Goal: Task Accomplishment & Management: Manage account settings

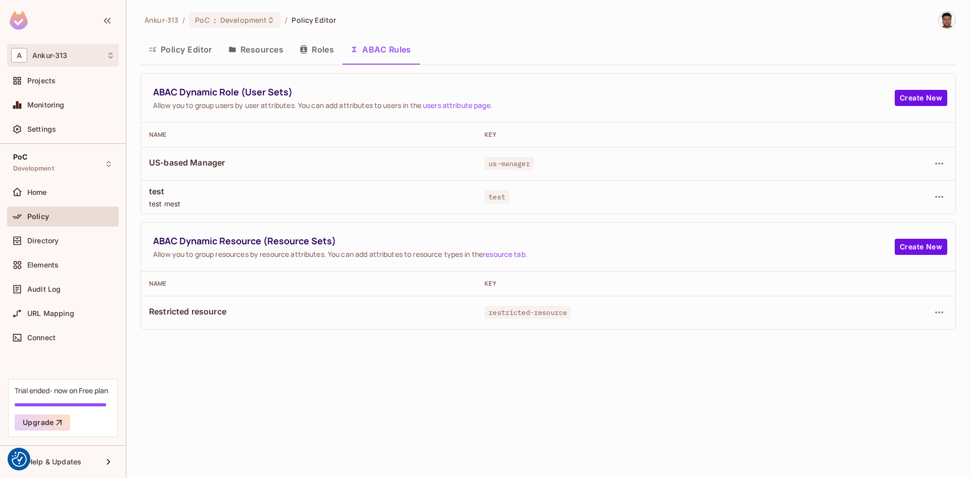
click at [105, 58] on div "A Ankur-313" at bounding box center [63, 55] width 104 height 15
click at [615, 19] on div at bounding box center [485, 239] width 970 height 478
click at [310, 47] on button "Roles" at bounding box center [316, 49] width 50 height 25
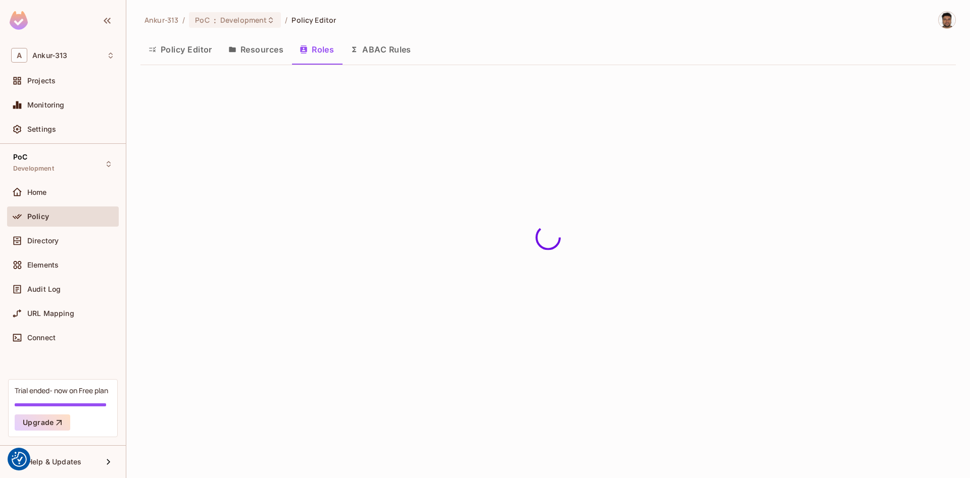
click at [176, 50] on button "Policy Editor" at bounding box center [180, 49] width 80 height 25
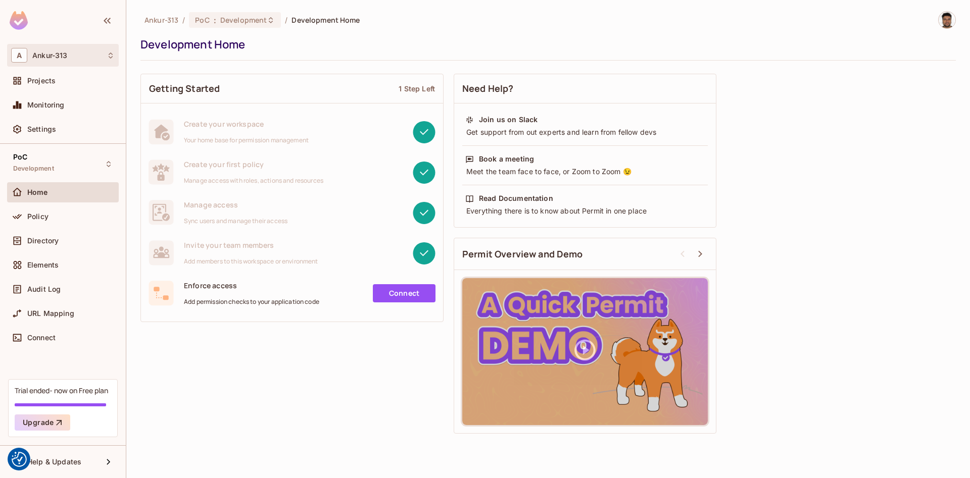
click at [111, 59] on icon at bounding box center [111, 56] width 8 height 8
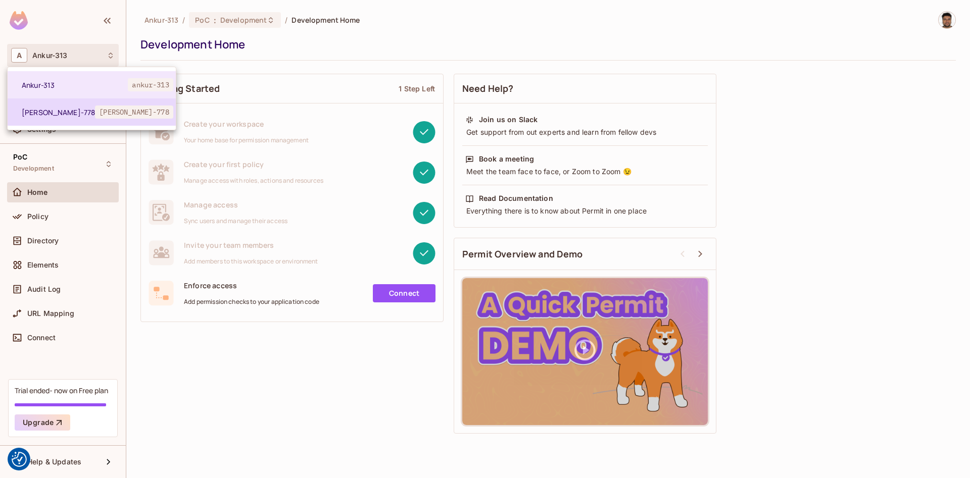
click at [55, 110] on span "Scott-778" at bounding box center [58, 113] width 73 height 10
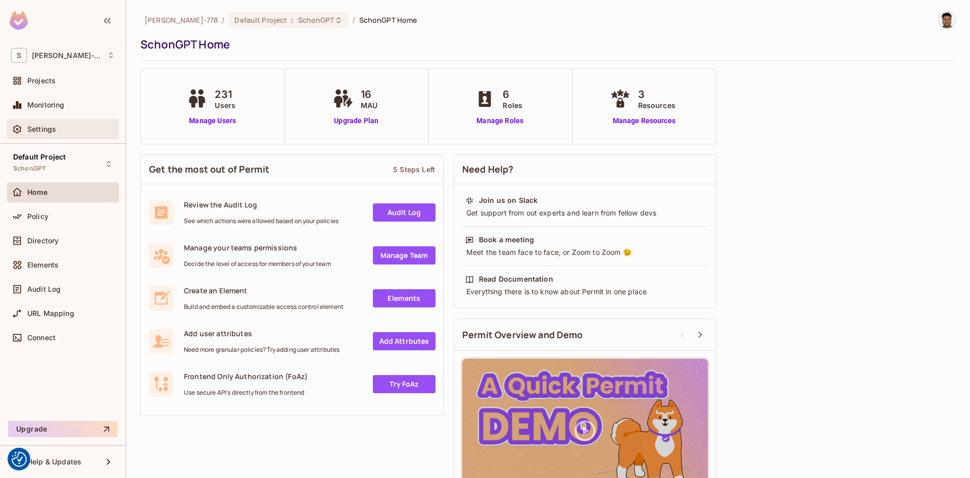
click at [38, 135] on div "Settings" at bounding box center [63, 129] width 104 height 12
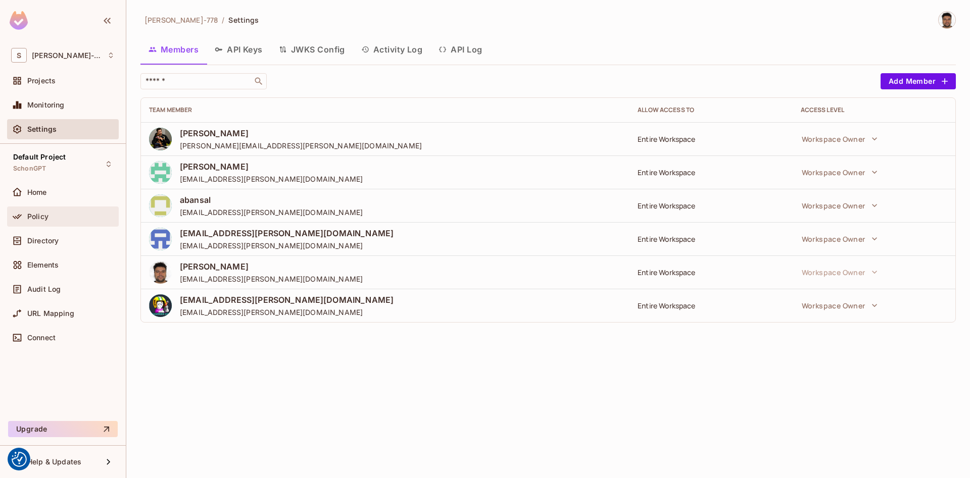
click at [36, 213] on span "Policy" at bounding box center [37, 217] width 21 height 8
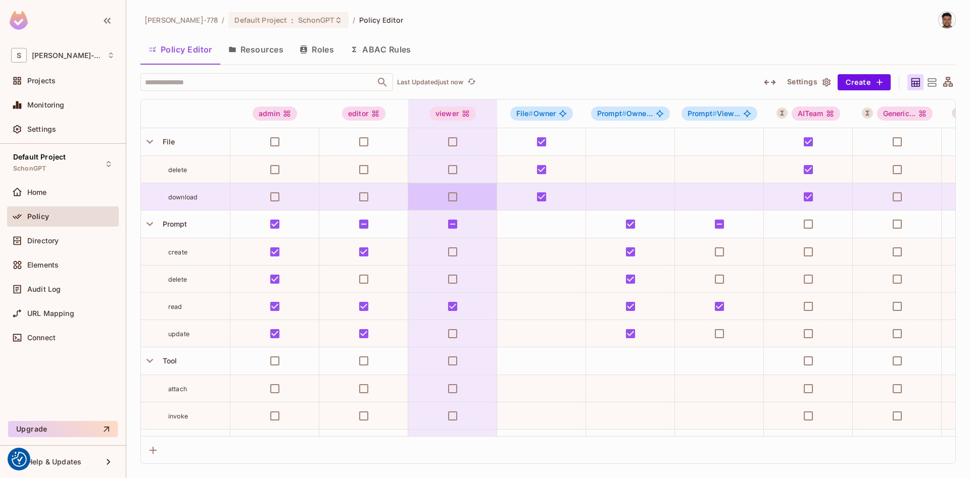
click at [371, 53] on button "ABAC Rules" at bounding box center [380, 49] width 77 height 25
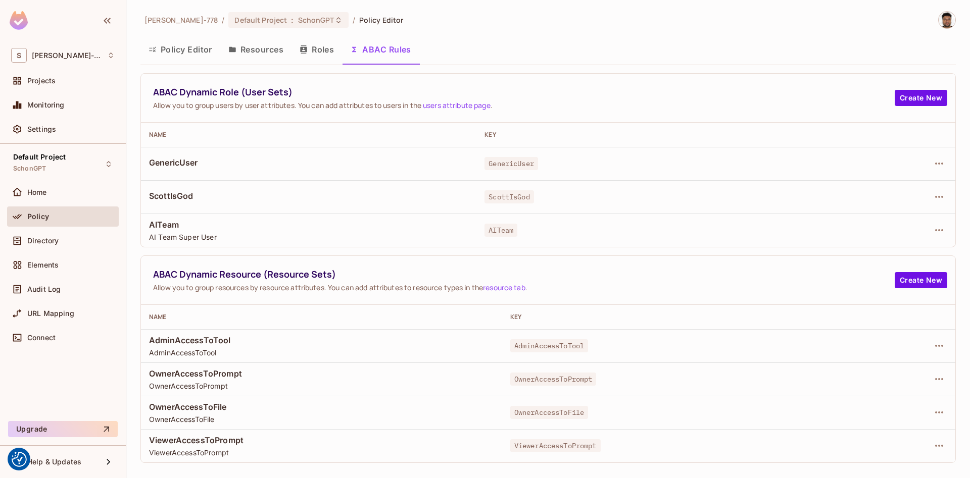
click at [169, 195] on span "ScottIsGod" at bounding box center [308, 195] width 319 height 11
click at [938, 195] on icon "button" at bounding box center [939, 197] width 12 height 12
click at [853, 220] on div "Edit Dynamic Role (User Set)" at bounding box center [869, 220] width 99 height 10
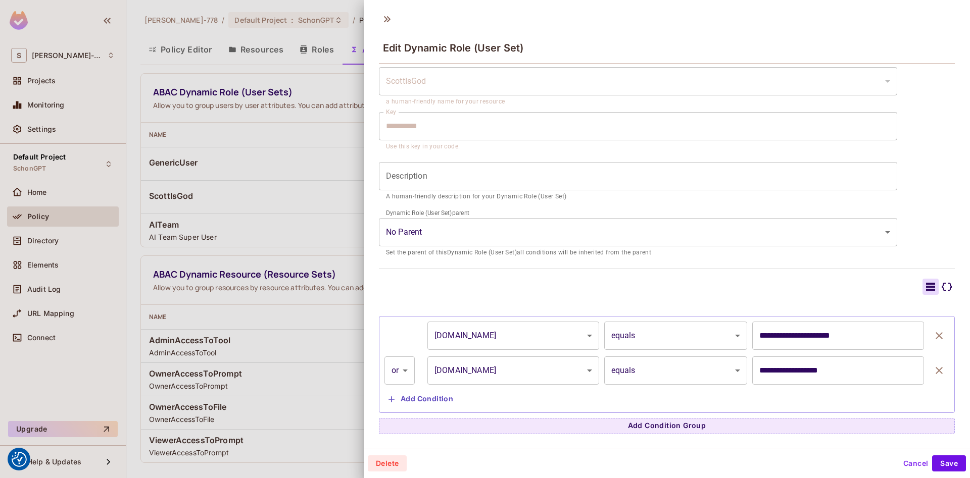
scroll to position [2, 0]
click at [911, 465] on button "Cancel" at bounding box center [915, 462] width 33 height 16
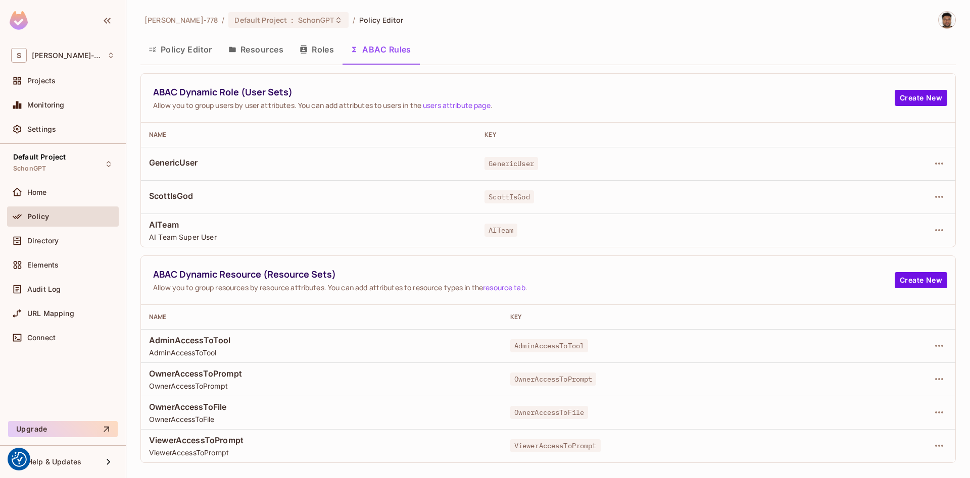
click at [247, 53] on button "Resources" at bounding box center [255, 49] width 71 height 25
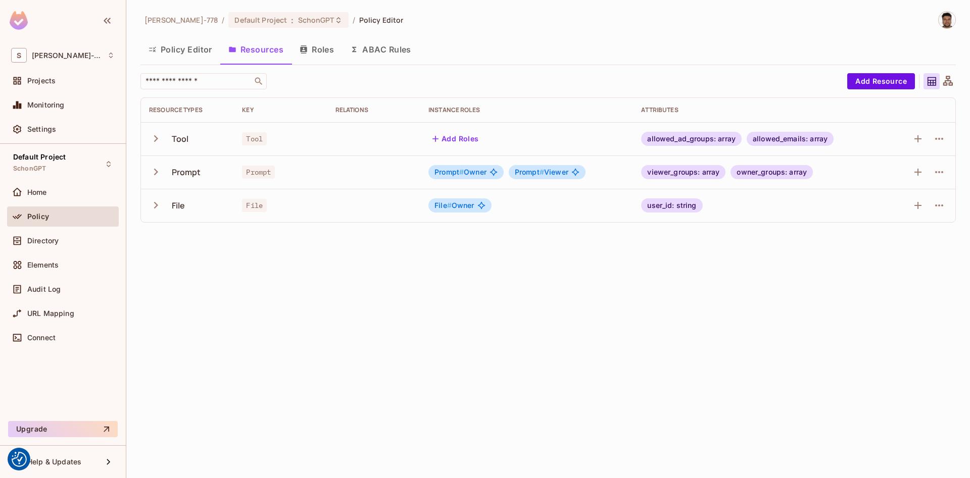
click at [168, 52] on button "Policy Editor" at bounding box center [180, 49] width 80 height 25
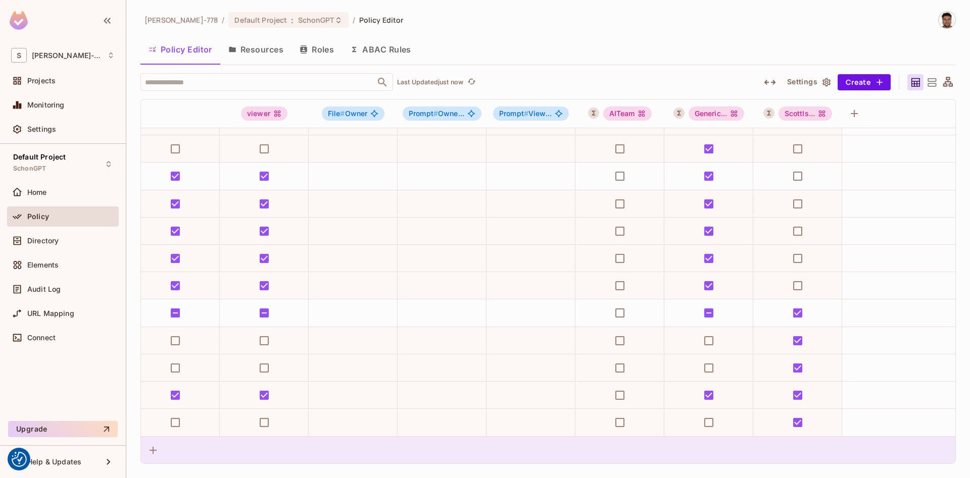
scroll to position [432, 0]
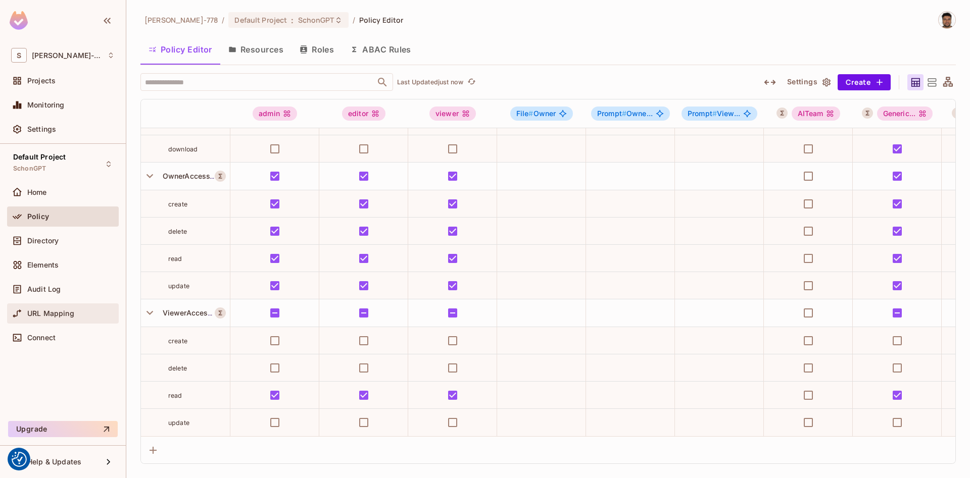
click at [47, 314] on span "URL Mapping" at bounding box center [50, 314] width 47 height 8
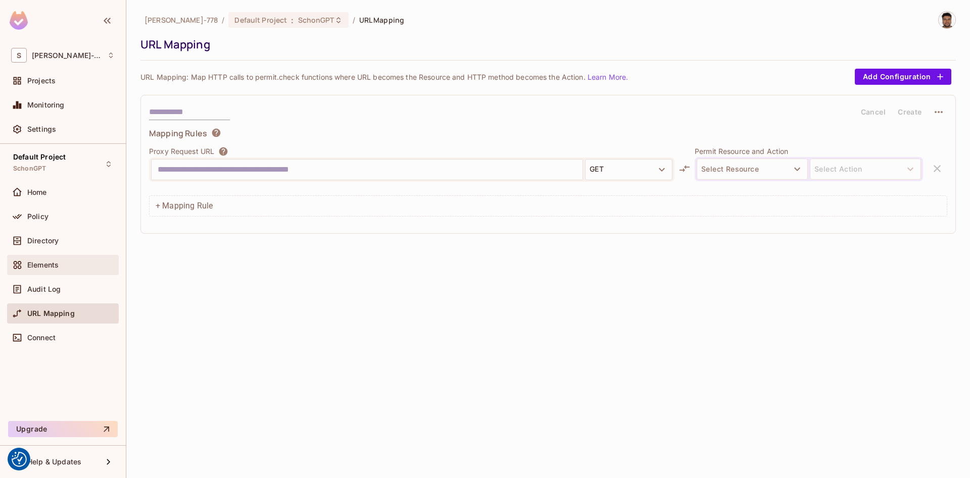
click at [40, 267] on span "Elements" at bounding box center [42, 265] width 31 height 8
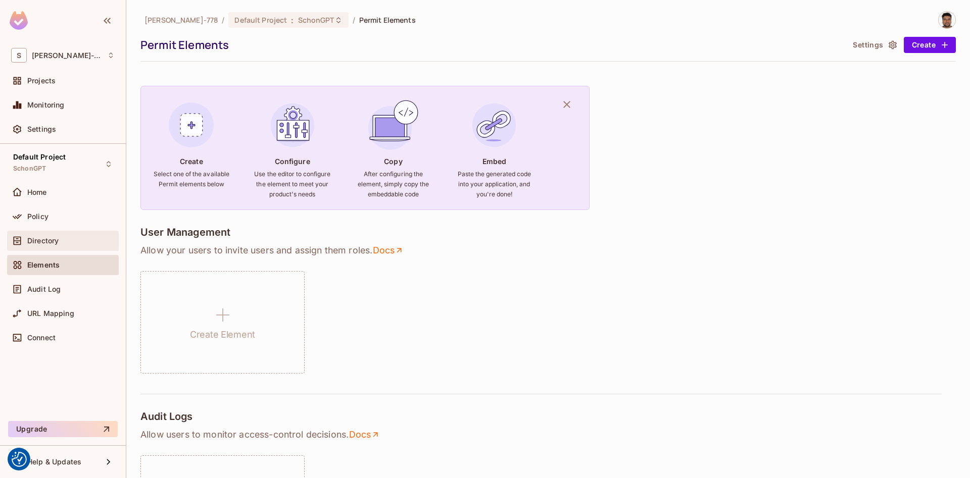
click at [32, 243] on span "Directory" at bounding box center [42, 241] width 31 height 8
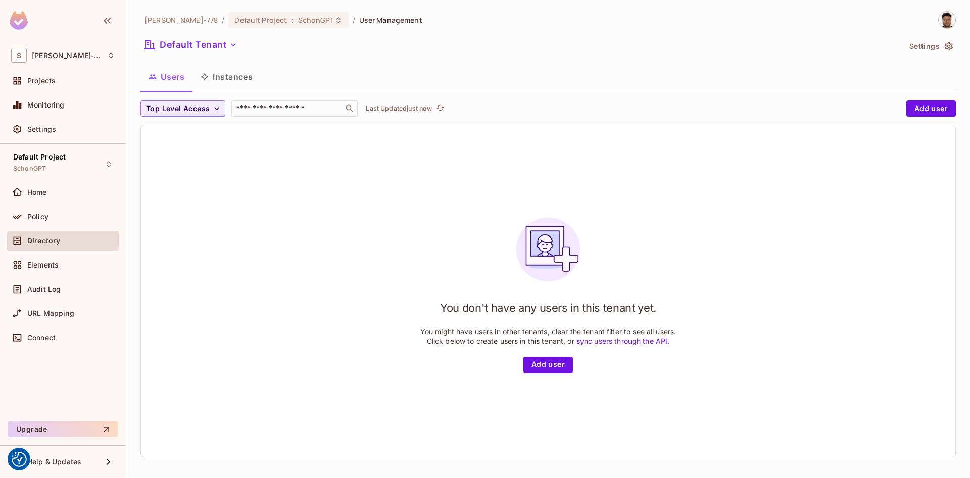
click at [242, 85] on button "Instances" at bounding box center [226, 76] width 68 height 25
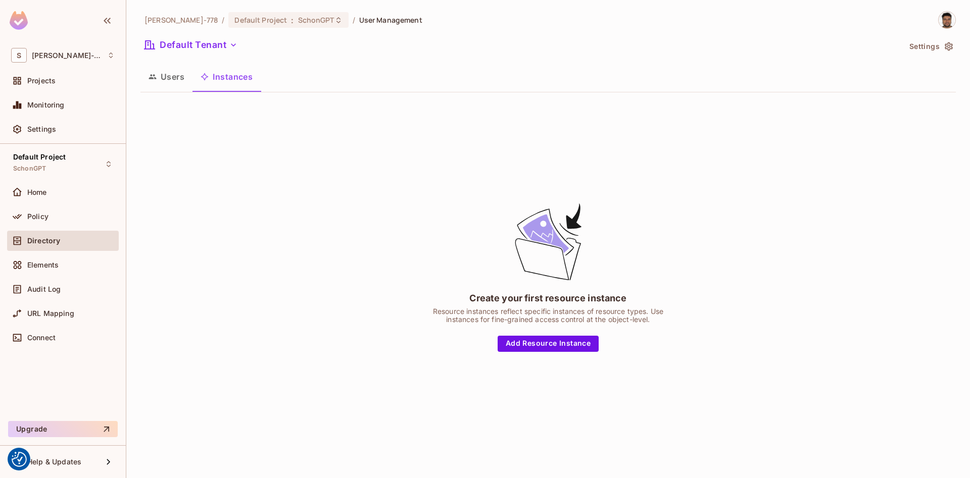
click at [161, 74] on button "Users" at bounding box center [166, 76] width 52 height 25
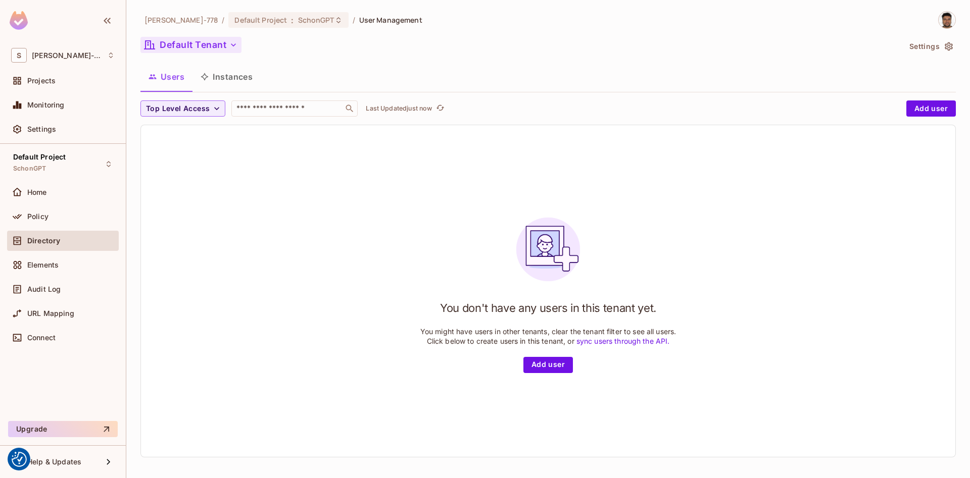
click at [232, 44] on icon "button" at bounding box center [233, 45] width 10 height 10
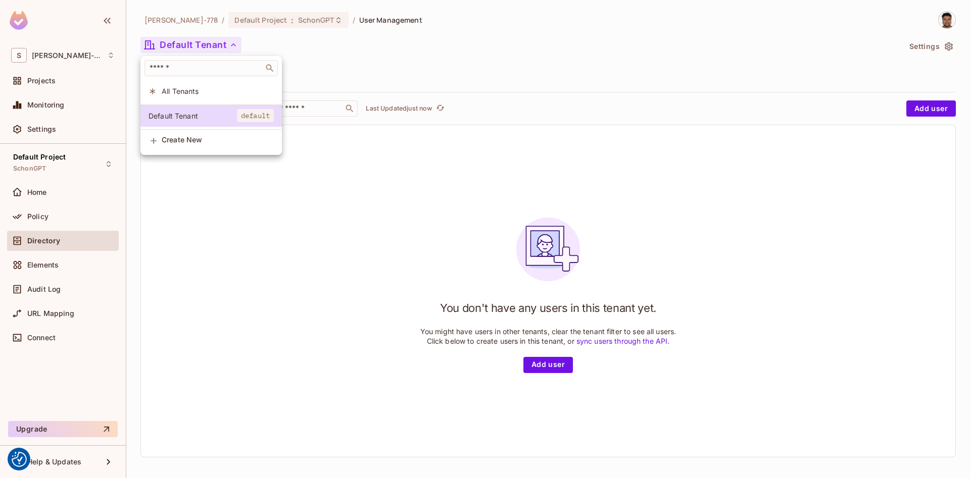
click at [297, 20] on div at bounding box center [485, 239] width 970 height 478
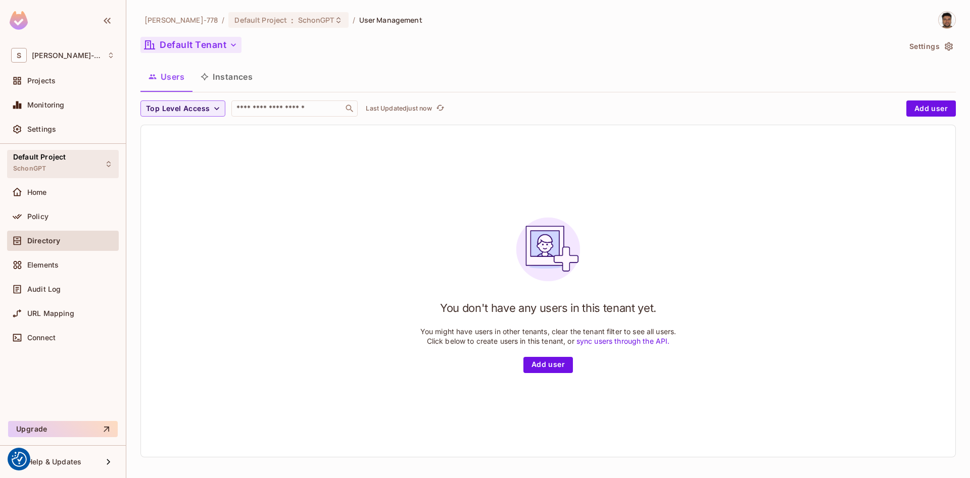
click at [77, 160] on div "Default Project SchonGPT" at bounding box center [63, 164] width 112 height 28
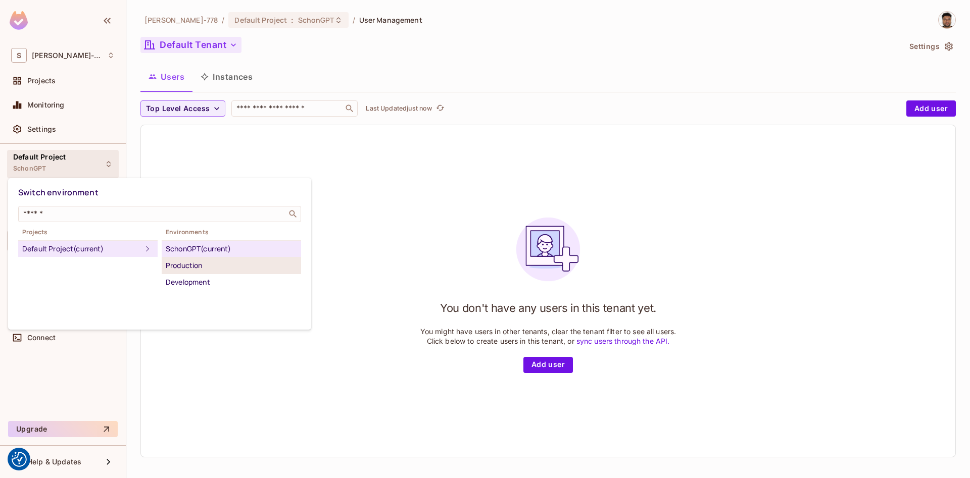
click at [194, 269] on div "Production" at bounding box center [231, 266] width 131 height 12
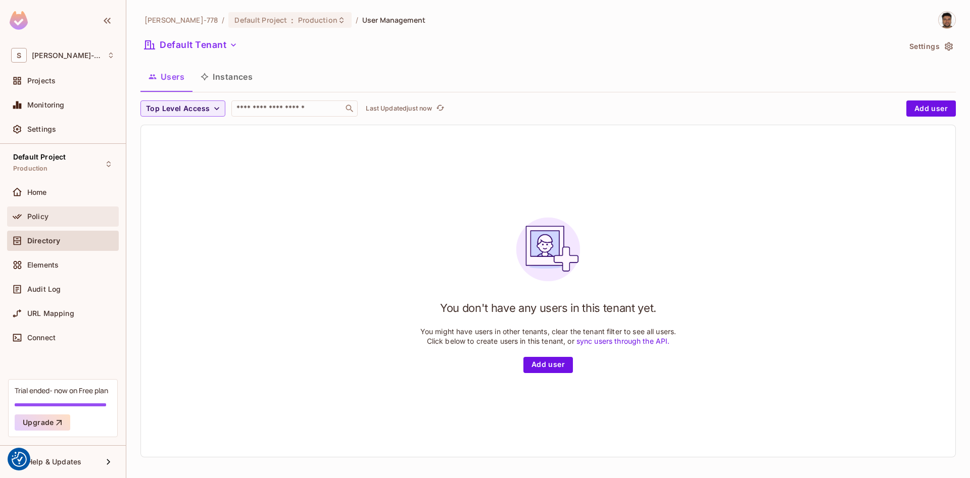
click at [62, 217] on div "Policy" at bounding box center [70, 217] width 87 height 8
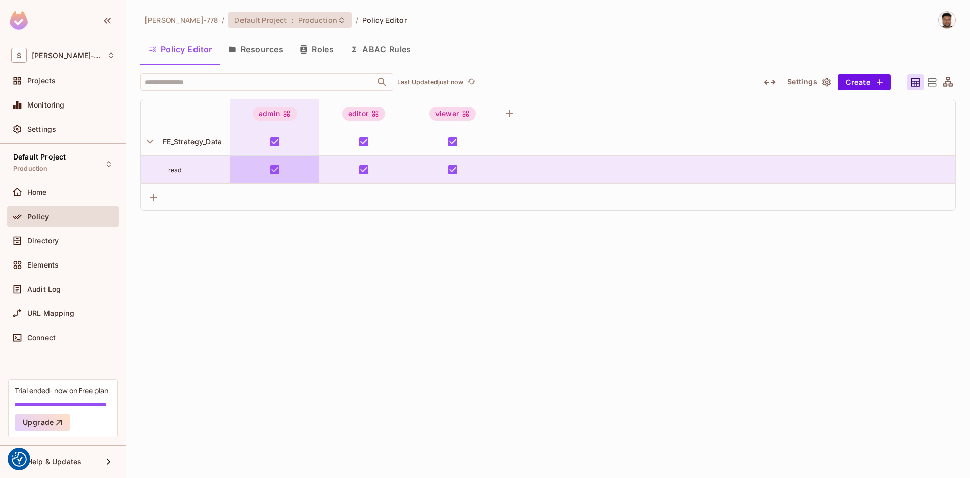
click at [298, 17] on span "Production" at bounding box center [317, 20] width 39 height 10
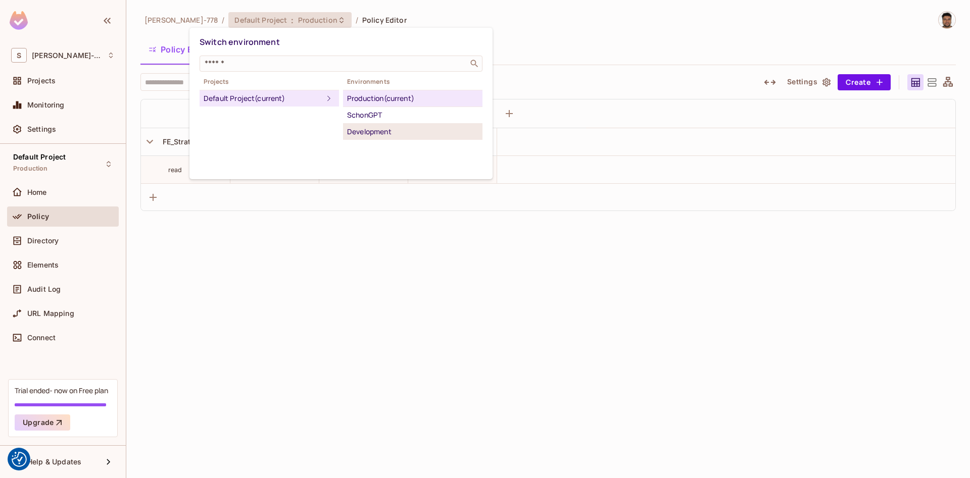
click at [361, 130] on div "Development" at bounding box center [412, 132] width 131 height 12
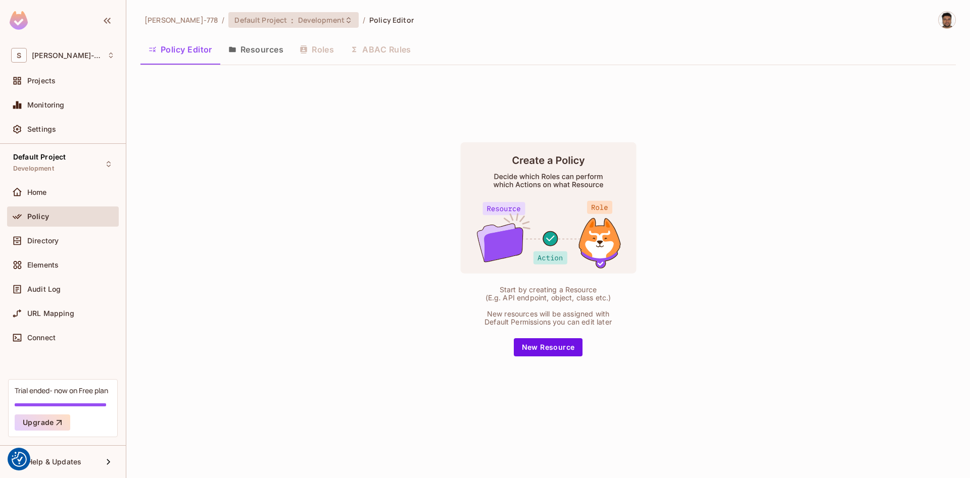
click at [257, 20] on div "Default Project : Development" at bounding box center [287, 20] width 106 height 10
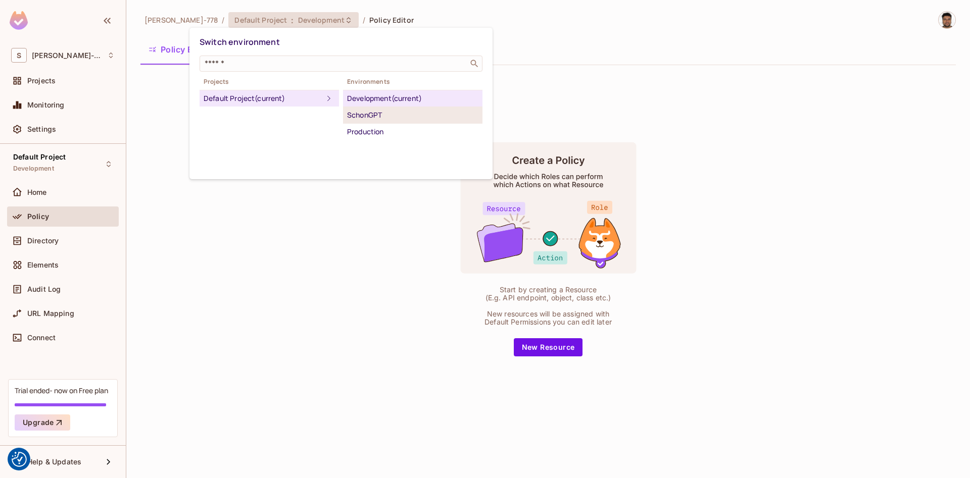
click at [370, 117] on div "SchonGPT" at bounding box center [412, 115] width 131 height 12
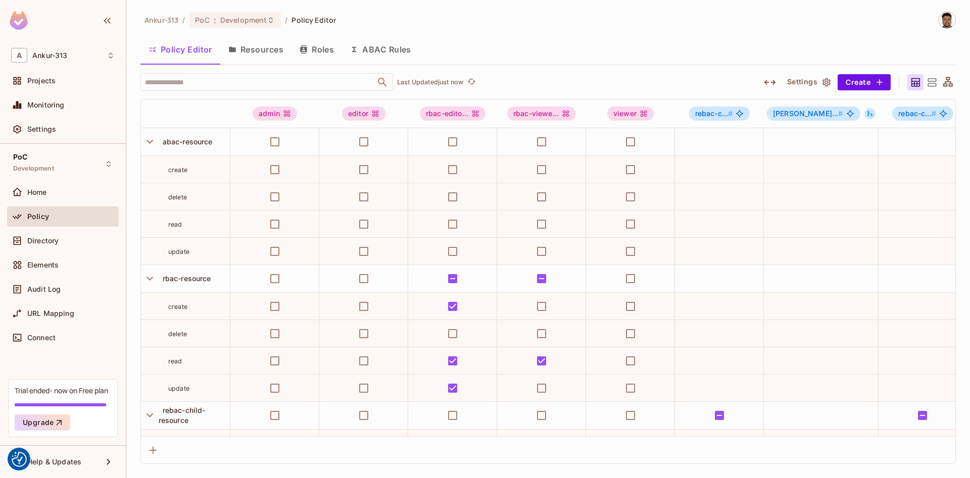
click at [265, 55] on button "Resources" at bounding box center [255, 49] width 71 height 25
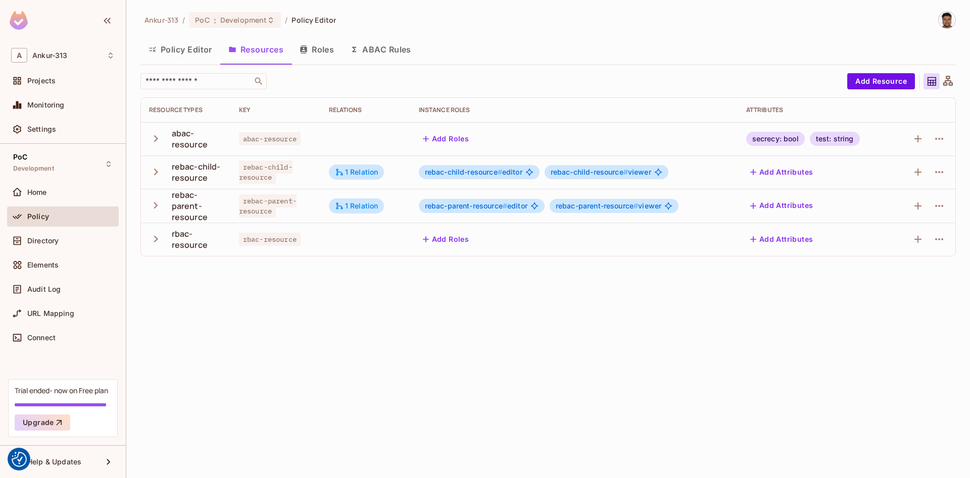
click at [180, 54] on button "Policy Editor" at bounding box center [180, 49] width 80 height 25
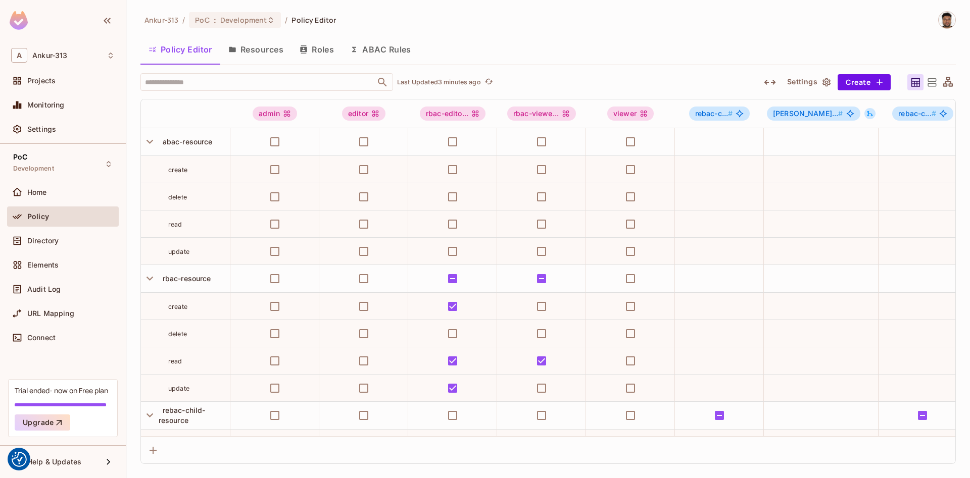
click at [271, 50] on button "Resources" at bounding box center [255, 49] width 71 height 25
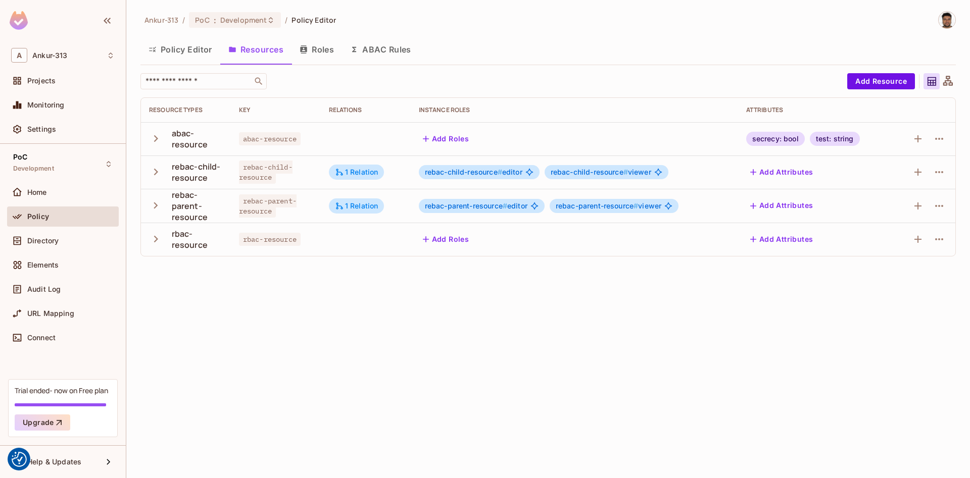
click at [378, 45] on button "ABAC Rules" at bounding box center [380, 49] width 77 height 25
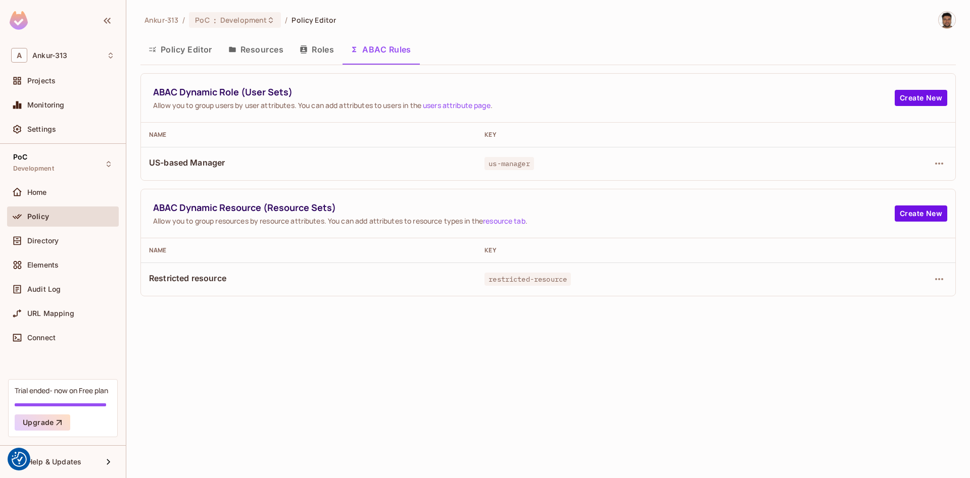
click at [336, 409] on div "Ankur-313 / PoC : Development / Policy Editor Policy Editor Resources Roles ABA…" at bounding box center [547, 239] width 843 height 478
click at [936, 284] on icon "button" at bounding box center [939, 279] width 12 height 12
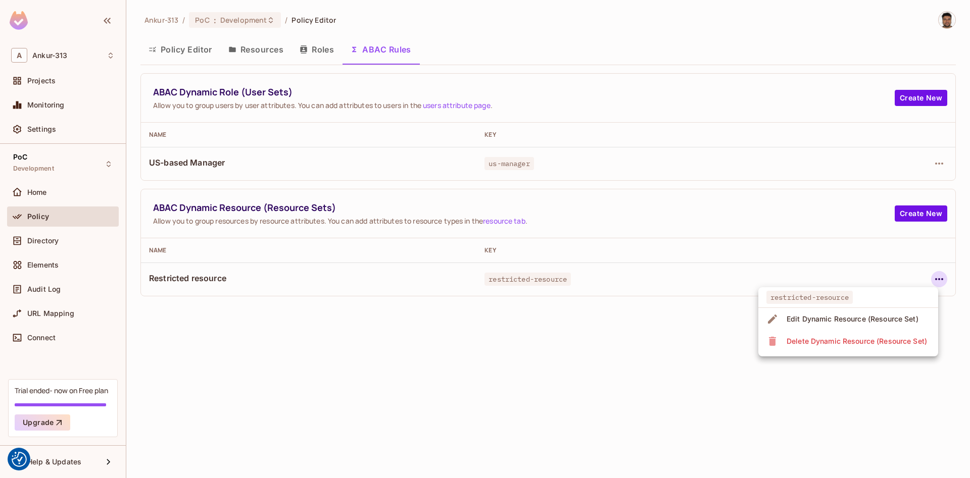
click at [809, 316] on div "Edit Dynamic Resource (Resource Set)" at bounding box center [852, 319] width 132 height 10
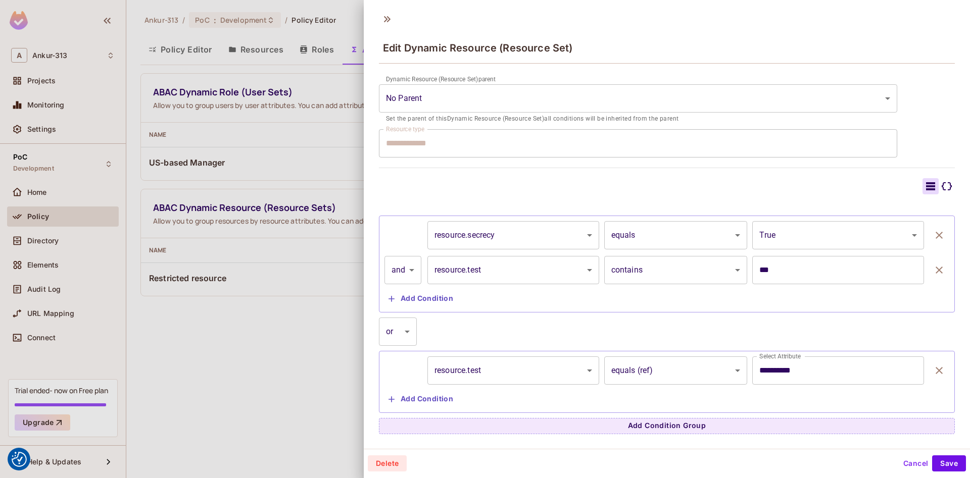
scroll to position [2, 0]
click at [239, 434] on div at bounding box center [485, 239] width 970 height 478
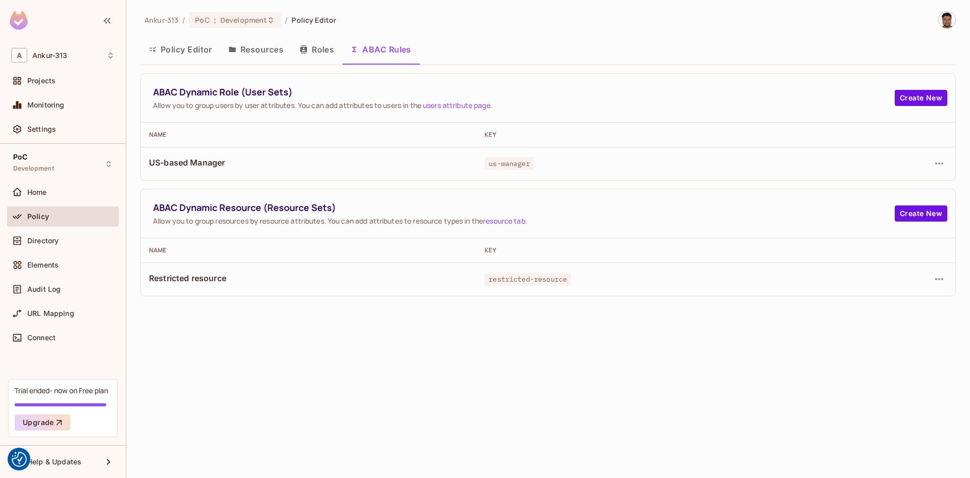
click at [312, 50] on button "Roles" at bounding box center [316, 49] width 50 height 25
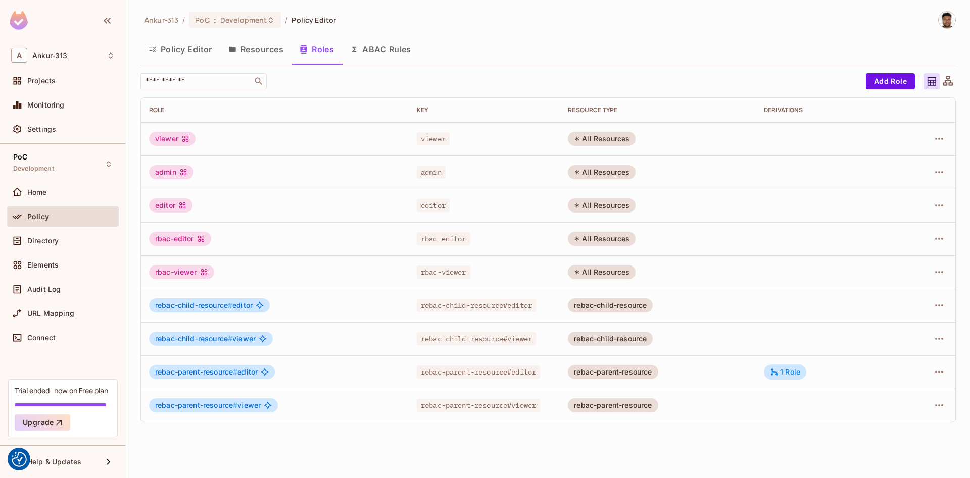
click at [391, 47] on button "ABAC Rules" at bounding box center [380, 49] width 77 height 25
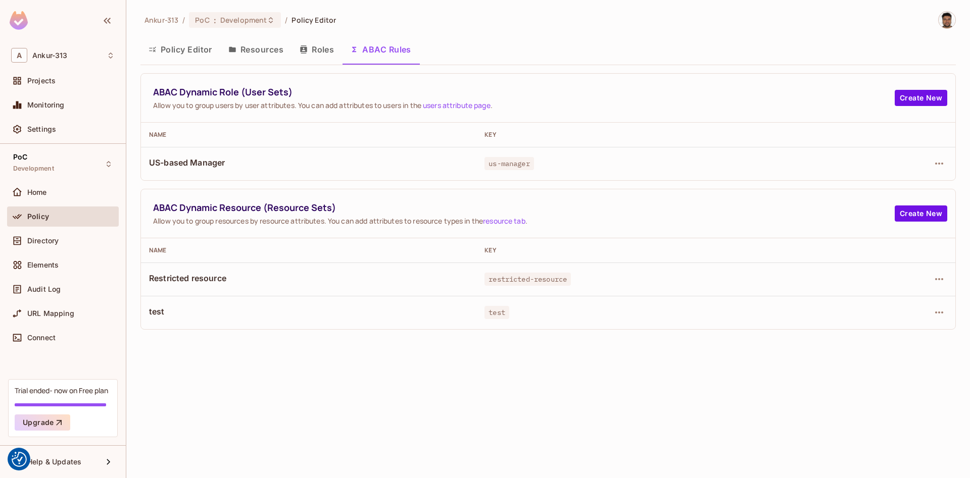
click at [317, 54] on button "Roles" at bounding box center [316, 49] width 50 height 25
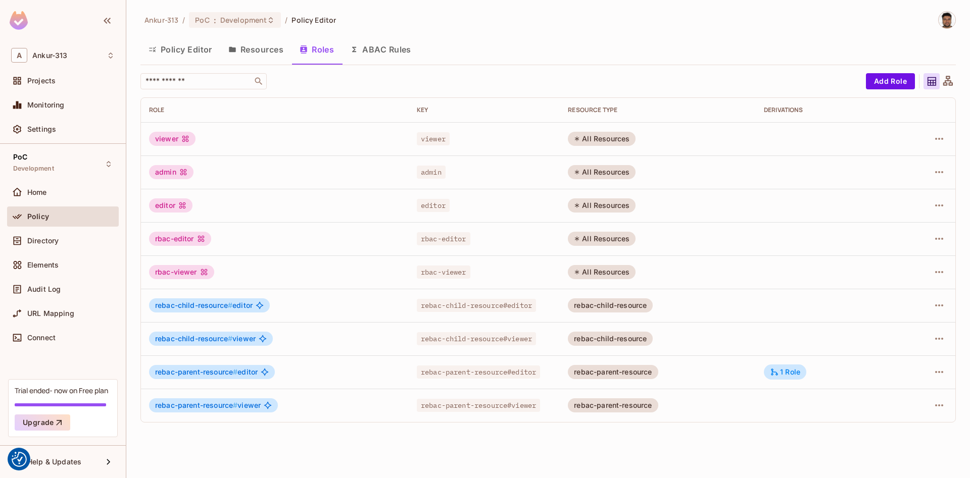
click at [256, 55] on button "Resources" at bounding box center [255, 49] width 71 height 25
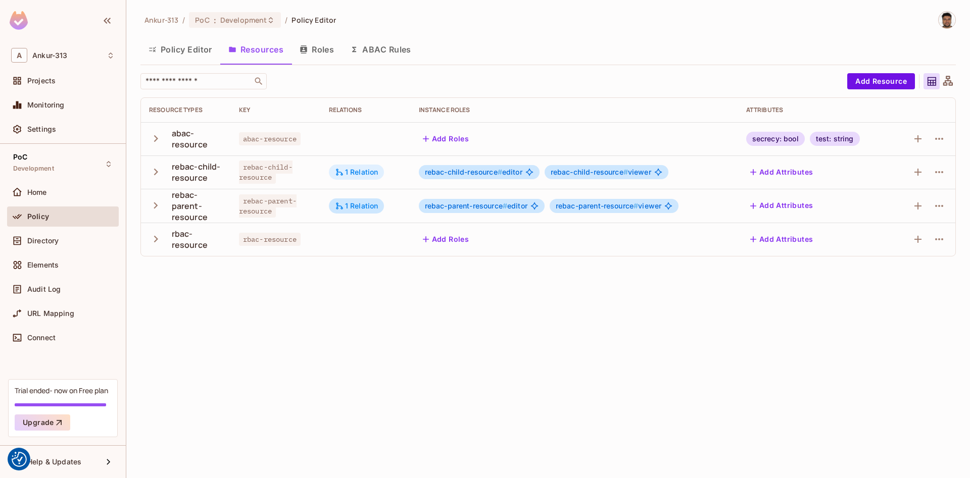
click at [366, 168] on div "1 Relation" at bounding box center [356, 172] width 43 height 9
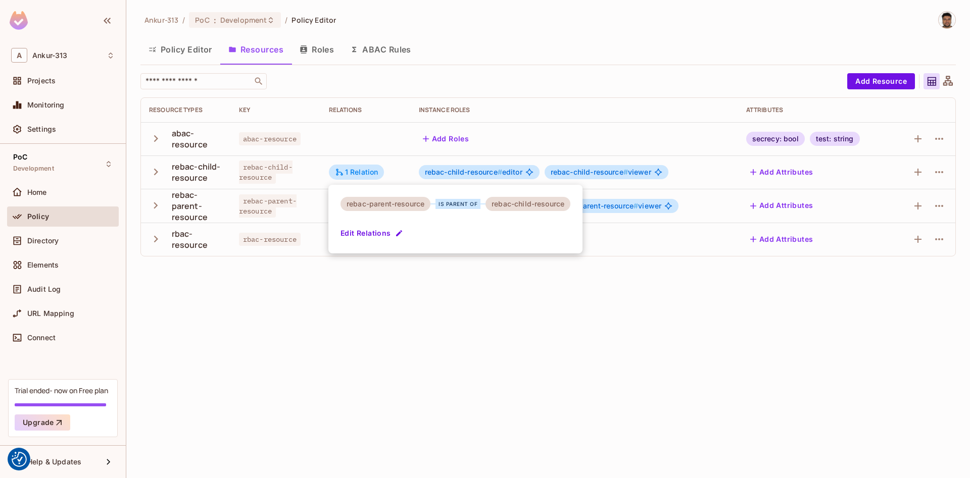
click at [376, 236] on button "Edit Relations" at bounding box center [372, 233] width 65 height 16
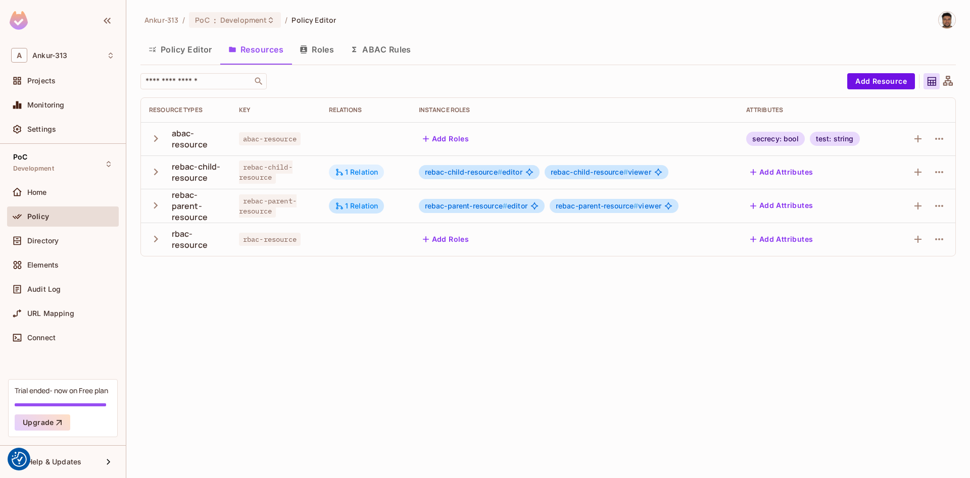
click at [352, 168] on div "1 Relation" at bounding box center [356, 172] width 43 height 9
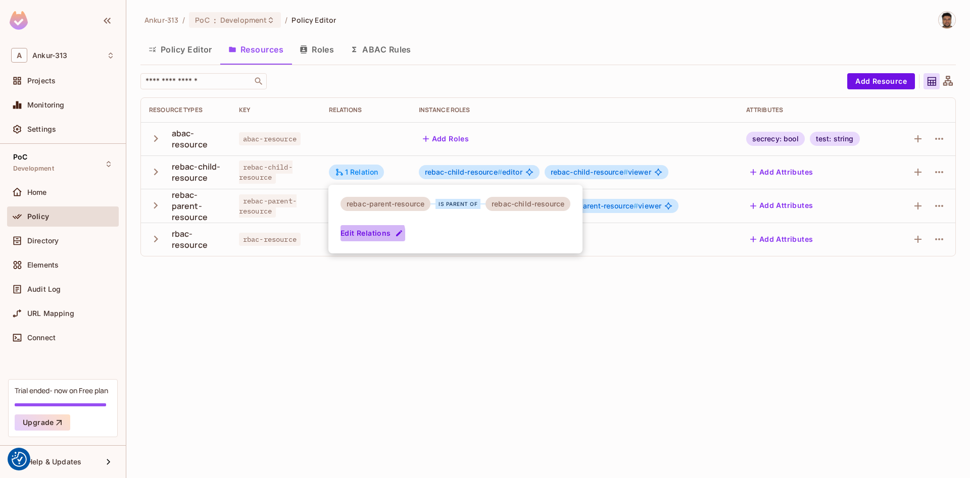
click at [366, 236] on button "Edit Relations" at bounding box center [372, 233] width 65 height 16
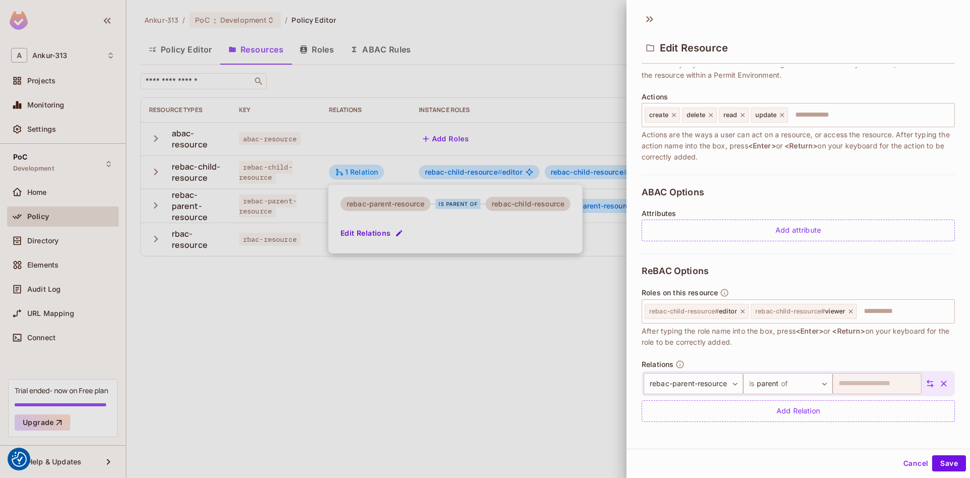
scroll to position [2, 0]
click at [910, 466] on button "Cancel" at bounding box center [915, 462] width 33 height 16
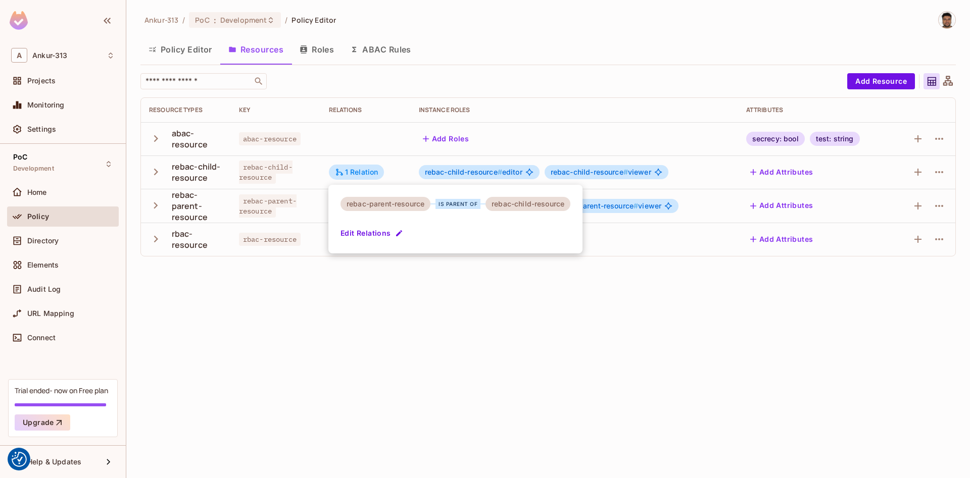
click at [268, 343] on div at bounding box center [485, 239] width 970 height 478
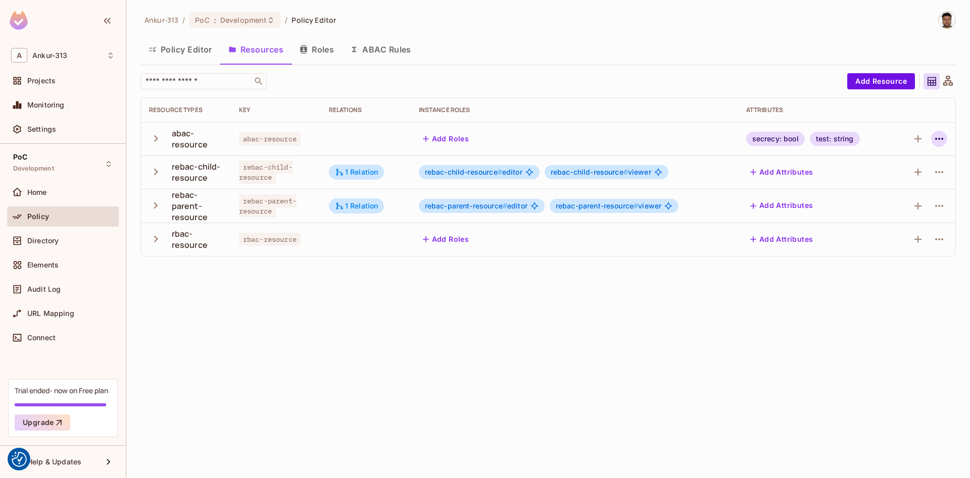
click at [933, 140] on icon "button" at bounding box center [939, 139] width 12 height 12
click at [877, 180] on div "Edit Resource" at bounding box center [894, 179] width 47 height 10
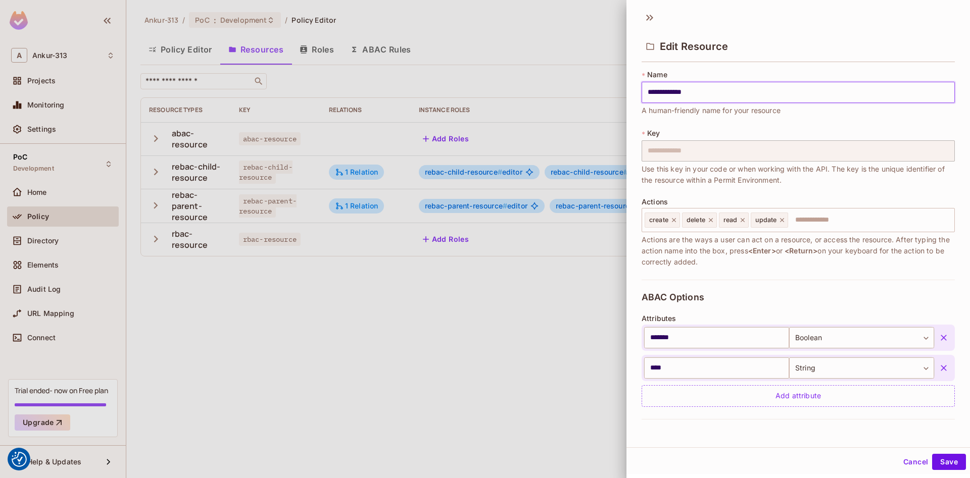
scroll to position [0, 0]
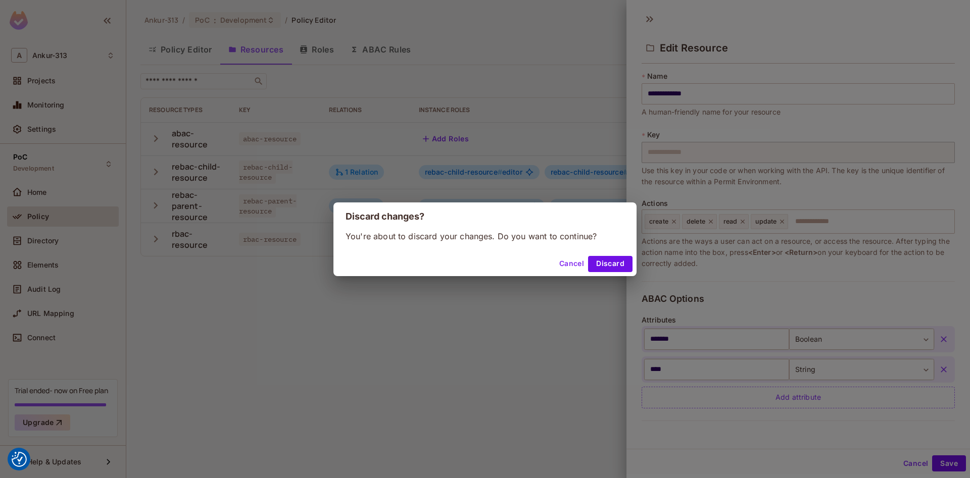
click at [609, 263] on button "Discard" at bounding box center [610, 264] width 44 height 16
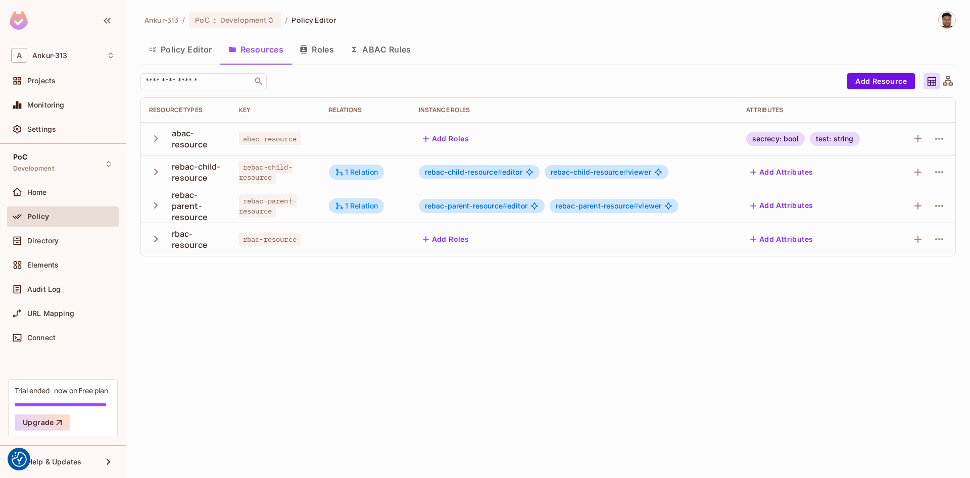
click at [360, 49] on button "ABAC Rules" at bounding box center [380, 49] width 77 height 25
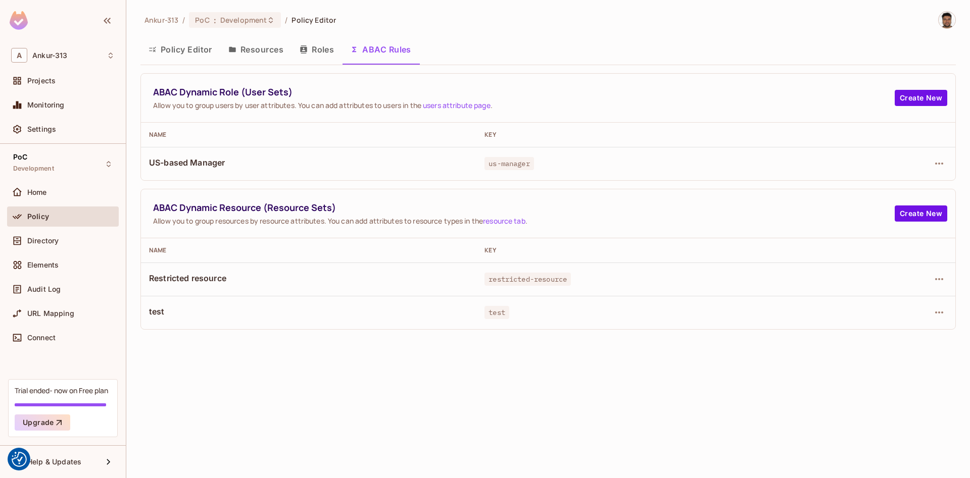
click at [309, 47] on button "Roles" at bounding box center [316, 49] width 50 height 25
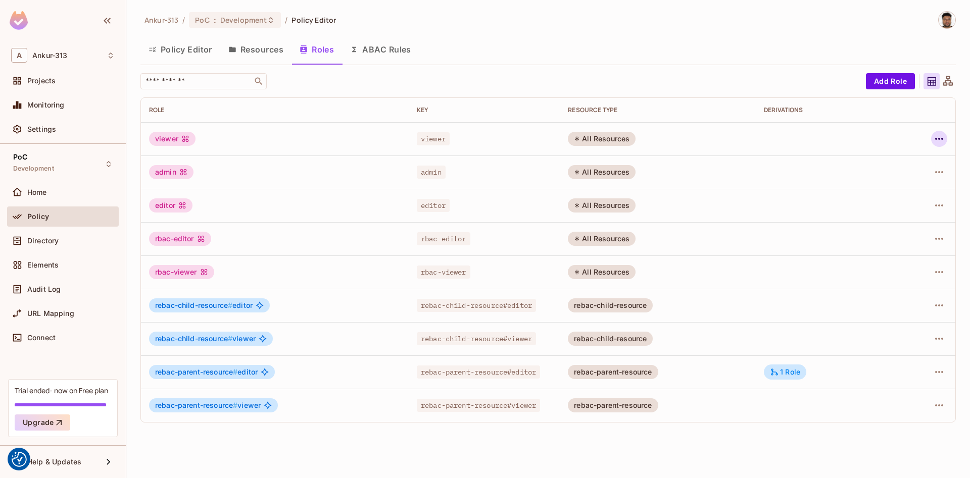
click at [936, 136] on icon "button" at bounding box center [939, 139] width 12 height 12
click at [906, 160] on div "Edit Role" at bounding box center [894, 162] width 30 height 10
click at [941, 305] on icon "button" at bounding box center [939, 305] width 12 height 12
click at [886, 331] on div "Edit Role" at bounding box center [894, 329] width 30 height 10
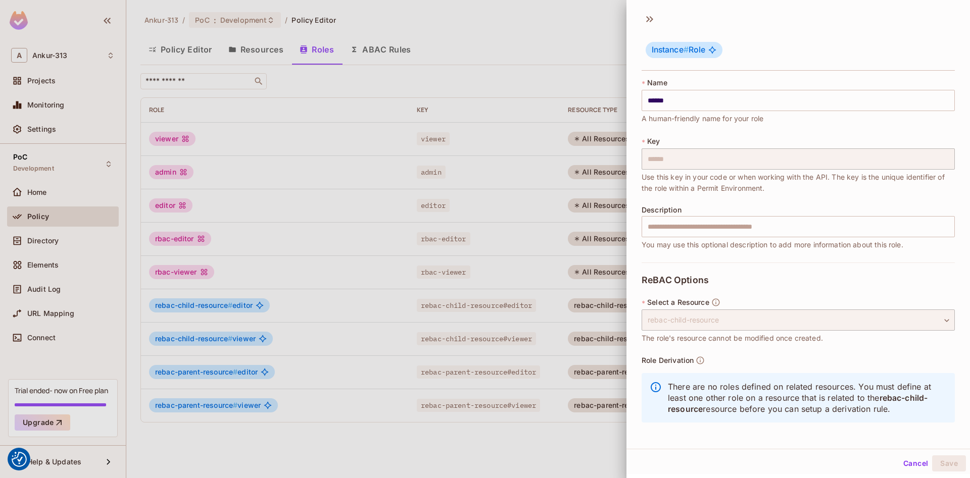
click at [921, 467] on button "Cancel" at bounding box center [915, 464] width 33 height 16
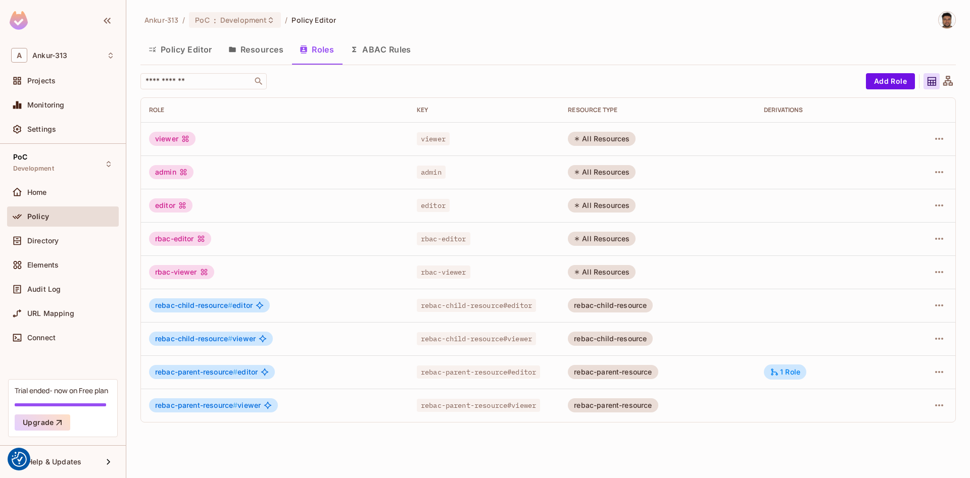
click at [377, 48] on button "ABAC Rules" at bounding box center [380, 49] width 77 height 25
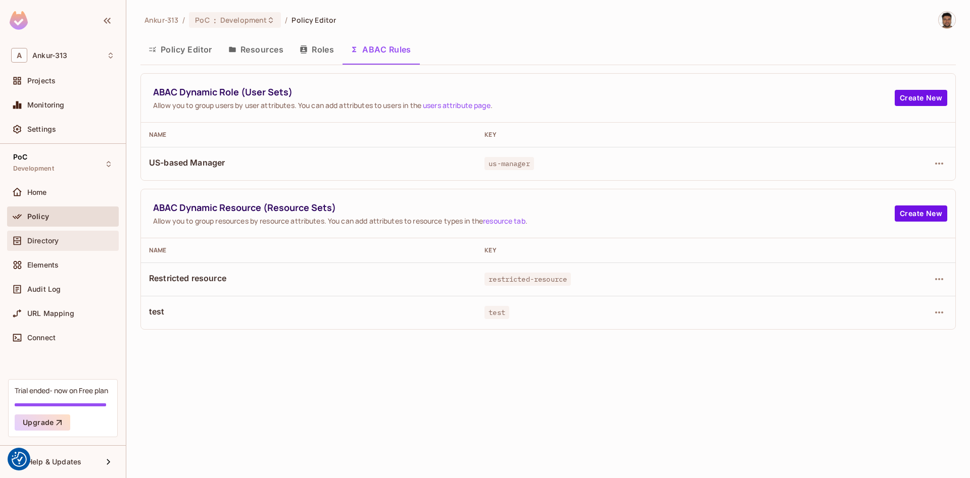
click at [49, 244] on span "Directory" at bounding box center [42, 241] width 31 height 8
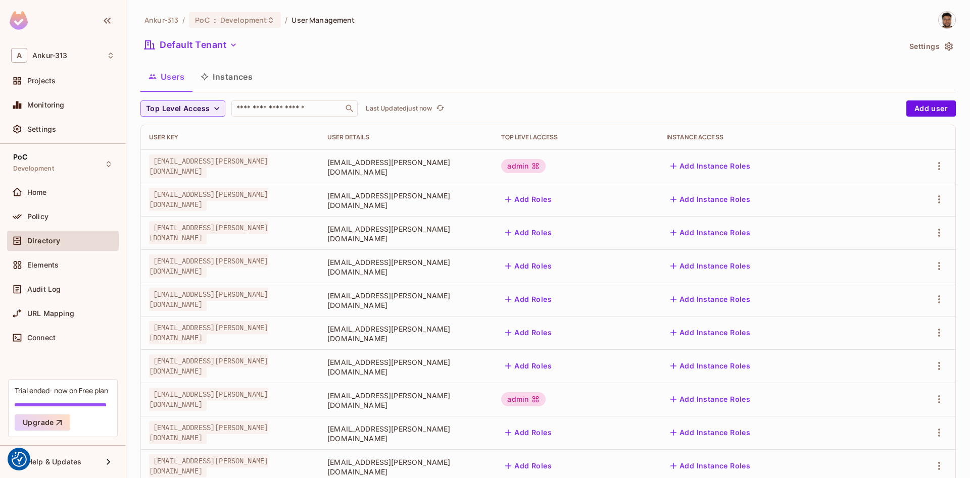
click at [947, 48] on icon "button" at bounding box center [948, 46] width 10 height 10
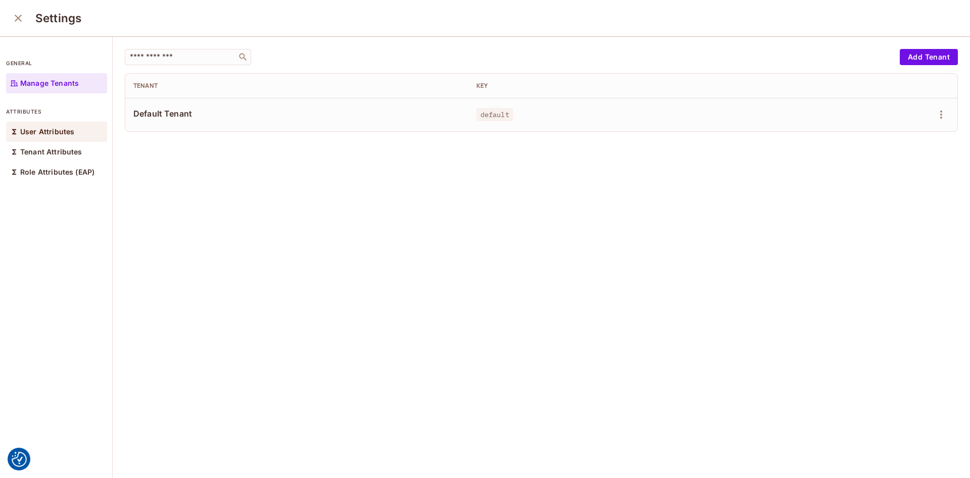
click at [56, 132] on p "User Attributes" at bounding box center [47, 132] width 54 height 8
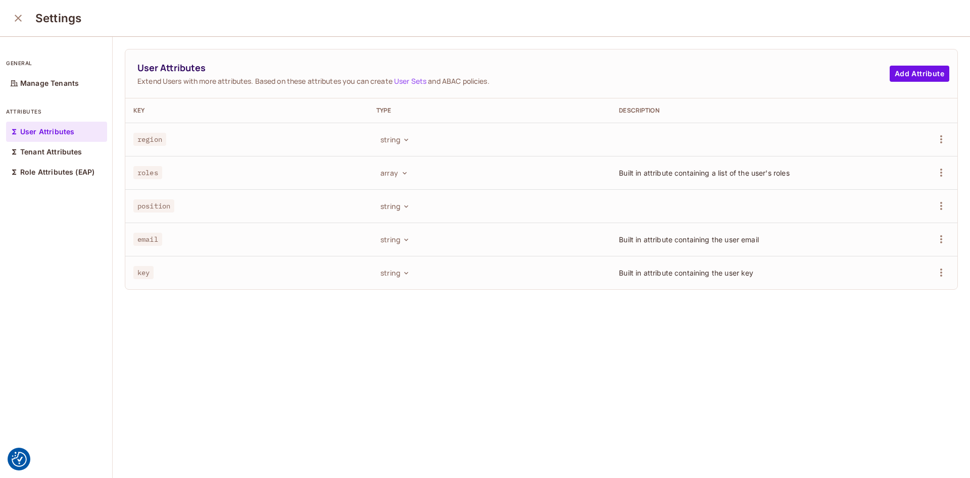
click at [17, 19] on icon "close" at bounding box center [18, 18] width 12 height 12
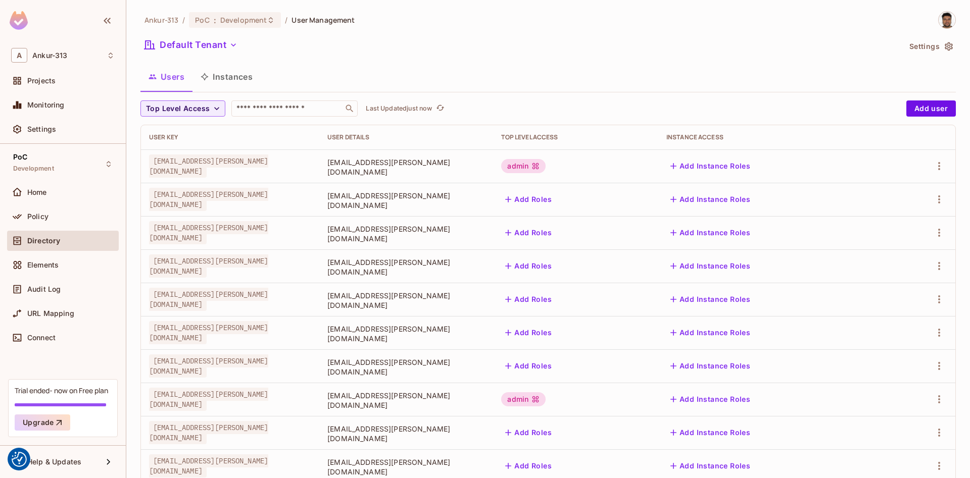
click at [231, 83] on button "Instances" at bounding box center [226, 76] width 68 height 25
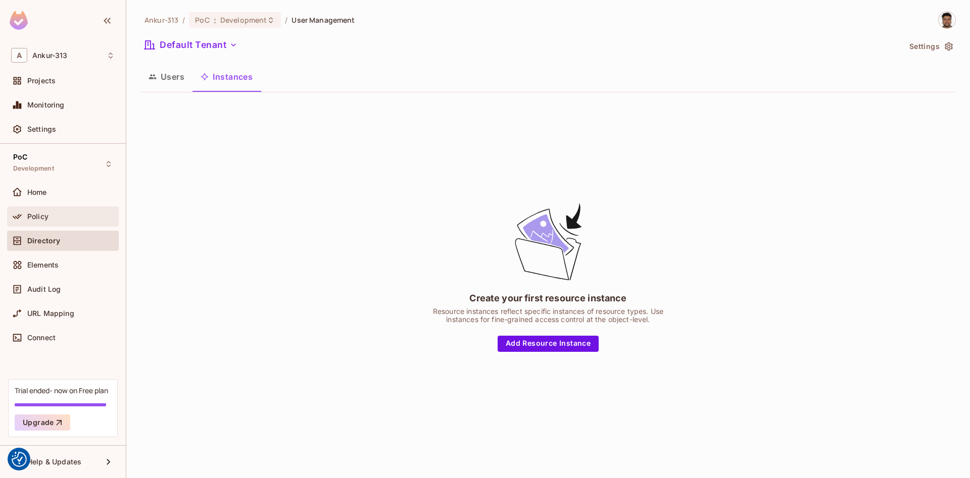
click at [43, 216] on span "Policy" at bounding box center [37, 217] width 21 height 8
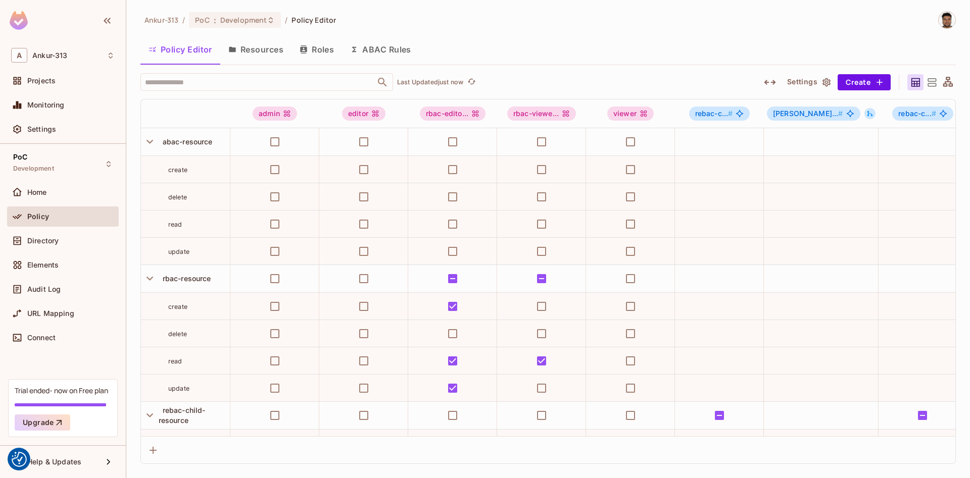
click at [378, 54] on button "ABAC Rules" at bounding box center [380, 49] width 77 height 25
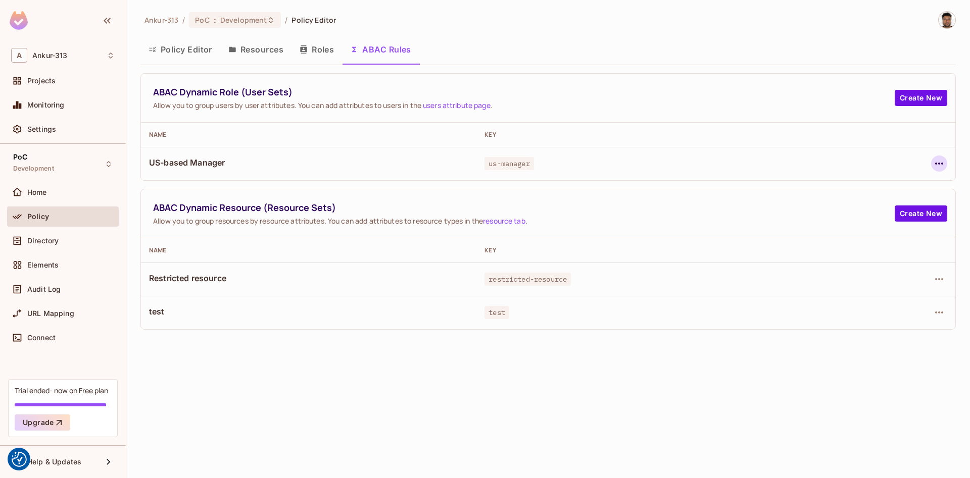
click at [943, 161] on icon "button" at bounding box center [939, 164] width 12 height 12
click at [865, 189] on div "Edit Dynamic Role (User Set)" at bounding box center [869, 187] width 99 height 10
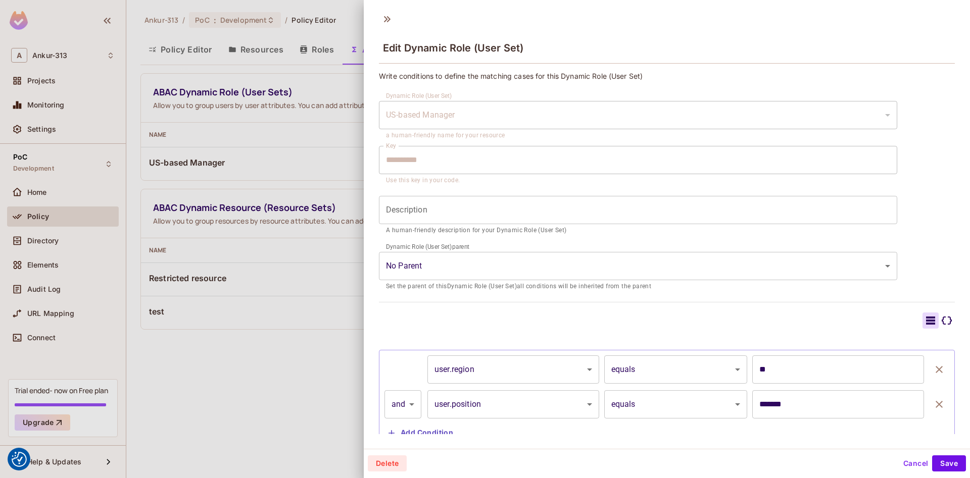
scroll to position [34, 0]
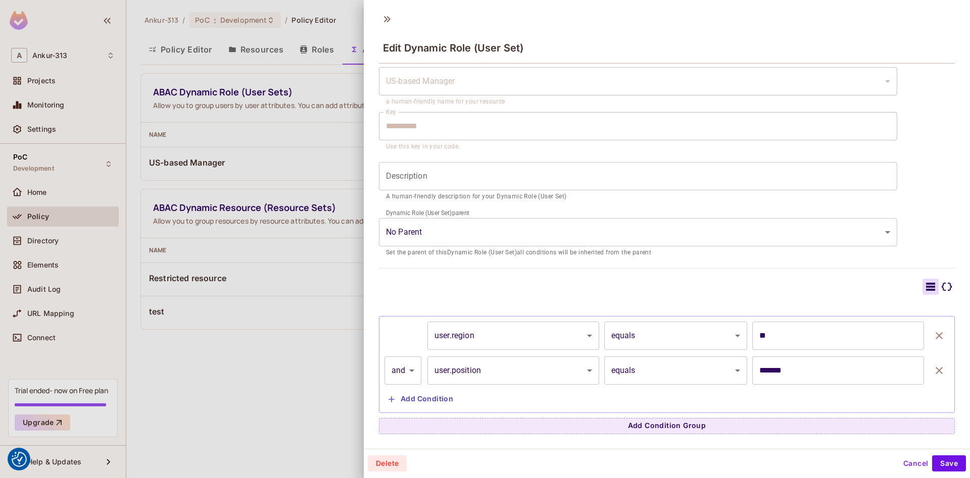
click at [948, 285] on icon at bounding box center [946, 287] width 12 height 12
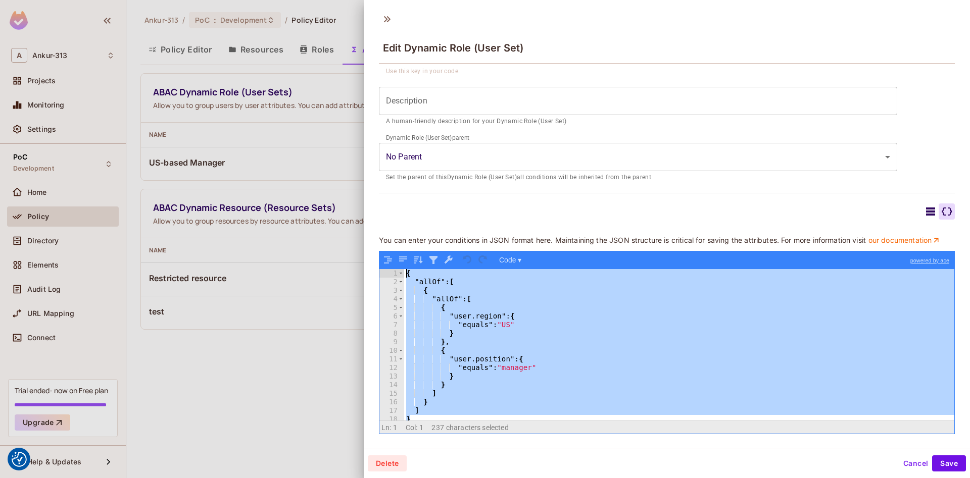
scroll to position [0, 0]
drag, startPoint x: 415, startPoint y: 417, endPoint x: 403, endPoint y: 273, distance: 144.9
click at [404, 273] on div "{ "allOf" : [ { "allOf" : [ { "user.region" : { "equals" : "US" } } , { "user.p…" at bounding box center [679, 344] width 550 height 151
click at [907, 463] on button "Cancel" at bounding box center [915, 464] width 33 height 16
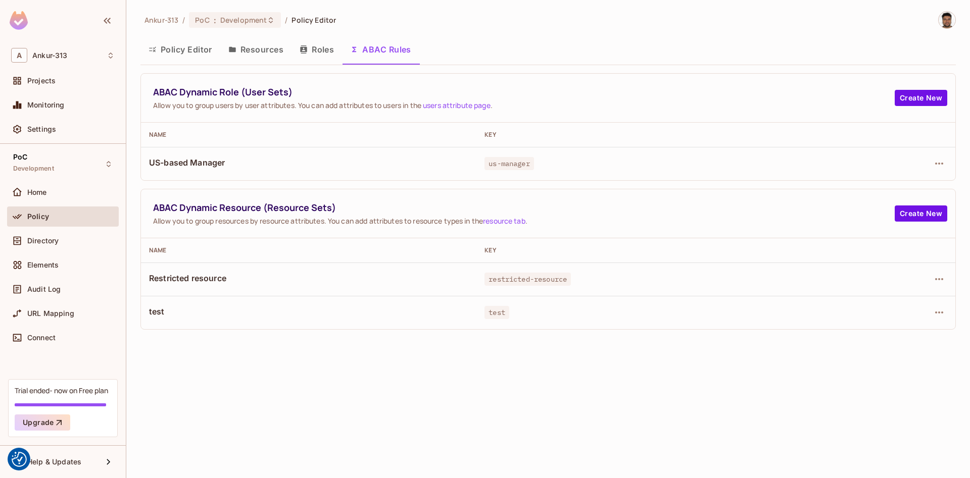
click at [289, 370] on div "Ankur-313 / PoC : Development / Policy Editor Policy Editor Resources Roles ABA…" at bounding box center [547, 239] width 843 height 478
click at [46, 243] on span "Directory" at bounding box center [42, 241] width 31 height 8
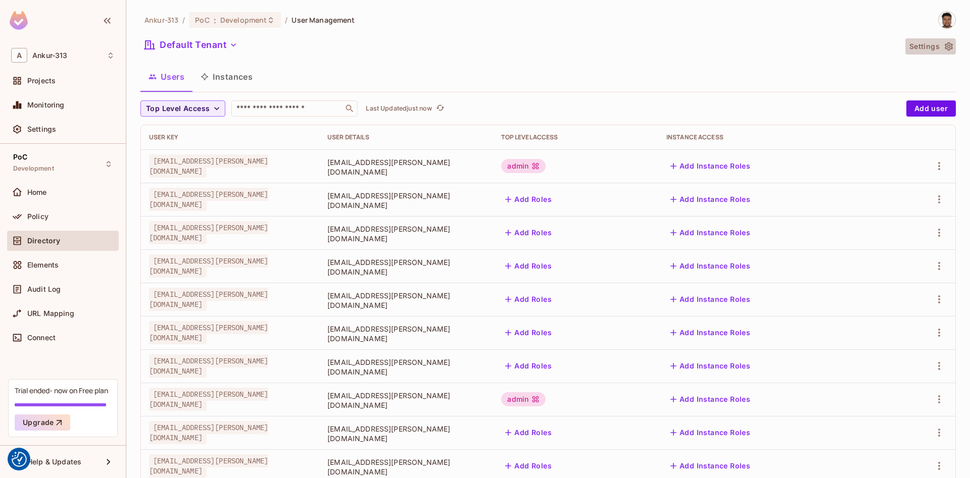
click at [953, 46] on icon "button" at bounding box center [948, 46] width 10 height 10
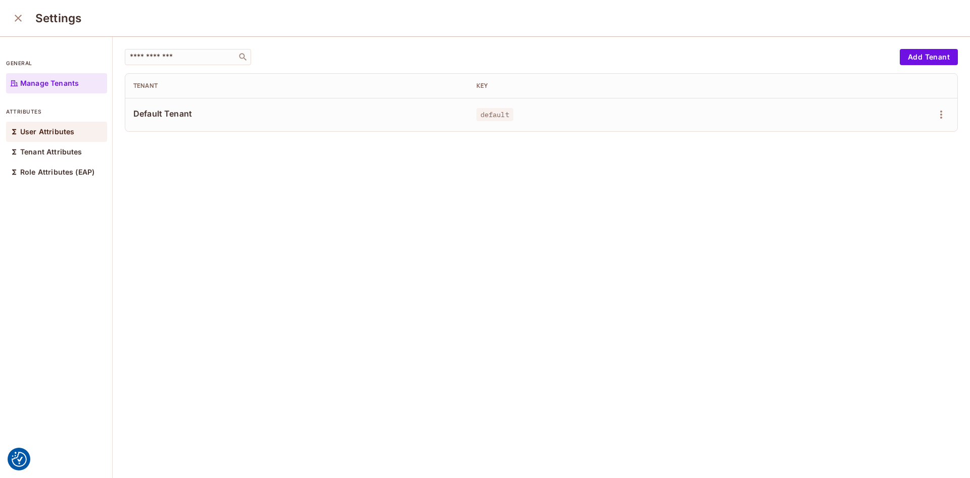
click at [38, 126] on div "User Attributes" at bounding box center [56, 132] width 101 height 20
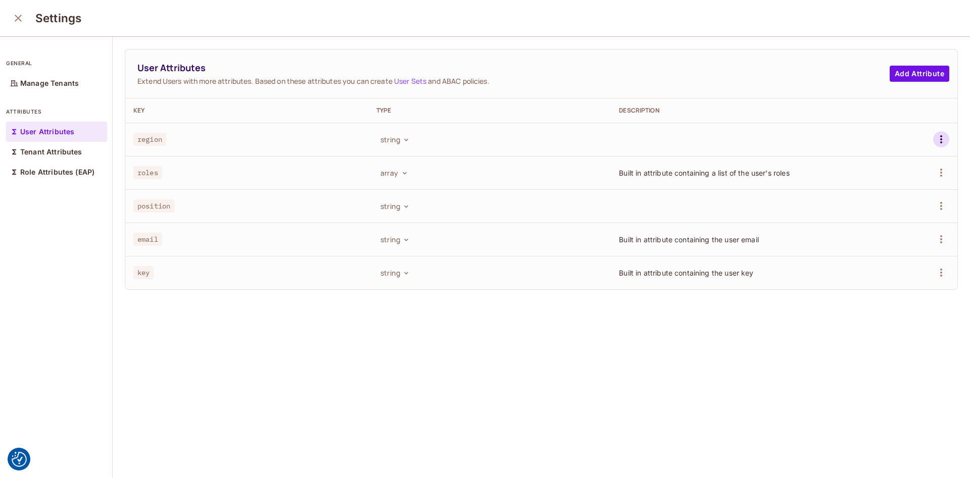
click at [939, 139] on icon "button" at bounding box center [941, 139] width 12 height 12
click at [891, 164] on span "Edit" at bounding box center [883, 163] width 20 height 16
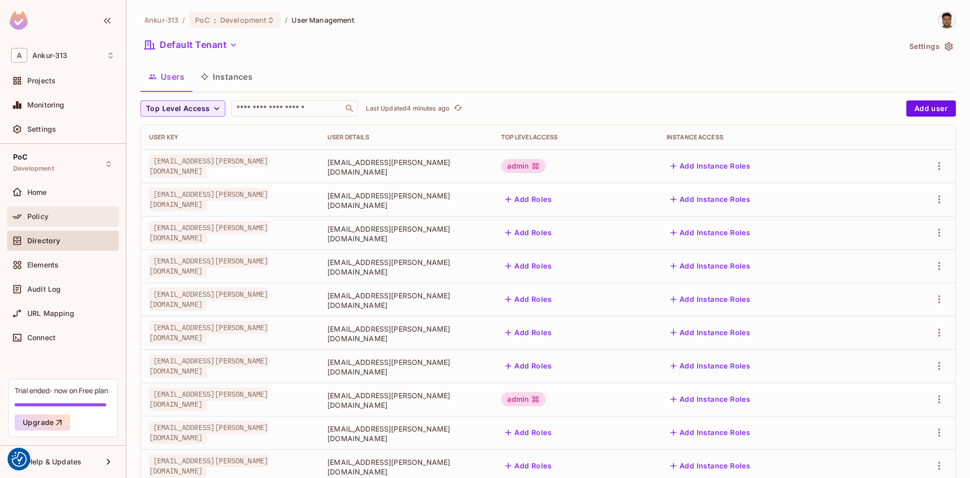
click at [48, 219] on span "Policy" at bounding box center [37, 217] width 21 height 8
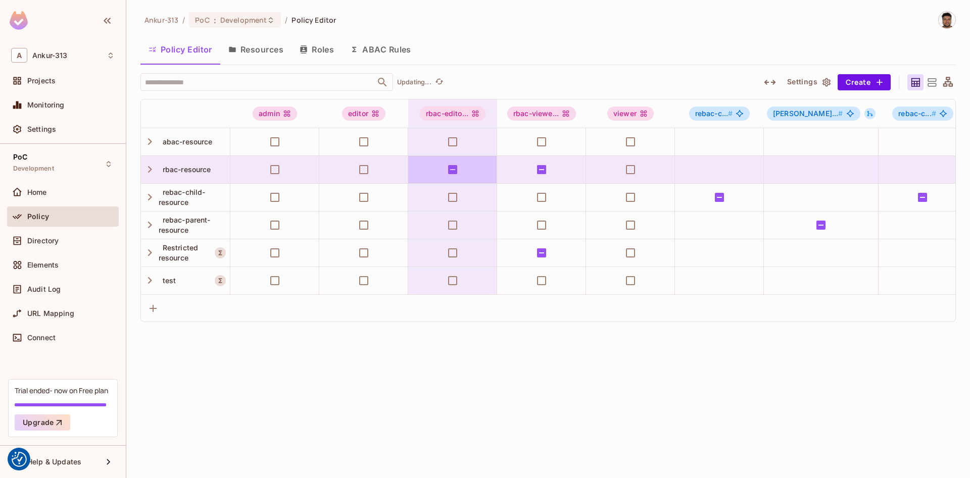
click at [395, 42] on button "ABAC Rules" at bounding box center [380, 49] width 77 height 25
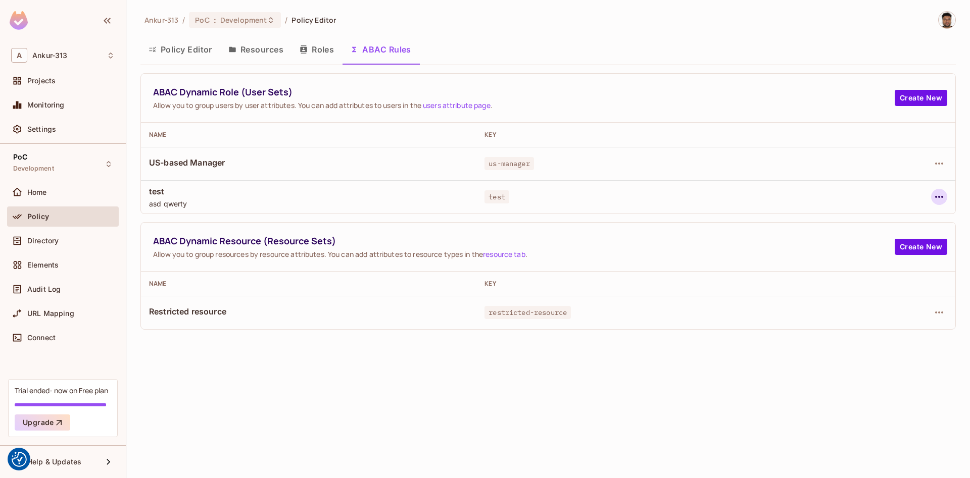
click at [943, 198] on icon "button" at bounding box center [939, 197] width 12 height 12
click at [356, 196] on div at bounding box center [485, 239] width 970 height 478
click at [944, 193] on icon "button" at bounding box center [939, 197] width 12 height 12
click at [845, 227] on span "Edit Dynamic Role (User Set)" at bounding box center [869, 220] width 105 height 16
click at [294, 434] on div "Ankur-313 / PoC : Development / Policy Editor Policy Editor Resources Roles ABA…" at bounding box center [547, 239] width 843 height 478
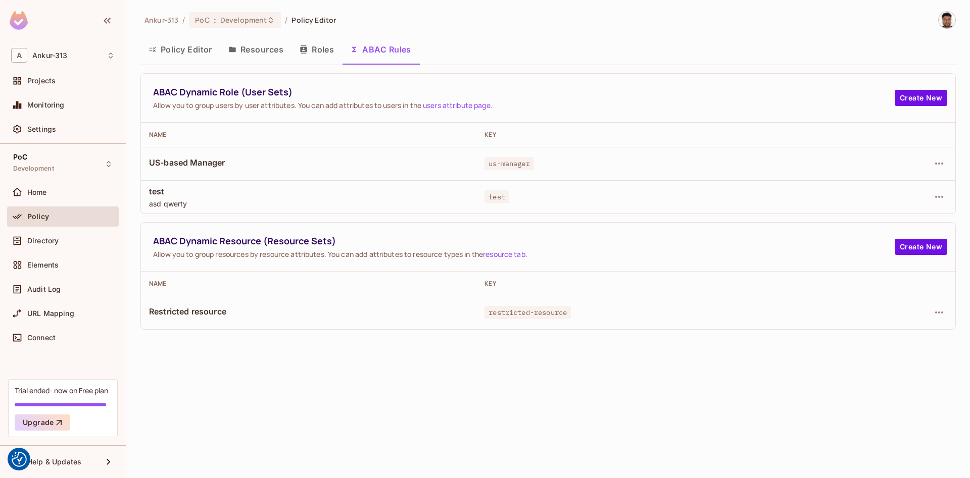
click at [310, 49] on button "Roles" at bounding box center [316, 49] width 50 height 25
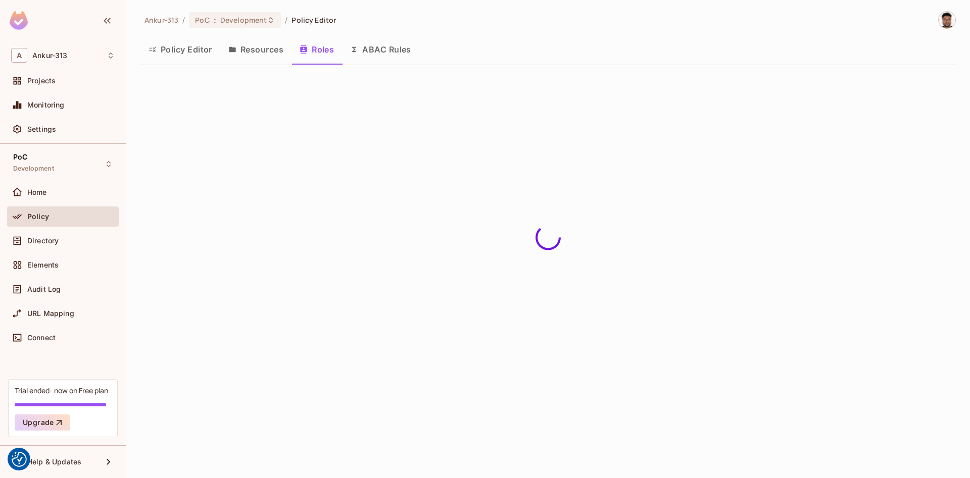
click at [381, 53] on button "ABAC Rules" at bounding box center [380, 49] width 77 height 25
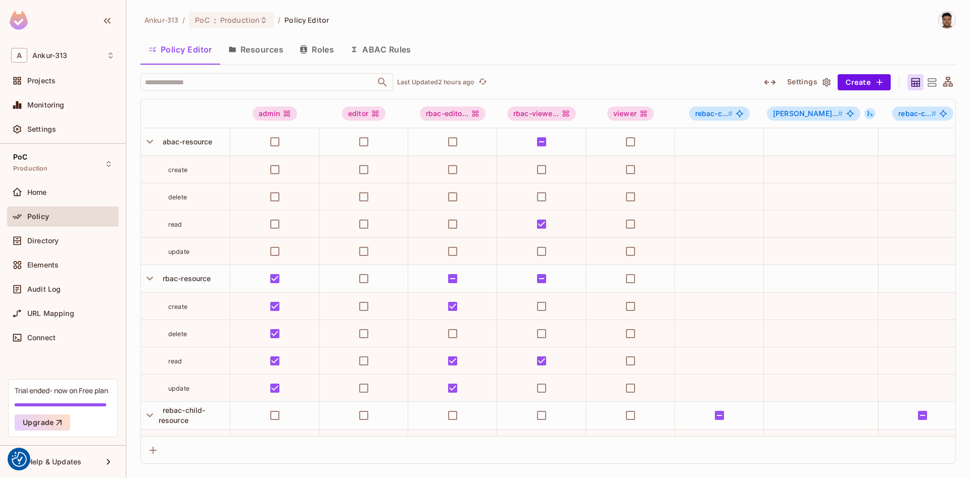
scroll to position [376, 0]
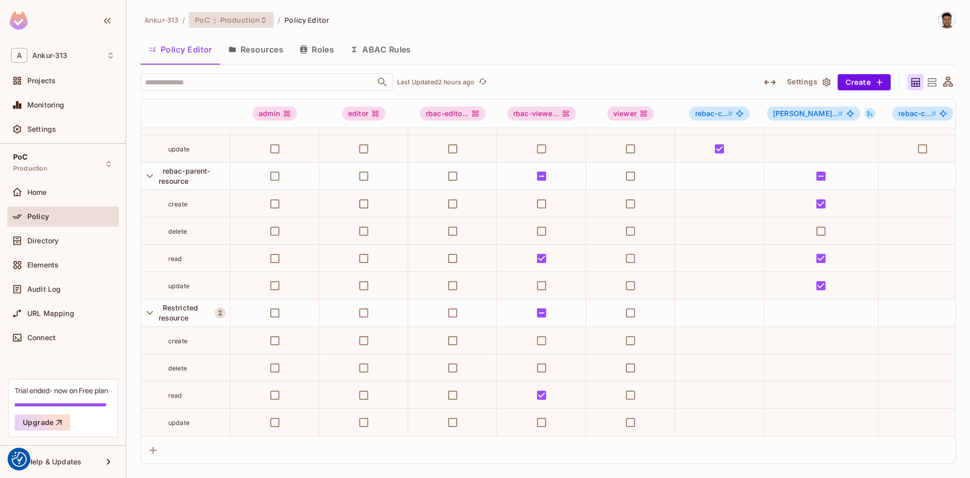
click at [213, 26] on div "PoC : Production" at bounding box center [231, 20] width 85 height 16
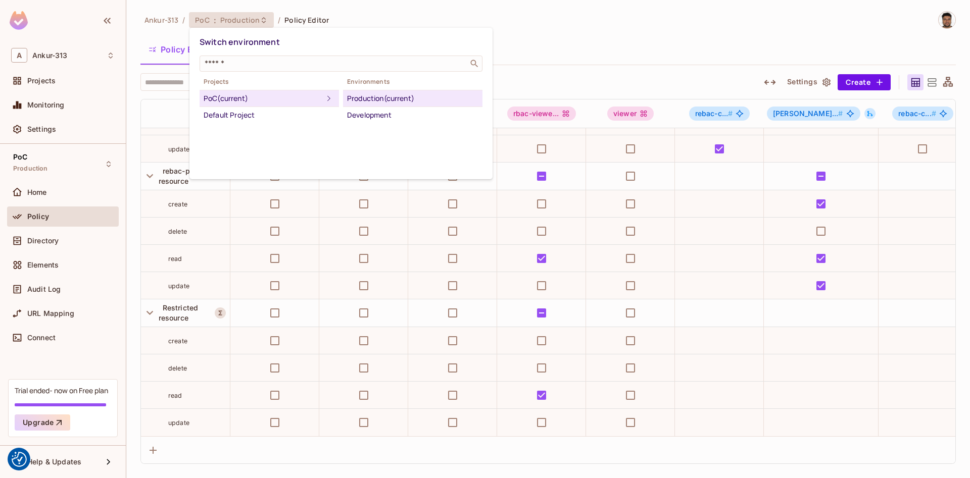
click at [379, 98] on div "Production (current)" at bounding box center [412, 98] width 131 height 12
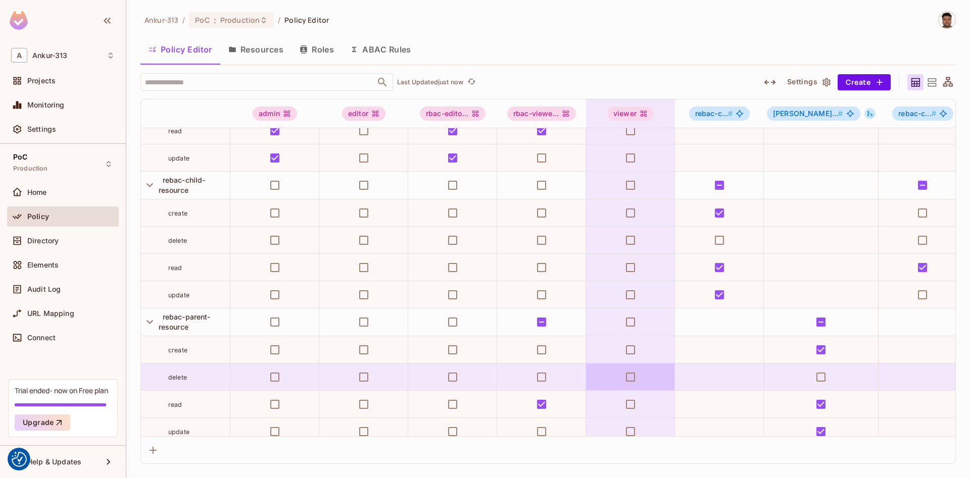
scroll to position [0, 0]
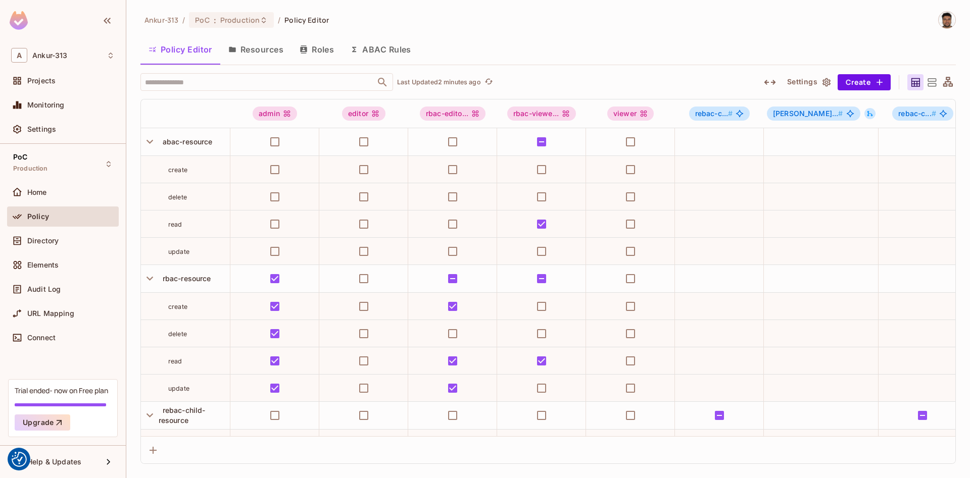
click at [403, 54] on button "ABAC Rules" at bounding box center [380, 49] width 77 height 25
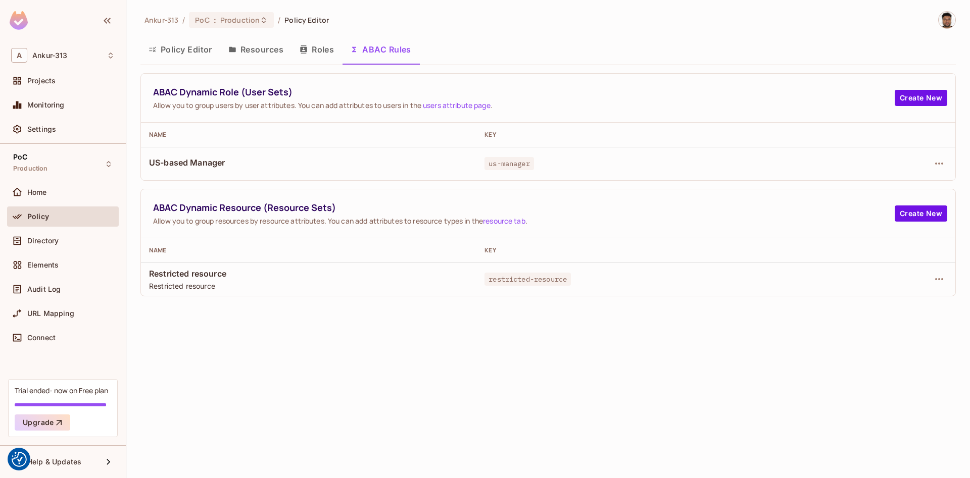
click at [400, 394] on div "Ankur-313 / PoC : Production / Policy Editor Policy Editor Resources Roles ABAC…" at bounding box center [547, 239] width 843 height 478
click at [621, 362] on div "Ankur-313 / PoC : Production / Policy Editor Policy Editor Resources Roles ABAC…" at bounding box center [547, 239] width 843 height 478
click at [254, 429] on div "Ankur-313 / PoC : Production / Policy Editor Policy Editor Resources Roles ABAC…" at bounding box center [547, 239] width 843 height 478
click at [321, 44] on button "Roles" at bounding box center [316, 49] width 50 height 25
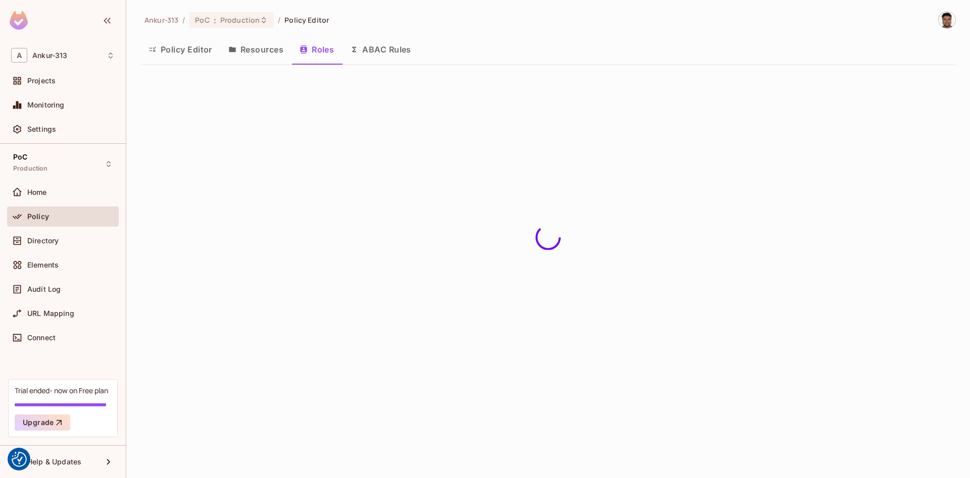
click at [381, 50] on button "ABAC Rules" at bounding box center [380, 49] width 77 height 25
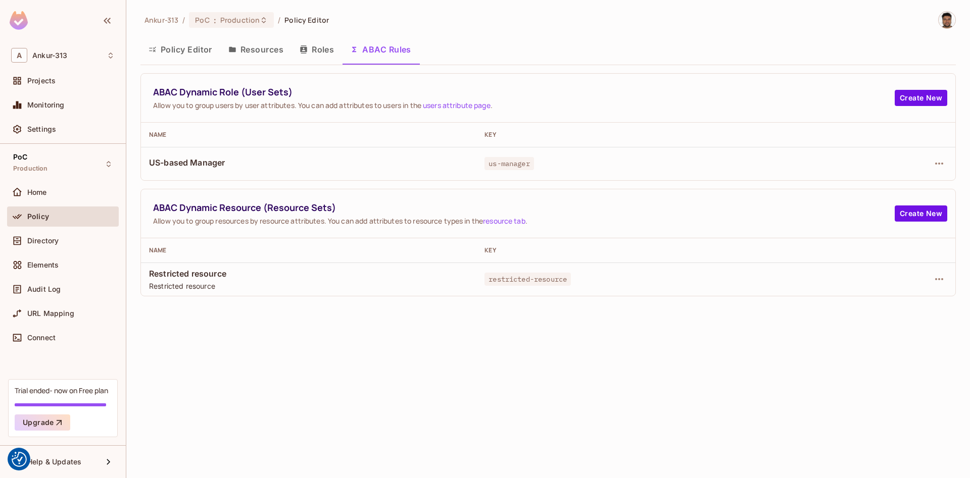
drag, startPoint x: 336, startPoint y: 51, endPoint x: 357, endPoint y: 49, distance: 20.8
click at [336, 50] on button "Roles" at bounding box center [316, 49] width 50 height 25
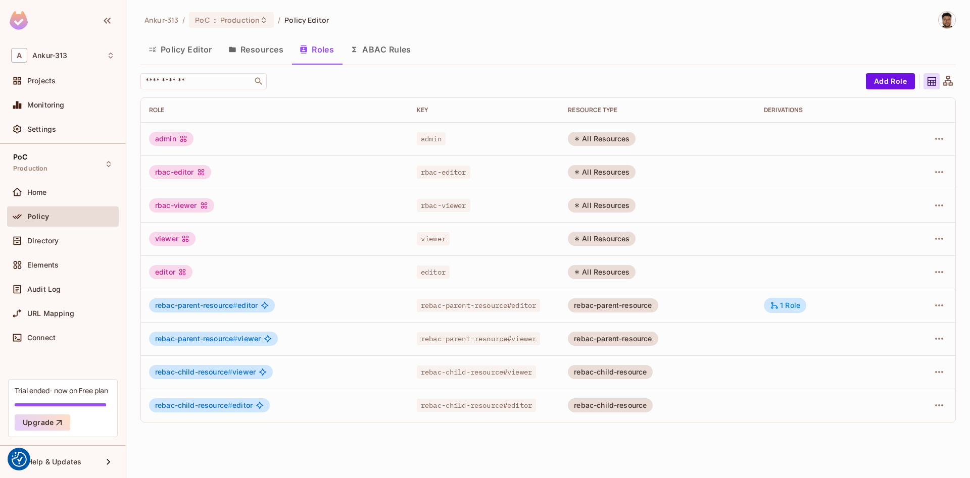
click at [377, 48] on button "ABAC Rules" at bounding box center [380, 49] width 77 height 25
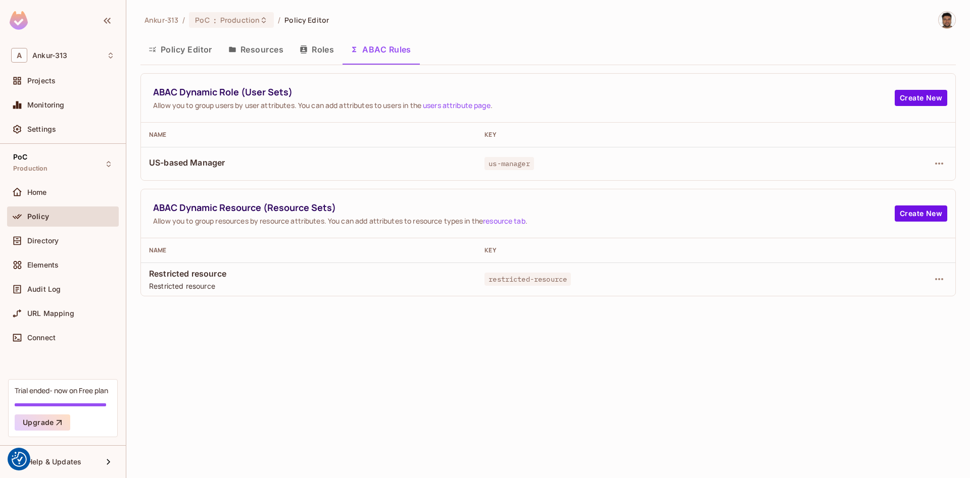
click at [322, 407] on div "Ankur-313 / PoC : Production / Policy Editor Policy Editor Resources Roles ABAC…" at bounding box center [547, 239] width 843 height 478
click at [238, 26] on div "PoC : Production" at bounding box center [231, 20] width 85 height 16
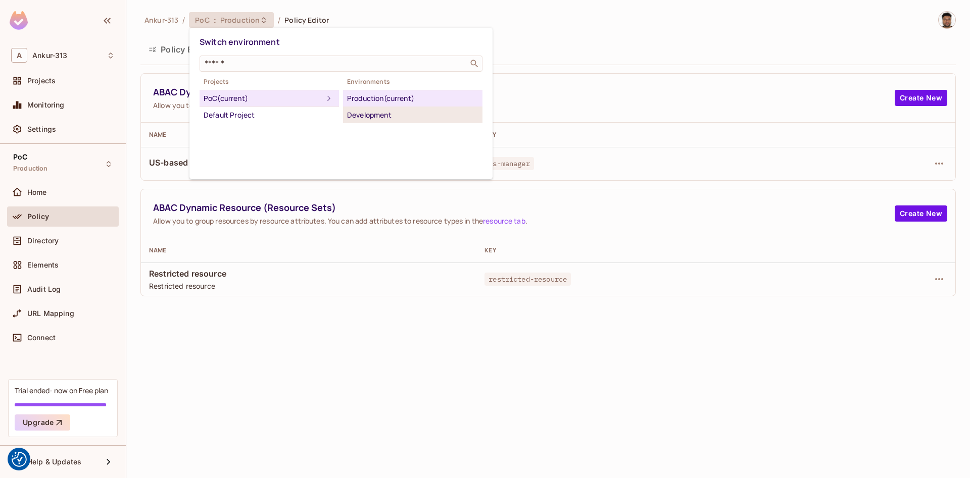
click at [375, 122] on li "Development" at bounding box center [412, 115] width 139 height 16
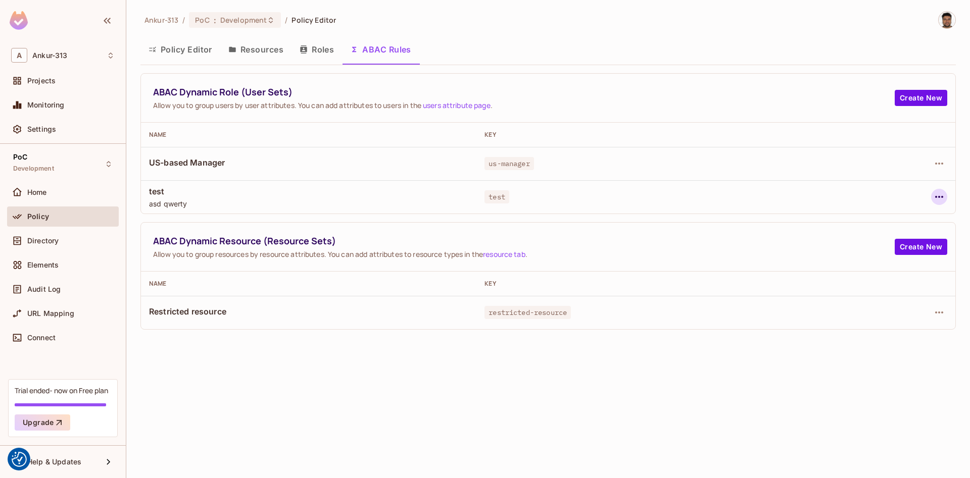
click at [938, 196] on icon "button" at bounding box center [939, 197] width 12 height 12
click at [866, 221] on div "Edit Dynamic Role (User Set)" at bounding box center [869, 220] width 99 height 10
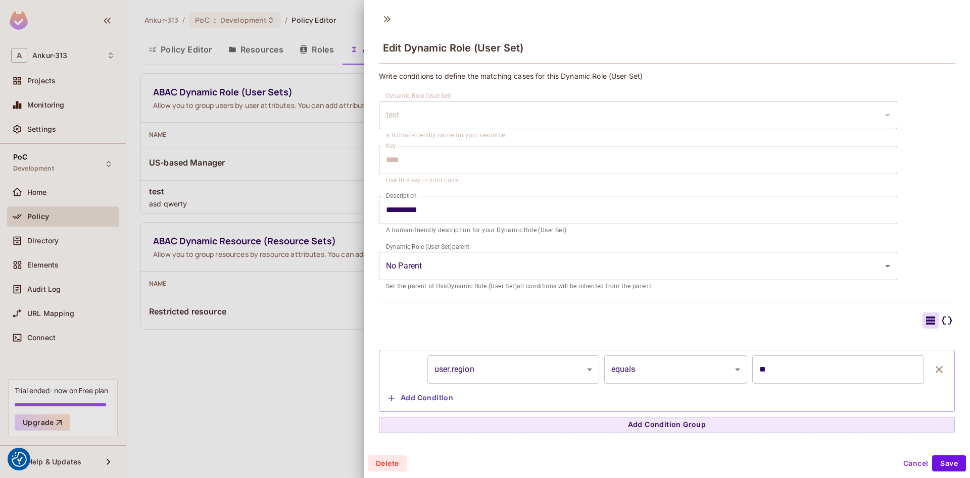
click at [207, 381] on div at bounding box center [485, 239] width 970 height 478
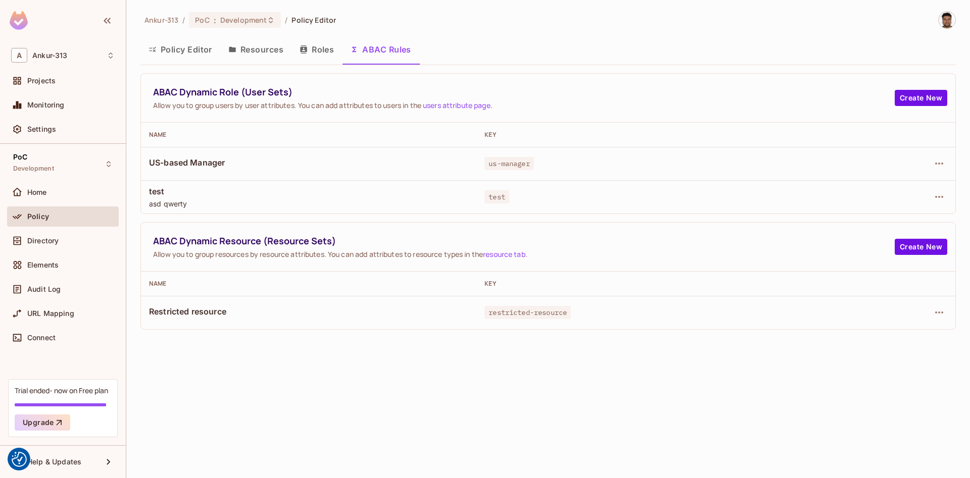
click at [333, 50] on button "Roles" at bounding box center [316, 49] width 50 height 25
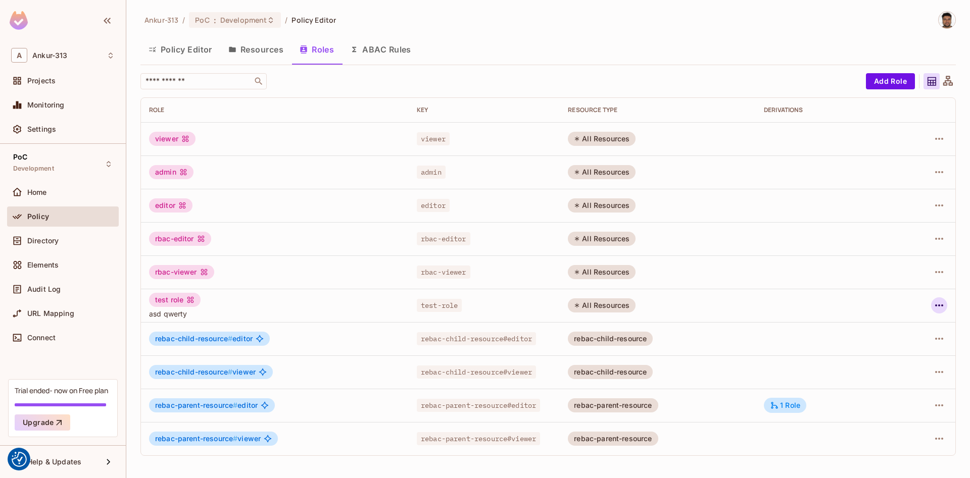
click at [939, 304] on icon "button" at bounding box center [939, 305] width 12 height 12
click at [901, 331] on div "Edit Role" at bounding box center [894, 329] width 30 height 10
click at [383, 51] on button "ABAC Rules" at bounding box center [380, 49] width 77 height 25
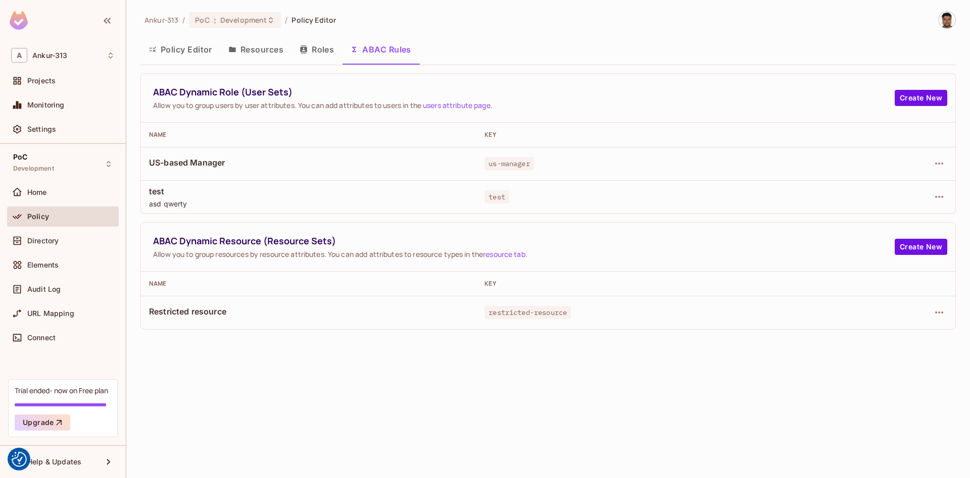
click at [316, 54] on button "Roles" at bounding box center [316, 49] width 50 height 25
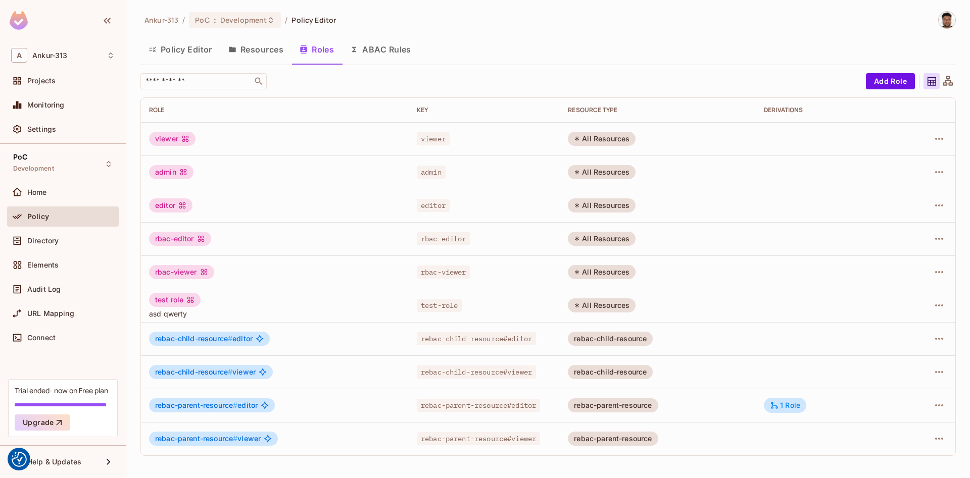
click at [383, 47] on button "ABAC Rules" at bounding box center [380, 49] width 77 height 25
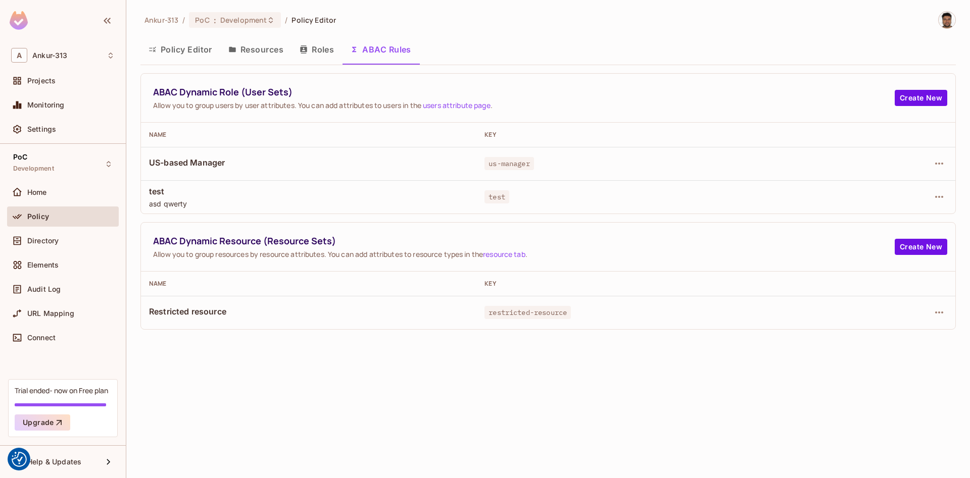
click at [245, 375] on div "Ankur-313 / PoC : Development / Policy Editor Policy Editor Resources Roles ABA…" at bounding box center [547, 239] width 843 height 478
click at [316, 43] on button "Roles" at bounding box center [316, 49] width 50 height 25
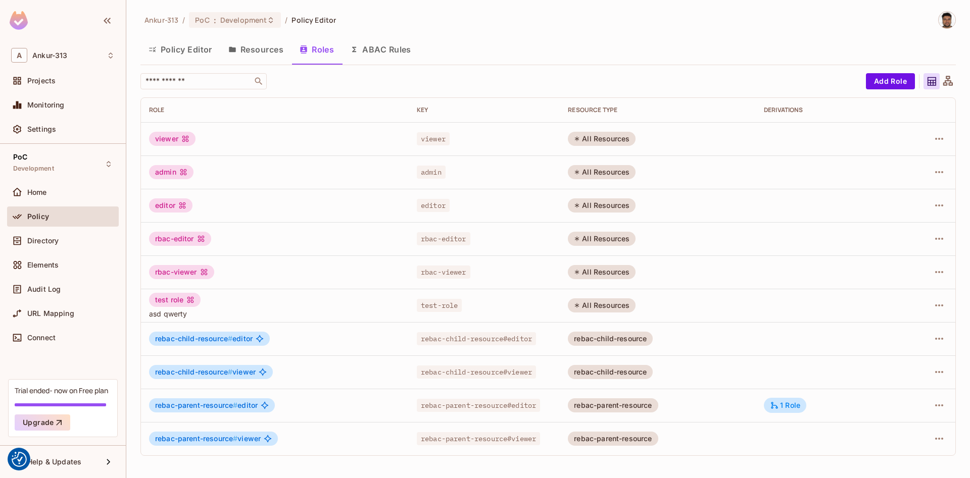
click at [383, 49] on button "ABAC Rules" at bounding box center [380, 49] width 77 height 25
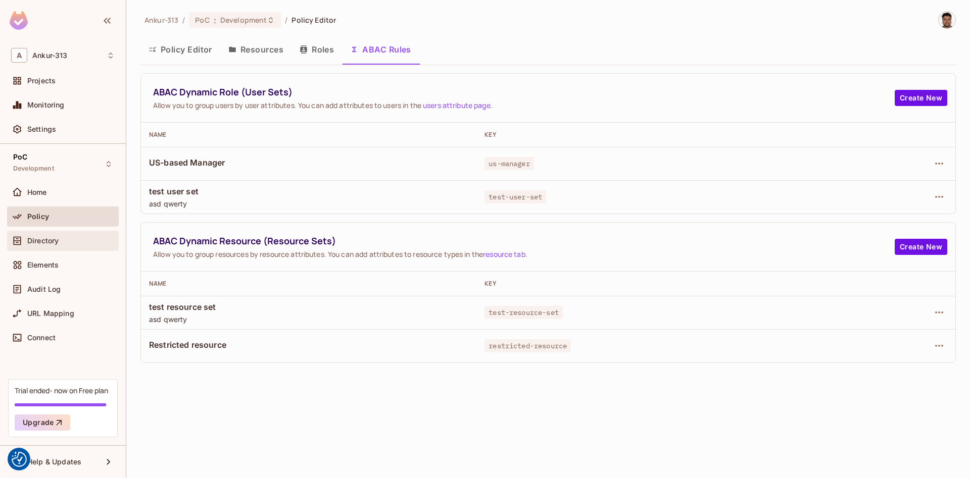
click at [49, 247] on div "Directory" at bounding box center [63, 241] width 112 height 20
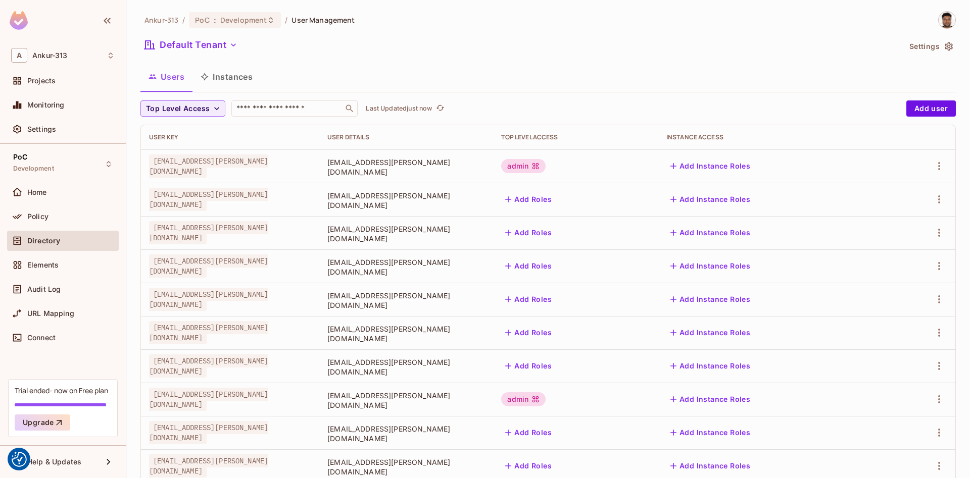
click at [950, 43] on icon "button" at bounding box center [948, 46] width 10 height 10
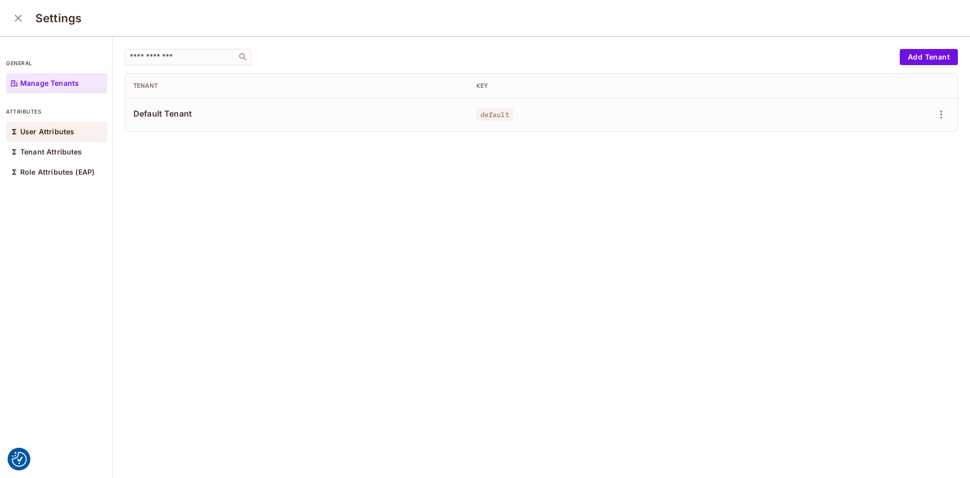
click at [32, 125] on div "User Attributes" at bounding box center [56, 132] width 101 height 20
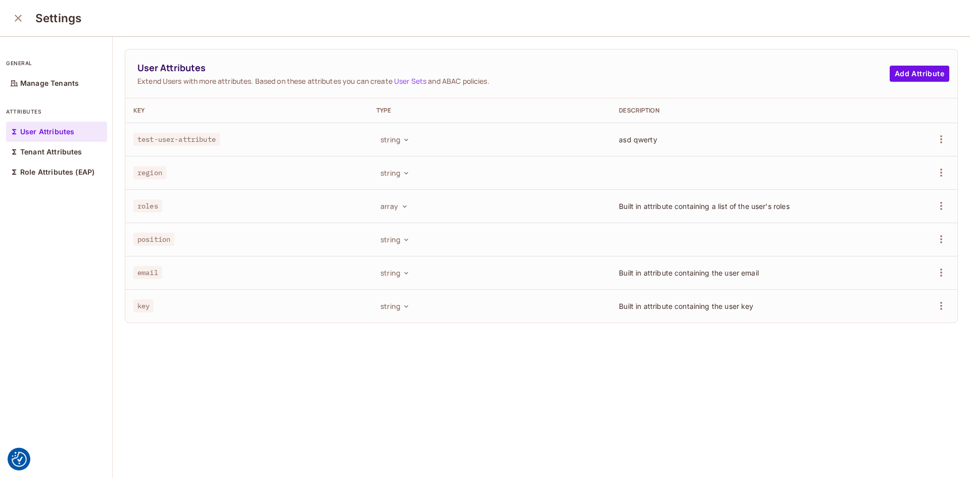
click at [13, 16] on icon "close" at bounding box center [18, 18] width 12 height 12
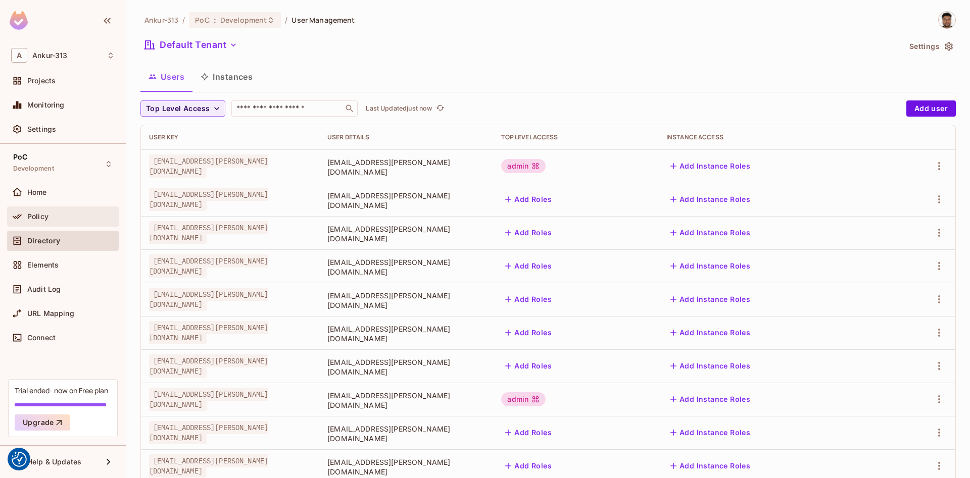
click at [30, 216] on span "Policy" at bounding box center [37, 217] width 21 height 8
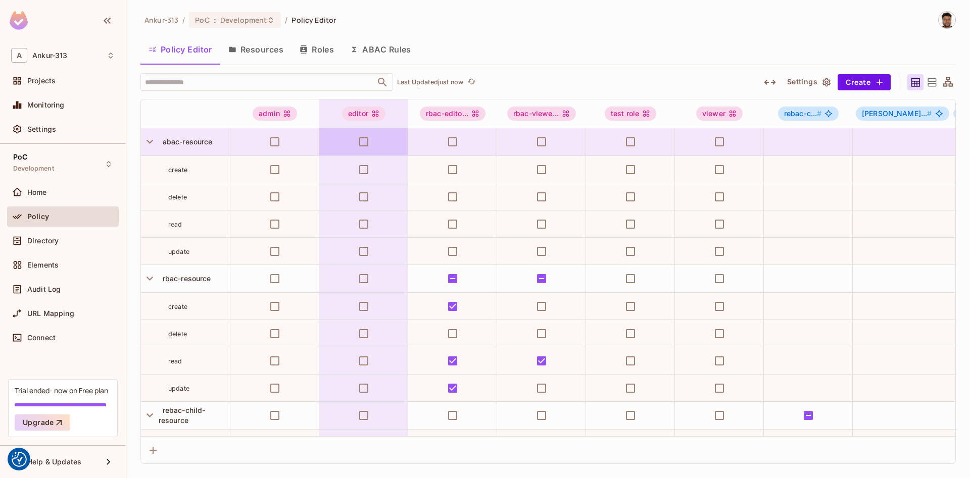
drag, startPoint x: 319, startPoint y: 48, endPoint x: 336, endPoint y: 55, distance: 18.7
click at [319, 49] on button "Roles" at bounding box center [316, 49] width 50 height 25
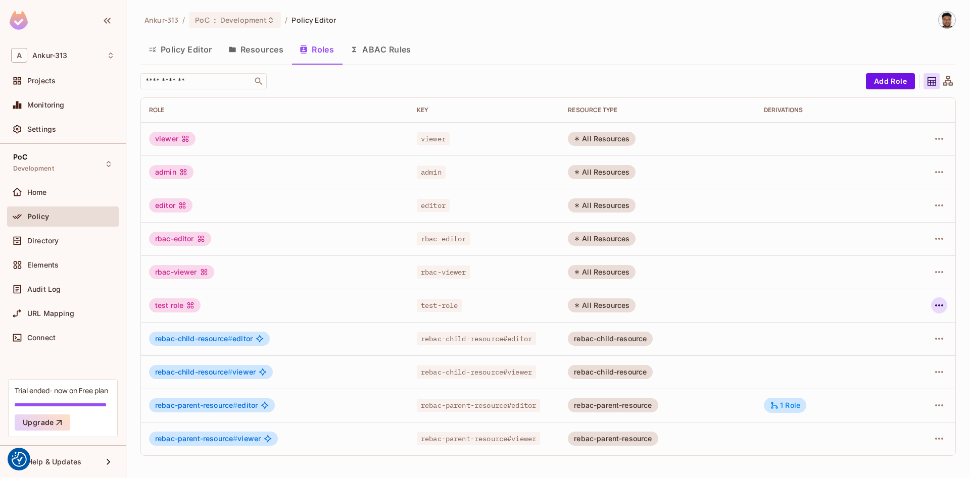
click at [943, 302] on icon "button" at bounding box center [939, 305] width 12 height 12
click at [887, 332] on div "Edit Role" at bounding box center [894, 329] width 30 height 10
click at [387, 49] on button "ABAC Rules" at bounding box center [380, 49] width 77 height 25
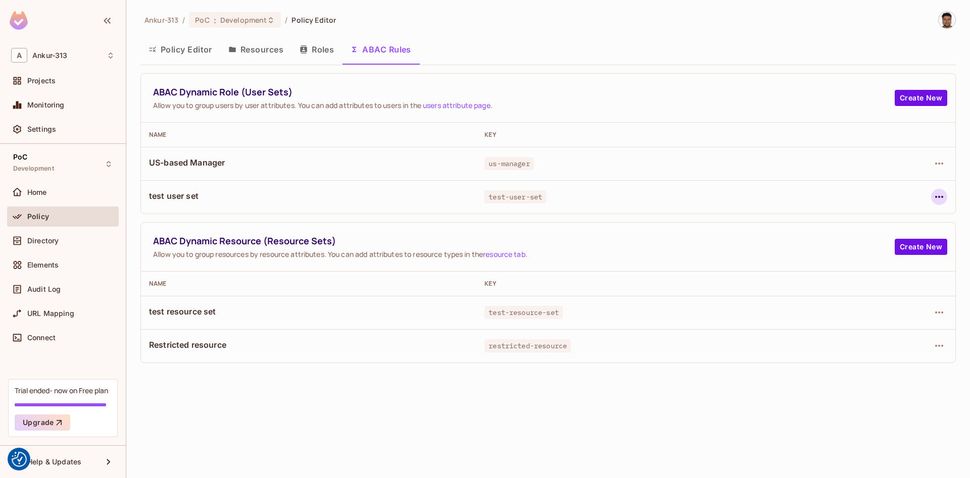
click at [942, 197] on icon "button" at bounding box center [939, 197] width 8 height 2
click at [874, 220] on div "Edit Dynamic Role (User Set)" at bounding box center [869, 220] width 99 height 10
click at [936, 313] on icon "button" at bounding box center [939, 313] width 8 height 2
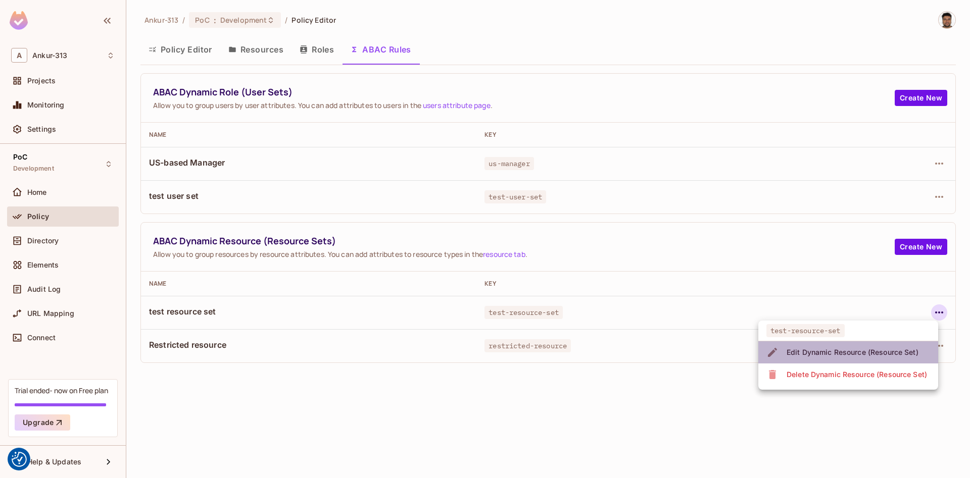
click at [831, 350] on div "Edit Dynamic Resource (Resource Set)" at bounding box center [852, 352] width 132 height 10
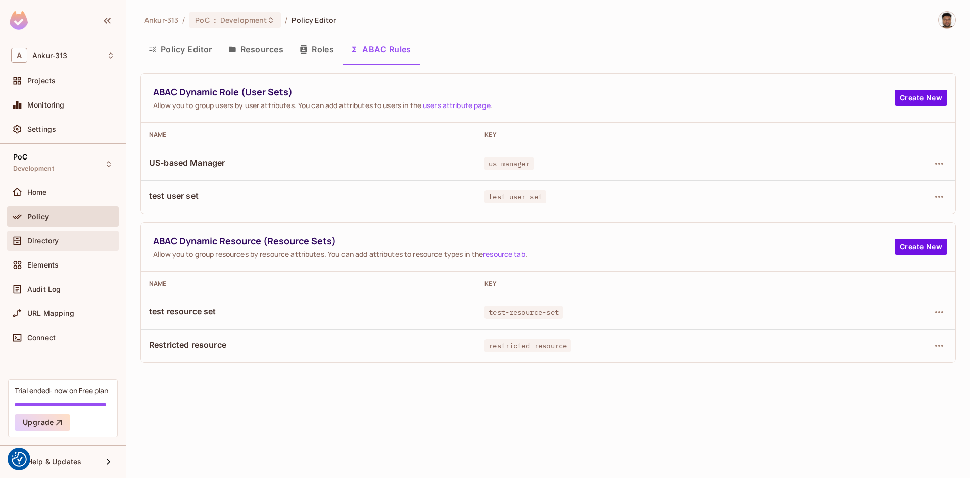
click at [34, 241] on span "Directory" at bounding box center [42, 241] width 31 height 8
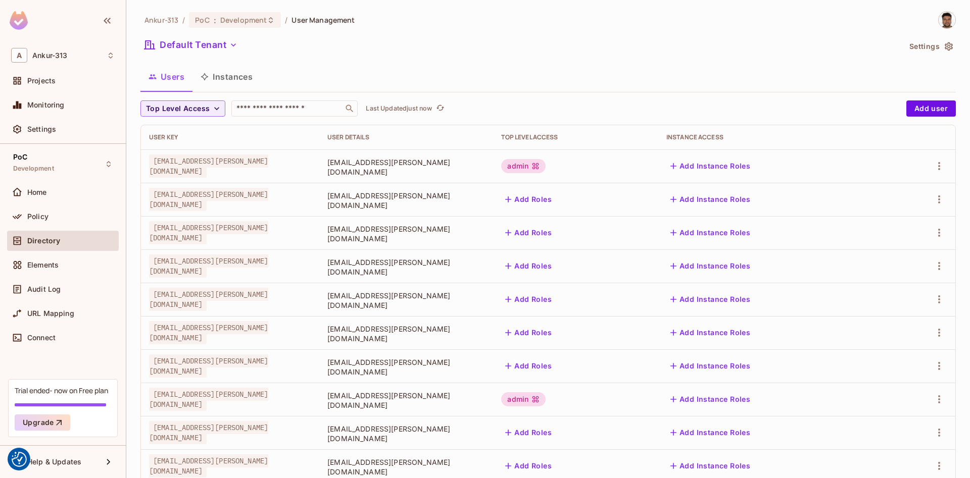
click at [951, 48] on icon "button" at bounding box center [948, 46] width 8 height 9
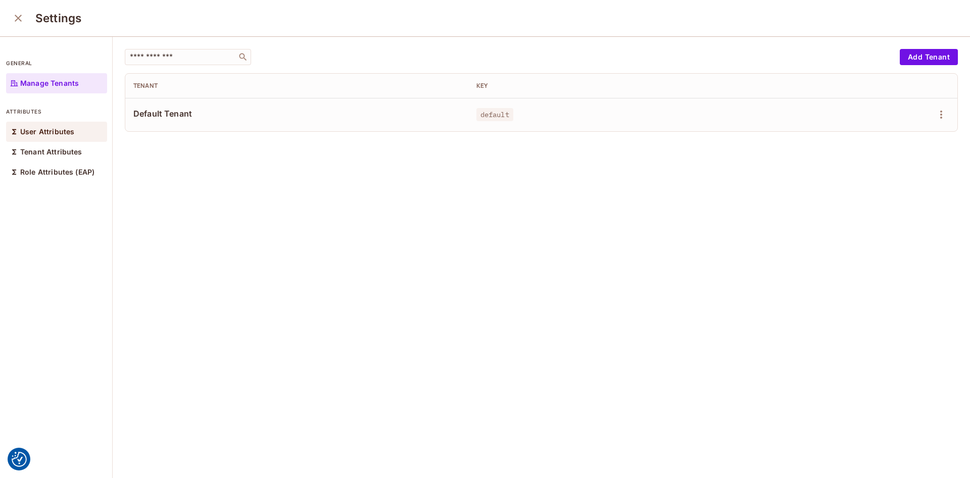
click at [52, 127] on div "User Attributes" at bounding box center [56, 132] width 101 height 20
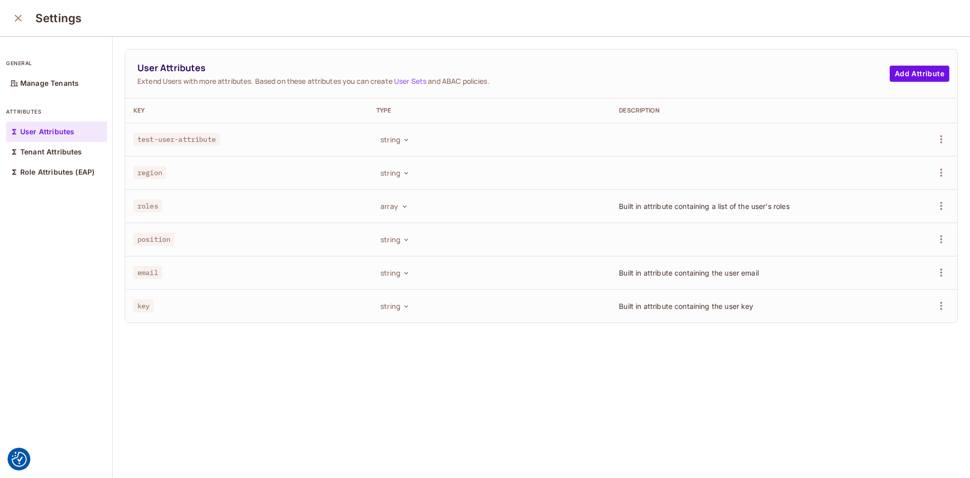
click at [949, 144] on td at bounding box center [905, 139] width 104 height 33
click at [933, 143] on div at bounding box center [905, 139] width 87 height 16
click at [939, 142] on icon "button" at bounding box center [941, 139] width 12 height 12
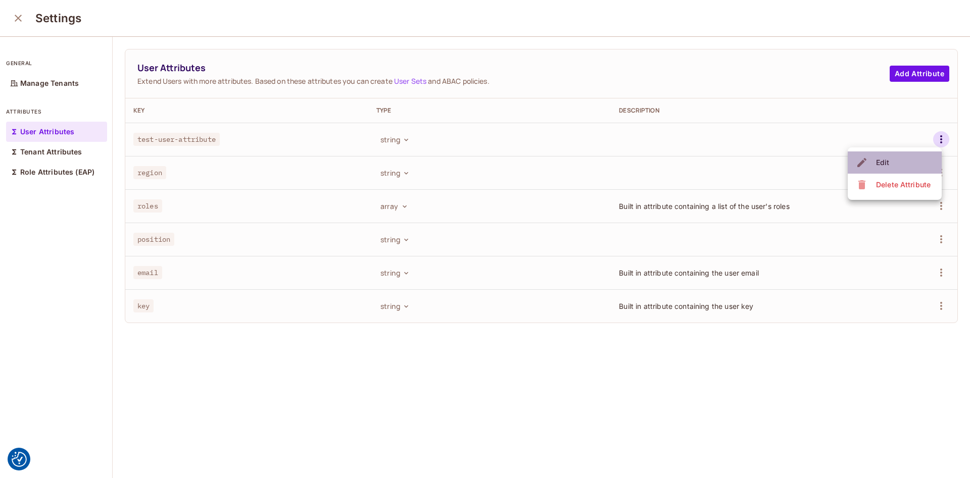
click at [895, 163] on li "Edit" at bounding box center [894, 162] width 94 height 22
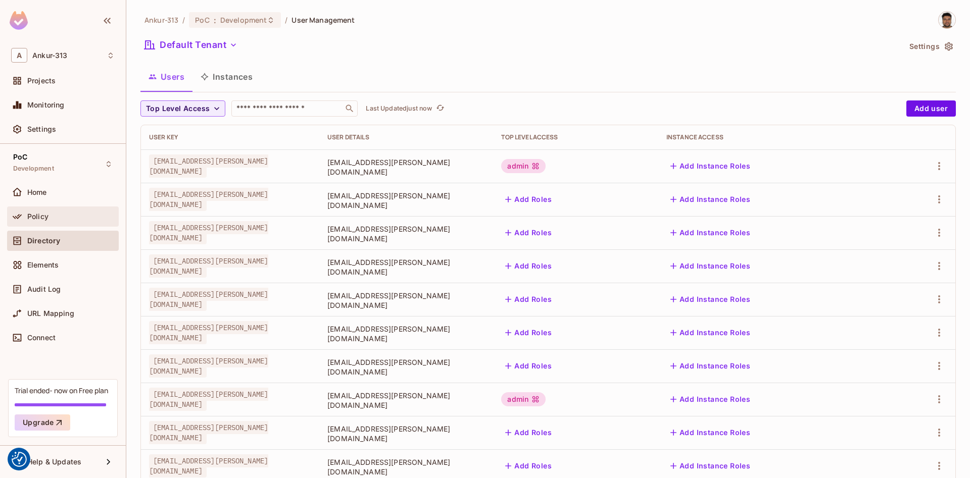
click at [39, 214] on span "Policy" at bounding box center [37, 217] width 21 height 8
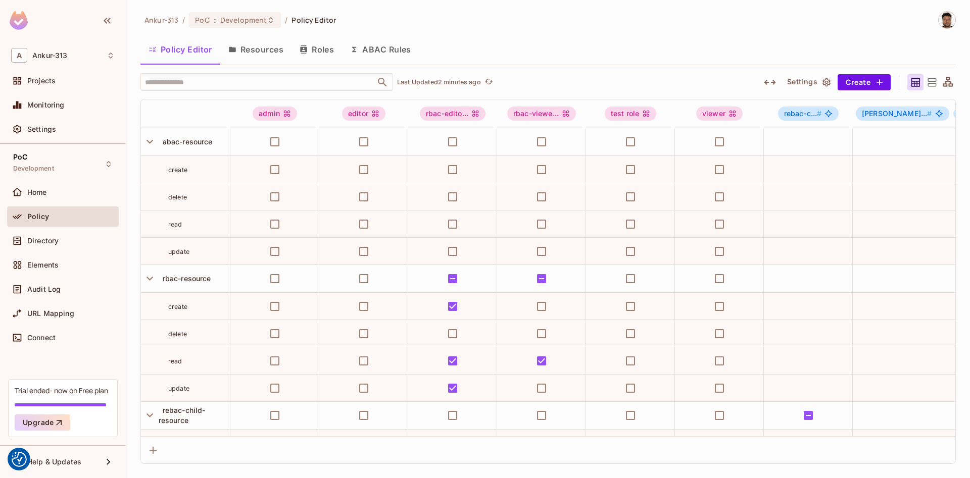
click at [312, 49] on button "Roles" at bounding box center [316, 49] width 50 height 25
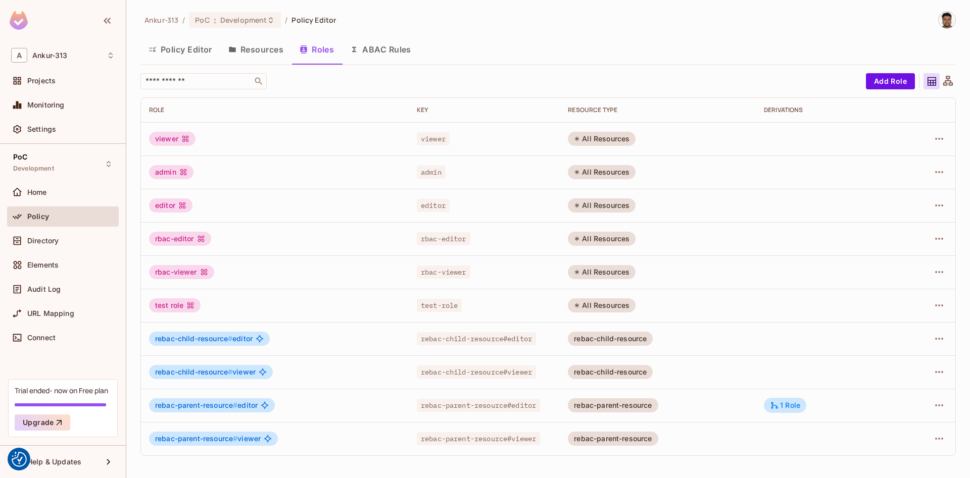
click at [244, 47] on button "Resources" at bounding box center [255, 49] width 71 height 25
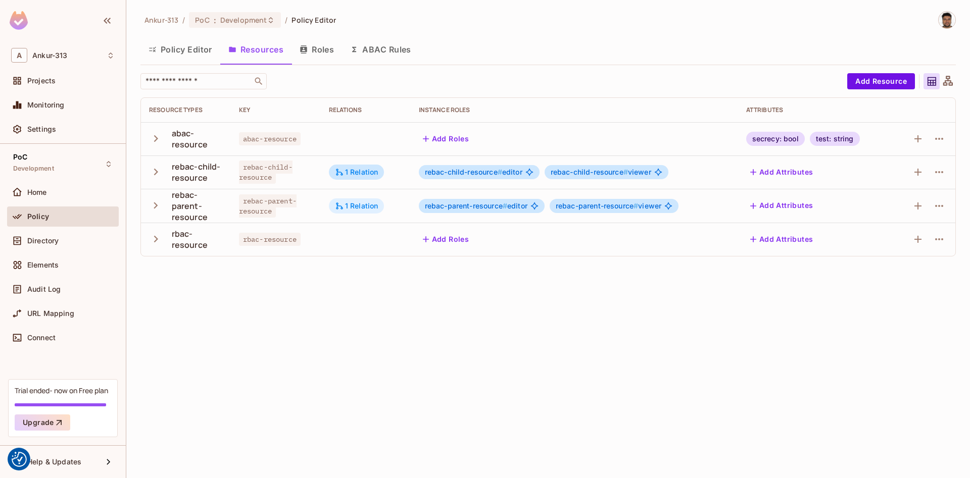
click at [365, 202] on div "1 Relation" at bounding box center [356, 205] width 43 height 9
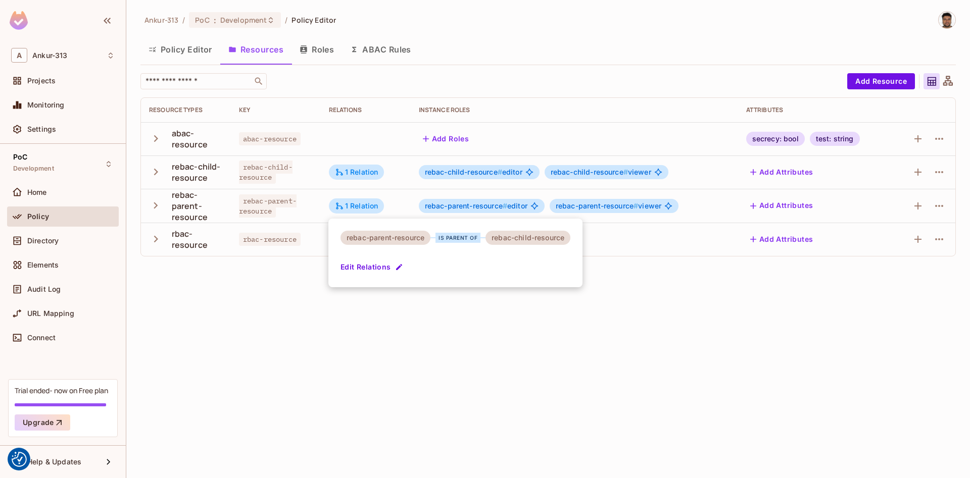
click at [367, 265] on button "Edit Relations" at bounding box center [372, 267] width 65 height 16
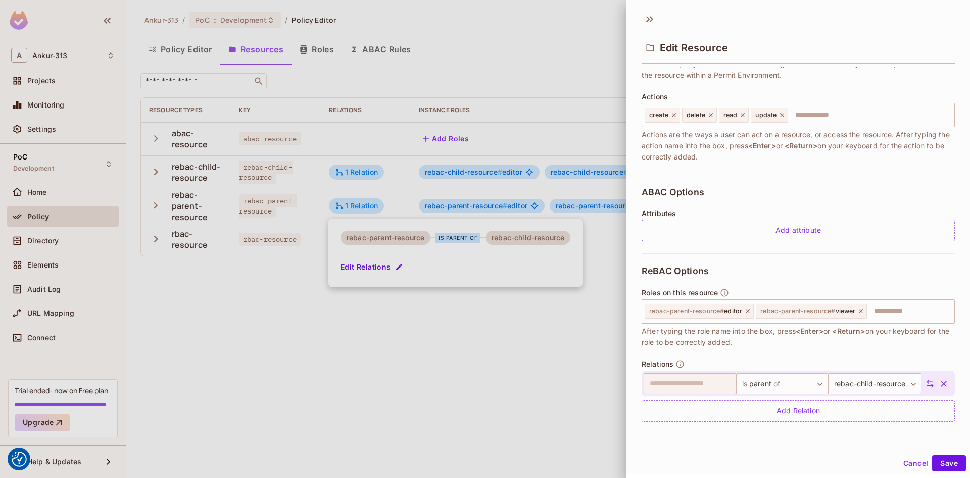
scroll to position [2, 0]
click at [220, 438] on div at bounding box center [485, 239] width 970 height 478
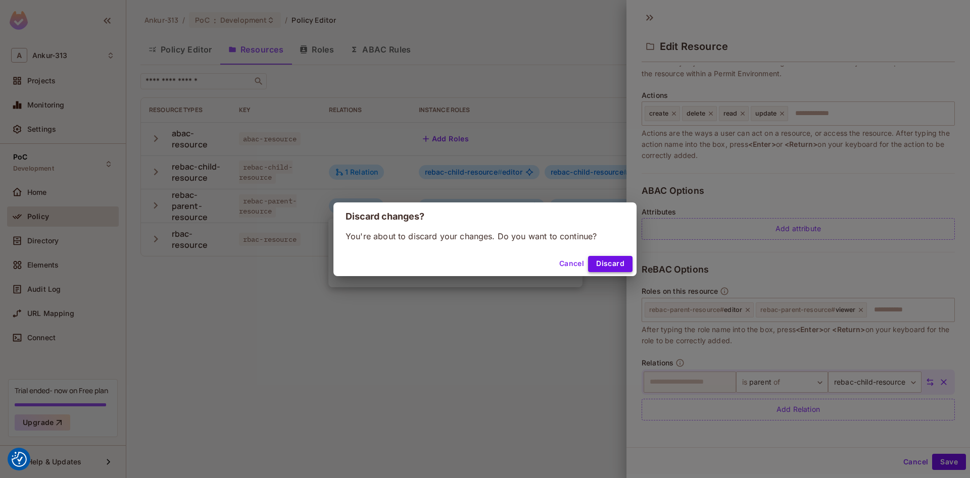
click at [617, 266] on button "Discard" at bounding box center [610, 264] width 44 height 16
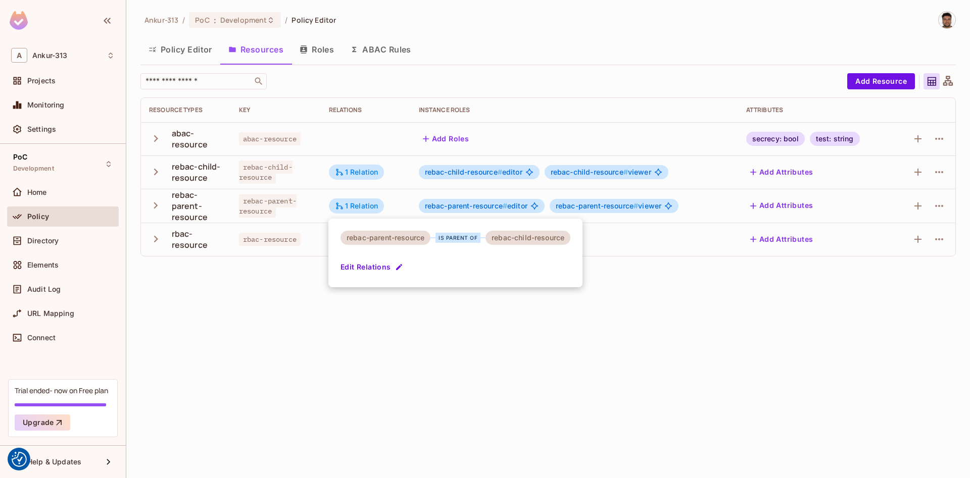
click at [320, 54] on div at bounding box center [485, 239] width 970 height 478
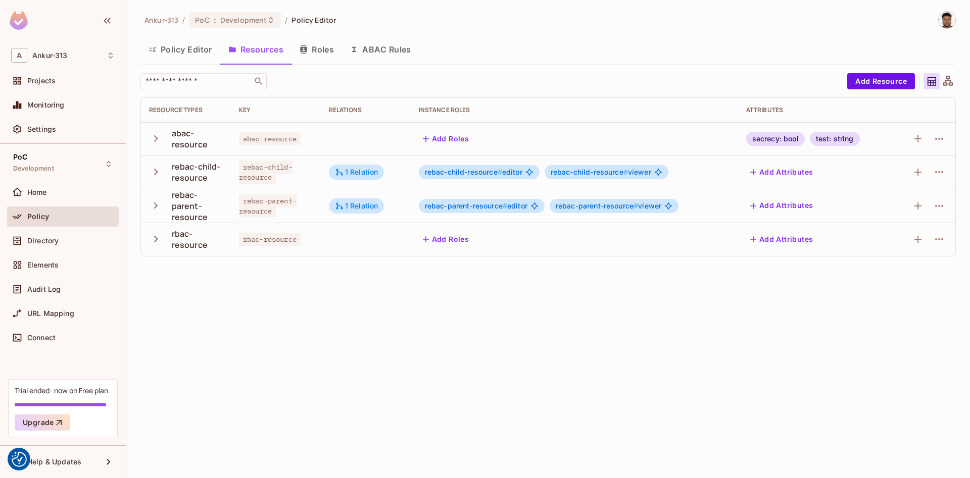
click at [295, 45] on button "Roles" at bounding box center [316, 49] width 50 height 25
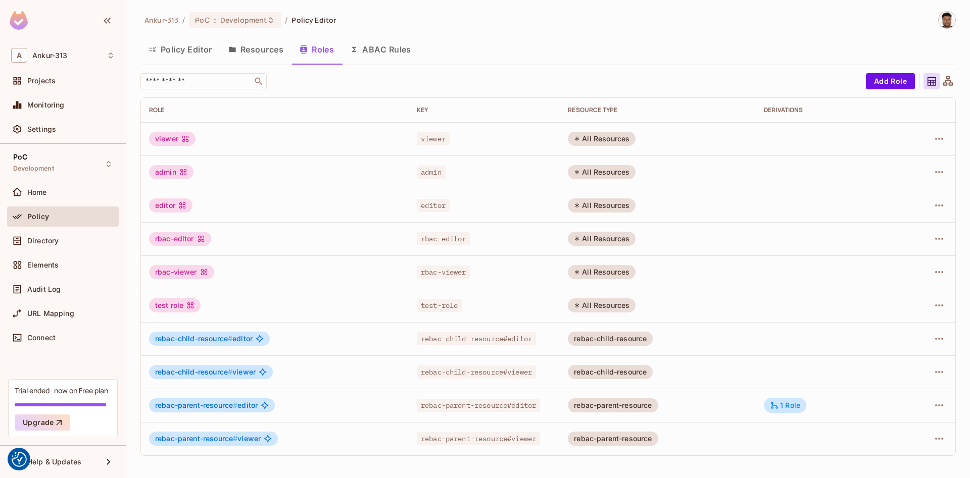
click at [234, 52] on icon "button" at bounding box center [232, 50] width 7 height 6
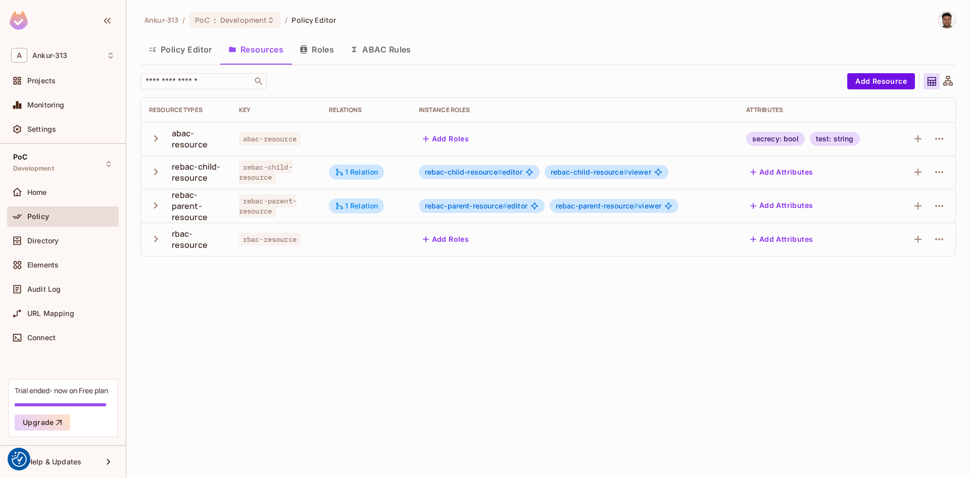
click at [304, 432] on div "Ankur-313 / PoC : Development / Policy Editor Policy Editor Resources Roles ABA…" at bounding box center [547, 239] width 843 height 478
click at [355, 238] on div "1 Relation" at bounding box center [356, 239] width 43 height 9
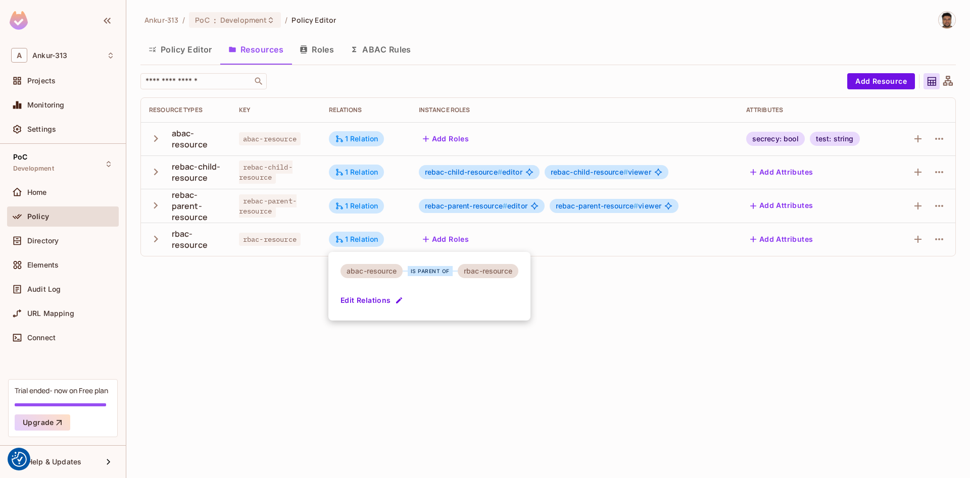
click at [371, 301] on button "Edit Relations" at bounding box center [372, 300] width 65 height 16
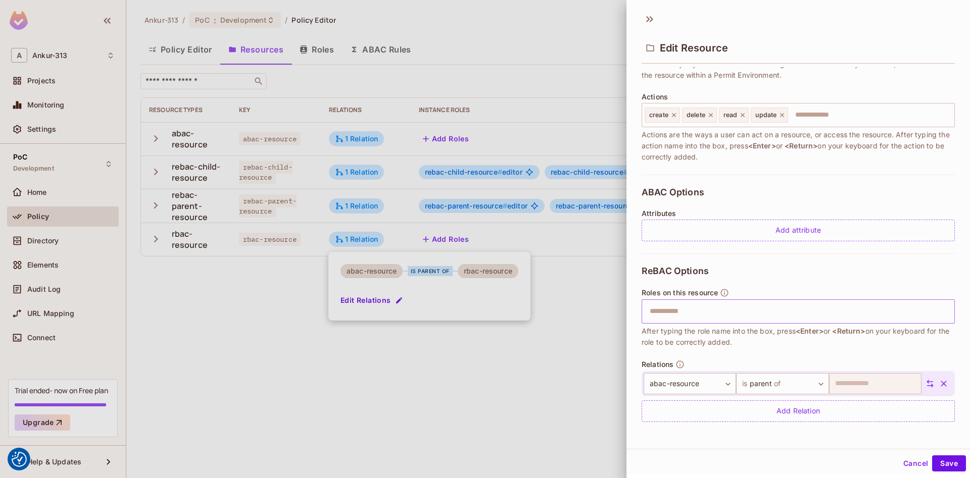
scroll to position [2, 0]
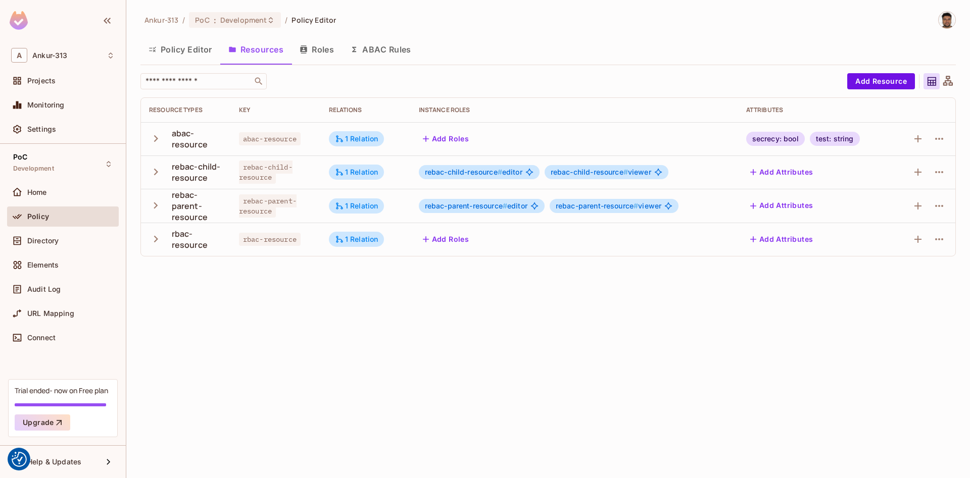
click at [322, 47] on button "Roles" at bounding box center [316, 49] width 50 height 25
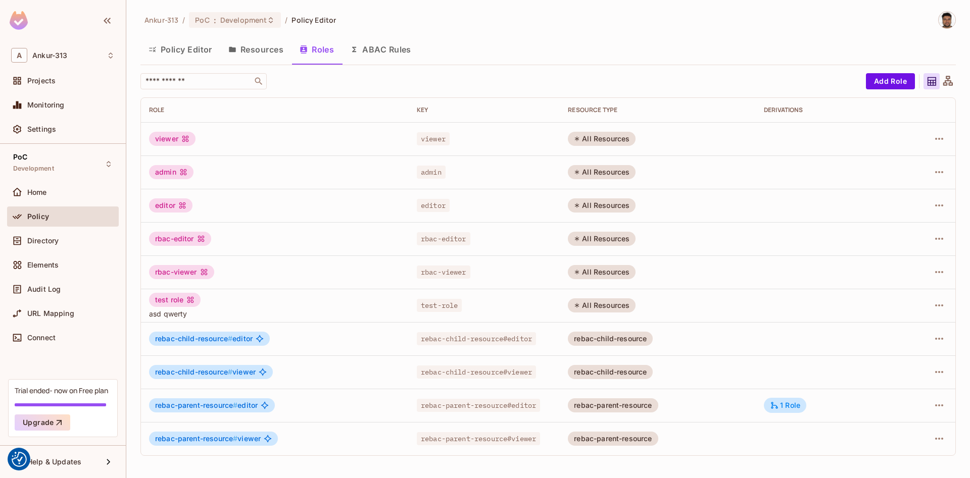
click at [252, 52] on button "Resources" at bounding box center [255, 49] width 71 height 25
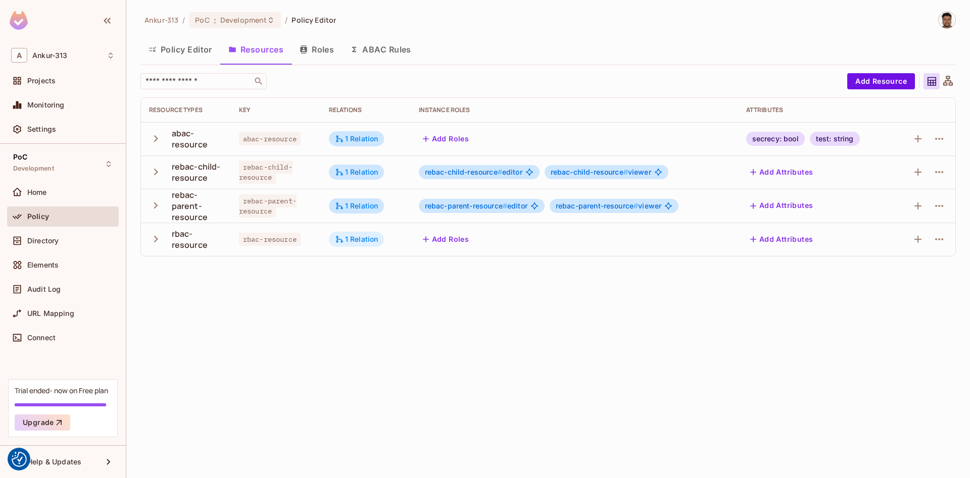
click at [352, 242] on div "1 Relation" at bounding box center [356, 239] width 43 height 9
click at [371, 298] on button "Edit Relations" at bounding box center [372, 300] width 65 height 16
click at [356, 242] on div "1 Relation" at bounding box center [356, 239] width 43 height 9
click at [385, 301] on button "Edit Relations" at bounding box center [372, 300] width 65 height 16
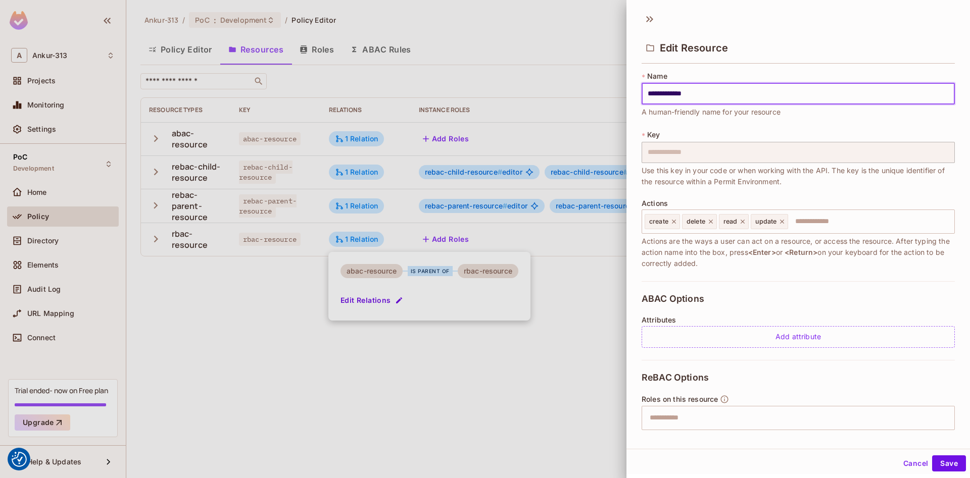
scroll to position [107, 0]
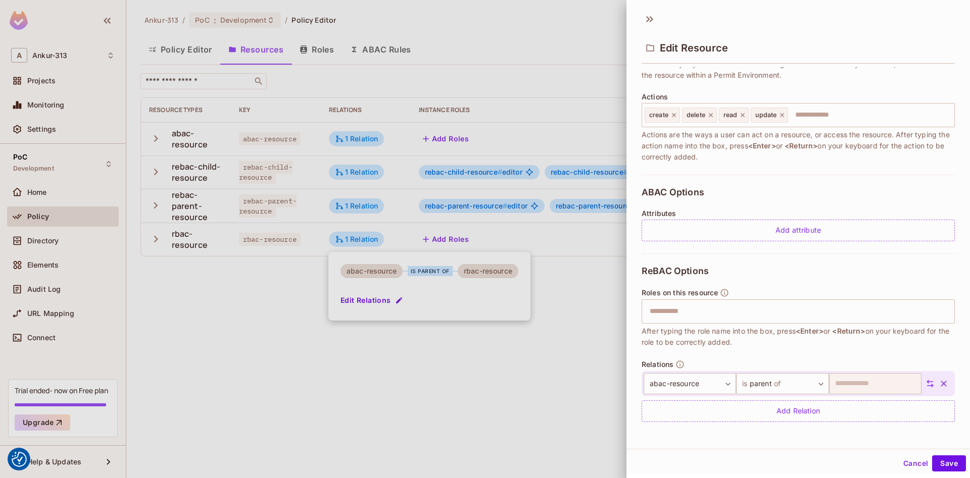
click at [209, 325] on div at bounding box center [485, 239] width 970 height 478
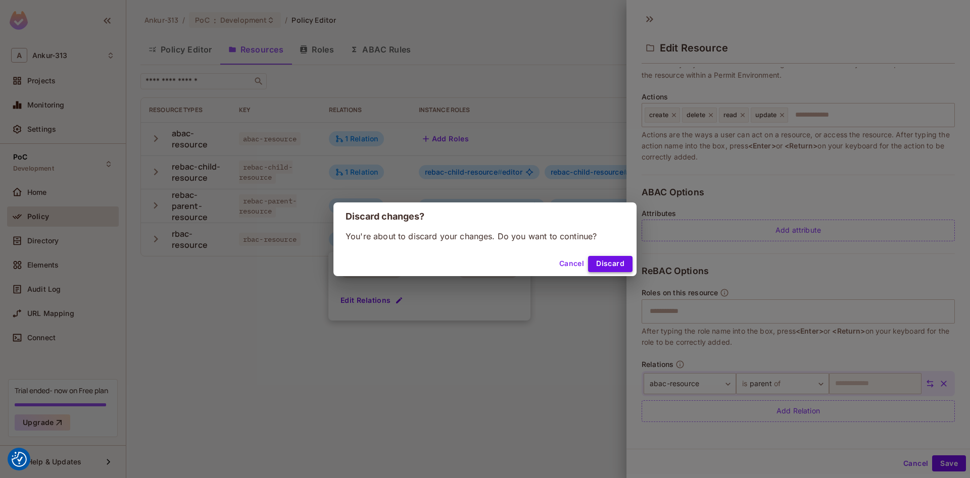
click at [620, 263] on button "Discard" at bounding box center [610, 264] width 44 height 16
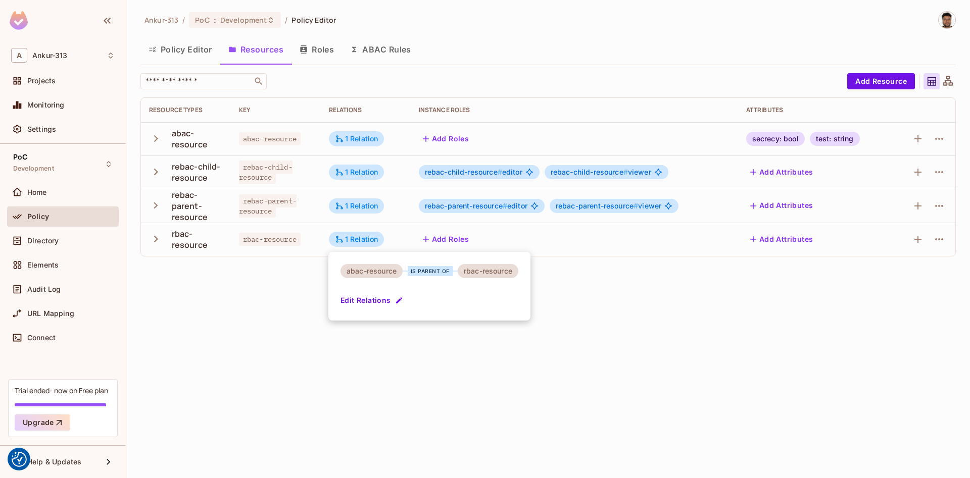
click at [276, 335] on div at bounding box center [485, 239] width 970 height 478
click at [353, 239] on div "1 Relation" at bounding box center [356, 239] width 43 height 9
click at [368, 306] on button "Edit Relations" at bounding box center [372, 300] width 65 height 16
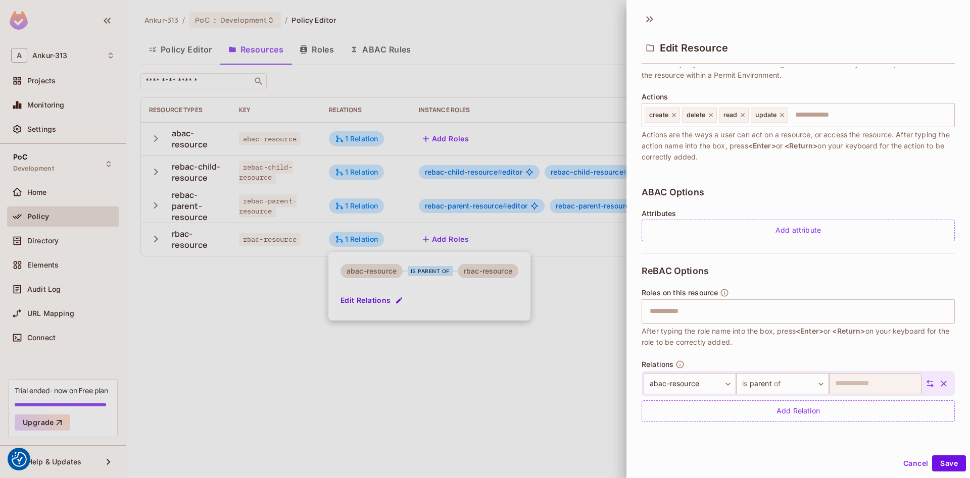
scroll to position [2, 0]
click at [906, 460] on button "Cancel" at bounding box center [915, 462] width 33 height 16
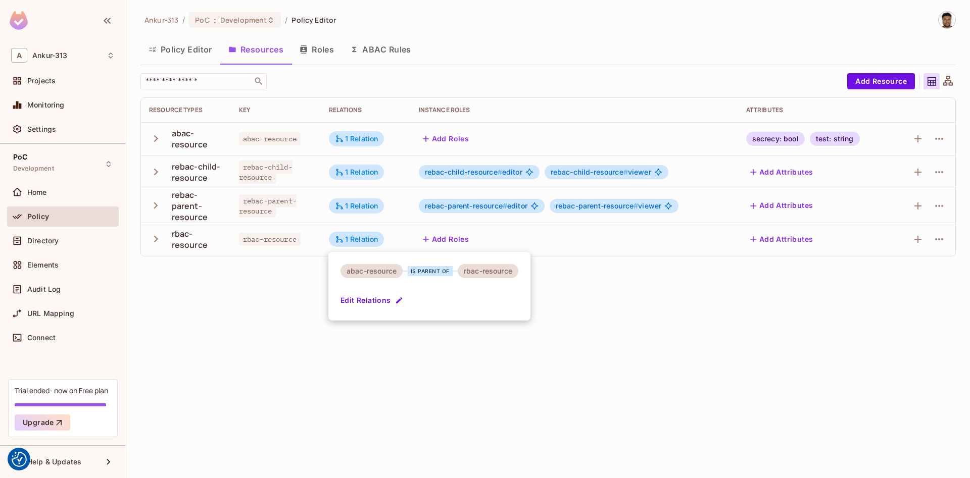
click at [353, 240] on div at bounding box center [485, 239] width 970 height 478
click at [368, 239] on div "1 Relation" at bounding box center [356, 239] width 43 height 9
click at [368, 301] on button "Edit Relations" at bounding box center [372, 300] width 65 height 16
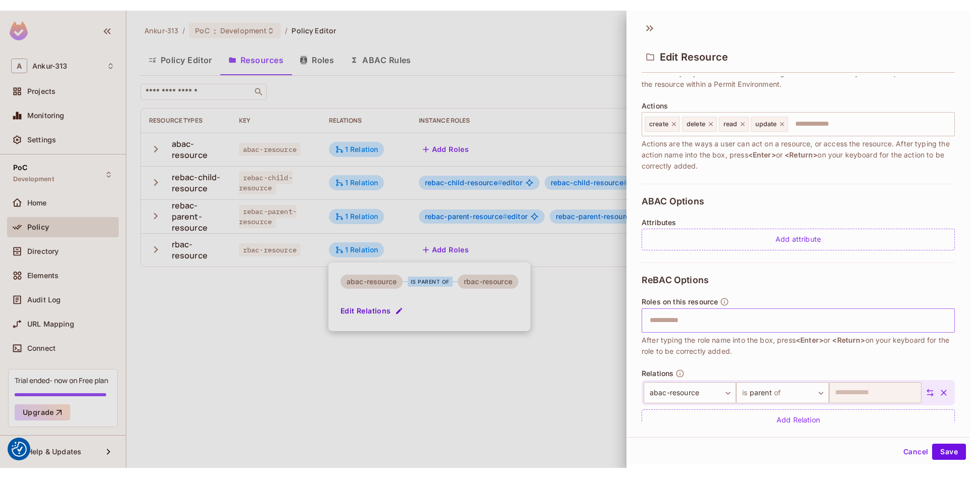
scroll to position [0, 0]
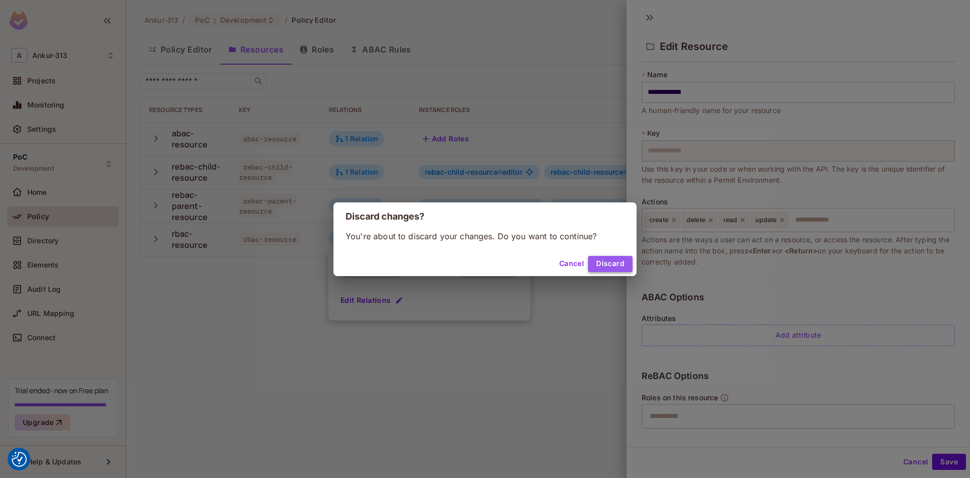
click at [618, 264] on button "Discard" at bounding box center [610, 264] width 44 height 16
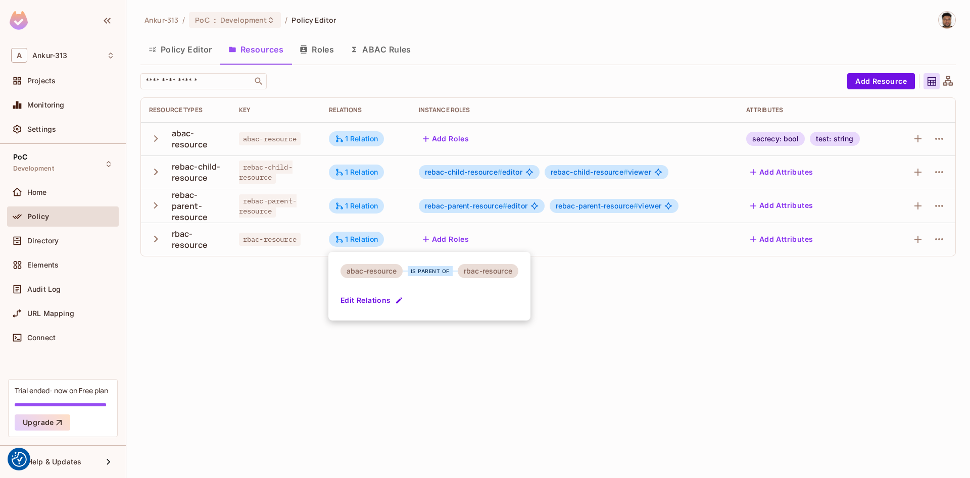
click at [252, 297] on div at bounding box center [485, 239] width 970 height 478
click at [341, 313] on div "Ankur-313 / PoC : Development / Policy Editor Policy Editor Resources Roles ABA…" at bounding box center [547, 239] width 843 height 478
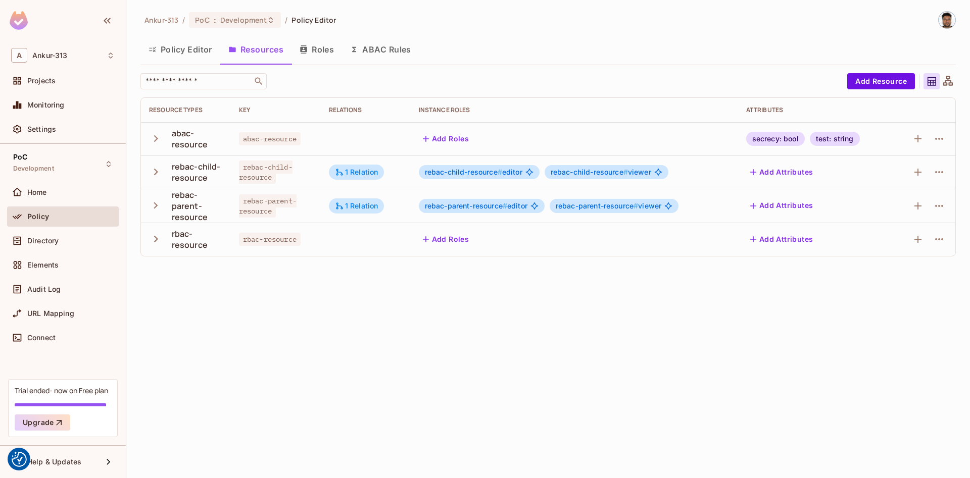
click at [179, 48] on button "Policy Editor" at bounding box center [180, 49] width 80 height 25
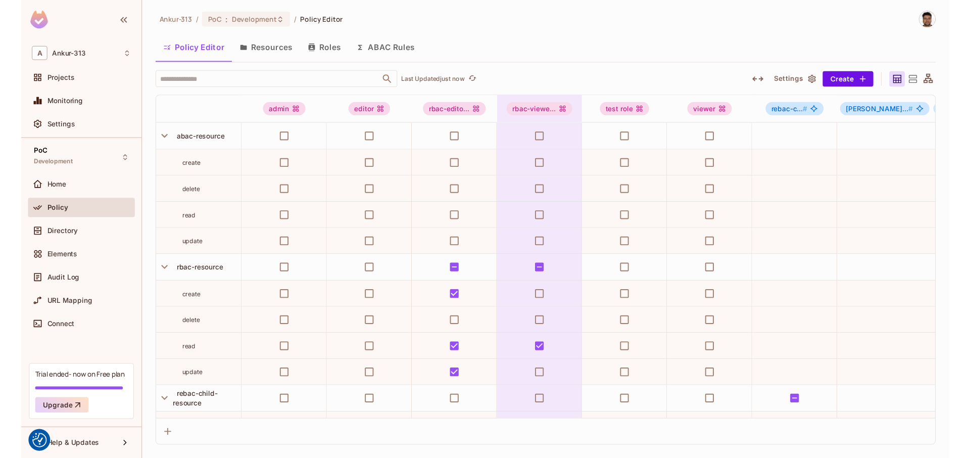
scroll to position [513, 0]
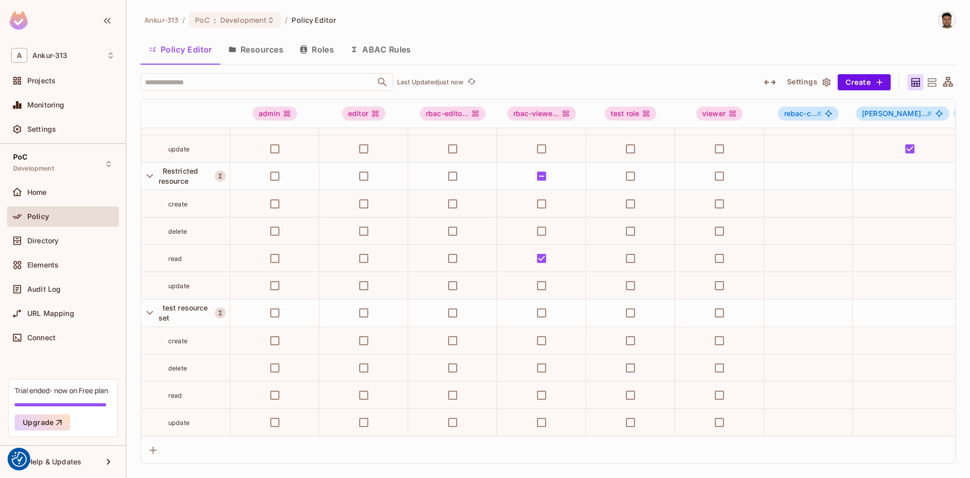
click at [267, 47] on button "Resources" at bounding box center [255, 49] width 71 height 25
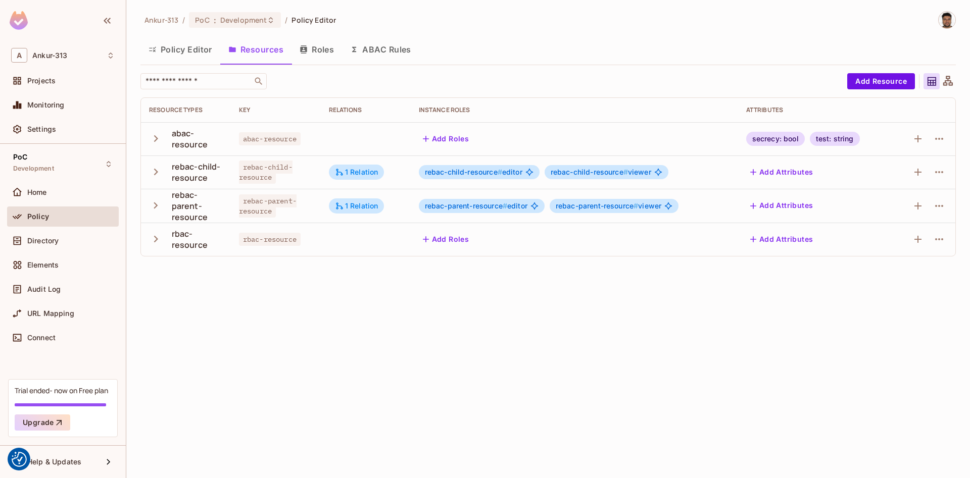
click at [158, 141] on icon "button" at bounding box center [156, 139] width 14 height 14
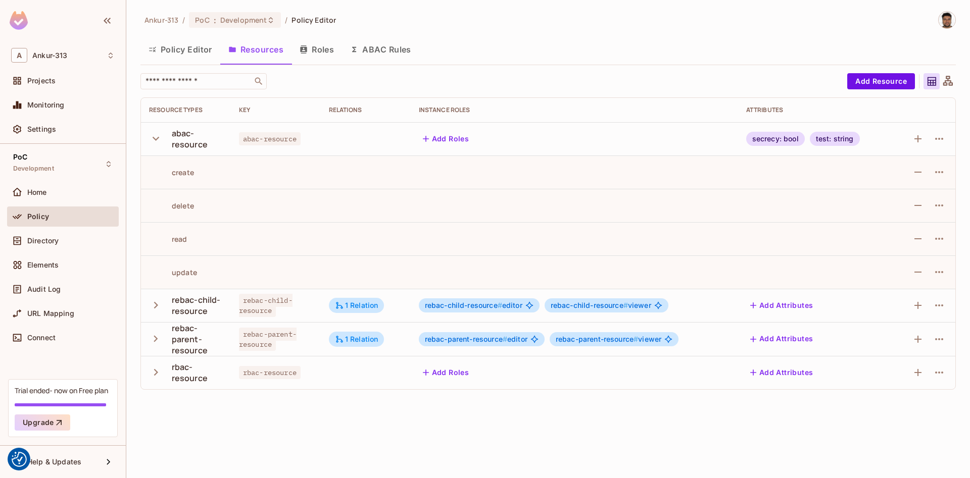
click at [158, 141] on icon "button" at bounding box center [156, 139] width 14 height 14
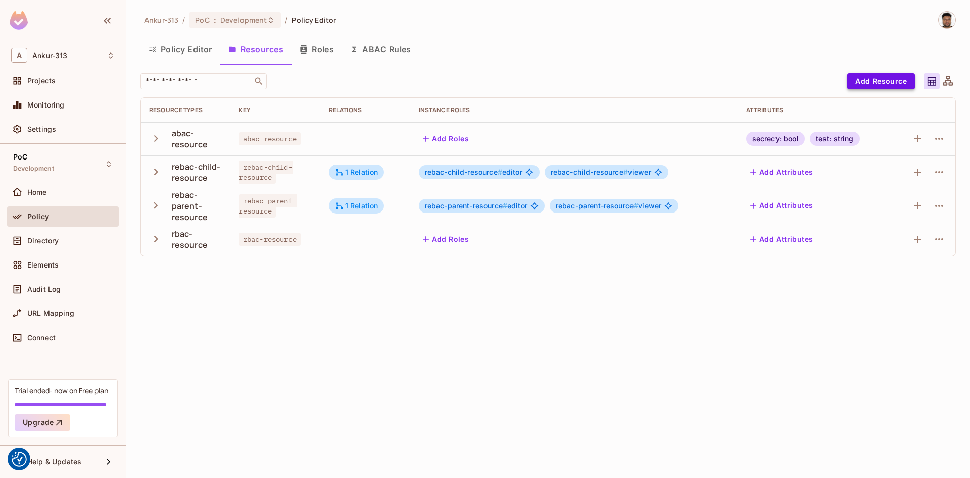
click at [868, 79] on button "Add Resource" at bounding box center [881, 81] width 68 height 16
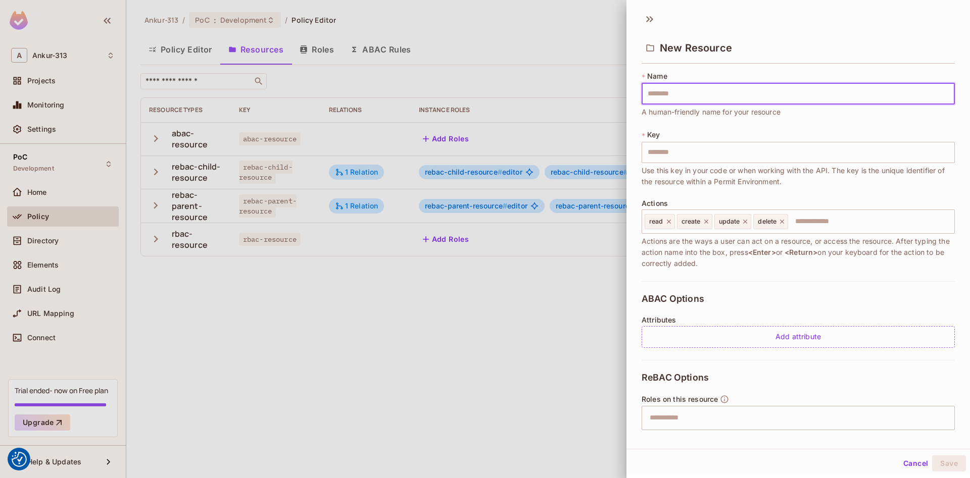
click at [906, 465] on button "Cancel" at bounding box center [915, 464] width 33 height 16
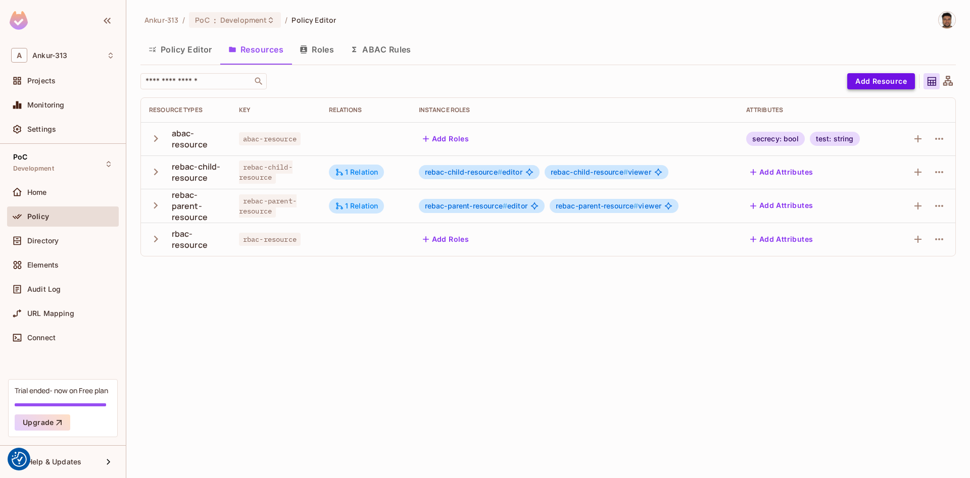
click at [876, 85] on button "Add Resource" at bounding box center [881, 81] width 68 height 16
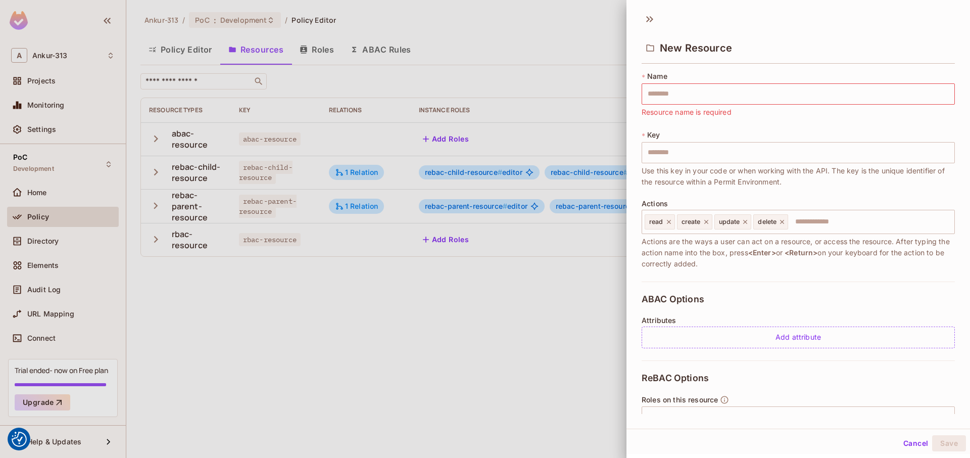
click at [908, 447] on button "Cancel" at bounding box center [915, 443] width 33 height 16
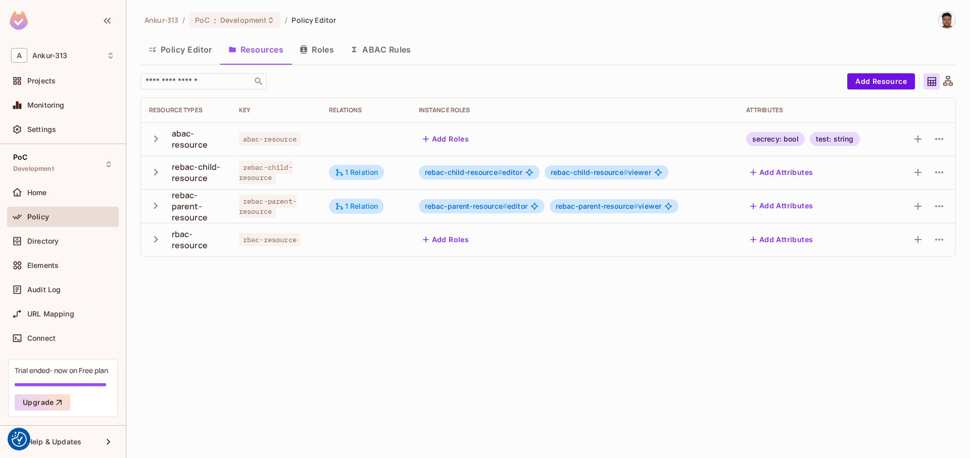
click at [399, 371] on div "Ankur-313 / PoC : Development / Policy Editor Policy Editor Resources Roles ABA…" at bounding box center [547, 229] width 843 height 458
click at [884, 87] on button "Add Resource" at bounding box center [881, 81] width 68 height 16
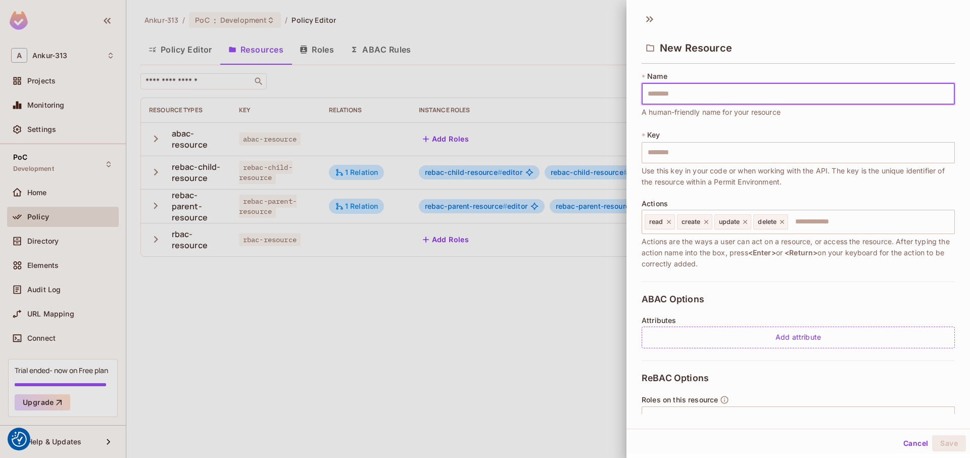
click at [918, 441] on button "Cancel" at bounding box center [915, 443] width 33 height 16
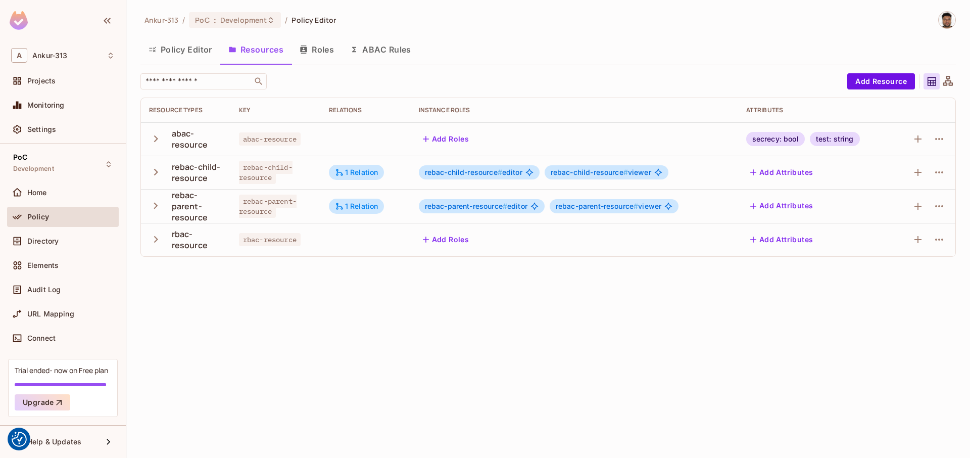
click at [314, 46] on button "Roles" at bounding box center [316, 49] width 50 height 25
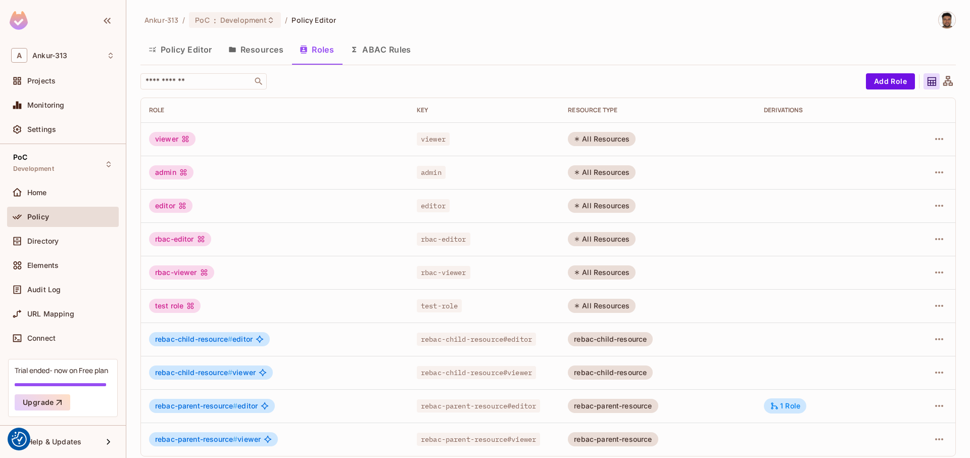
click at [257, 50] on button "Resources" at bounding box center [255, 49] width 71 height 25
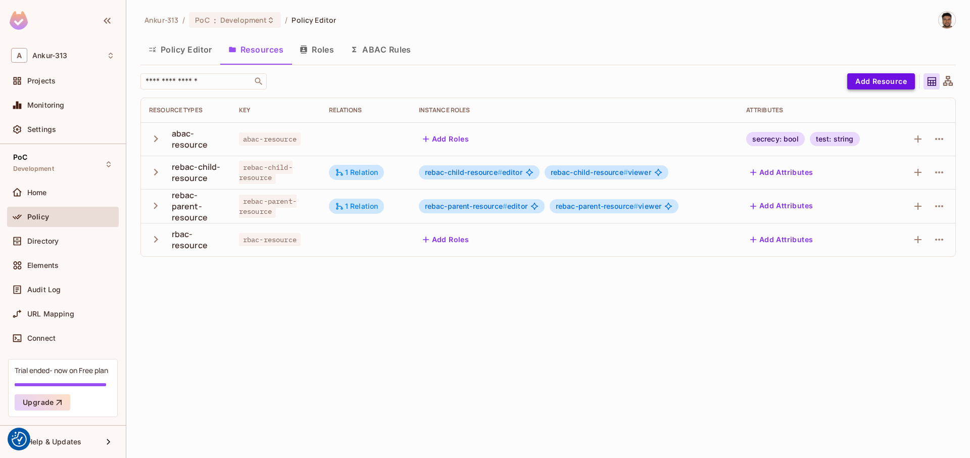
click at [893, 85] on button "Add Resource" at bounding box center [881, 81] width 68 height 16
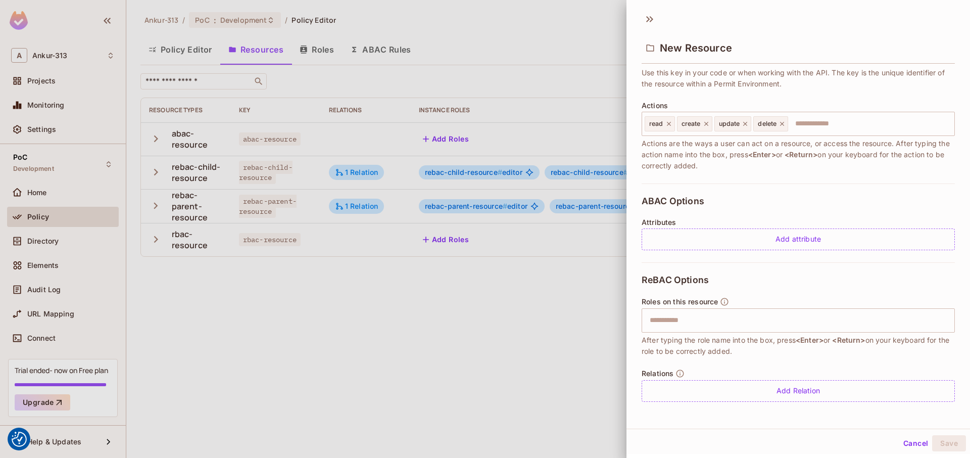
scroll to position [2, 0]
click at [905, 441] on button "Cancel" at bounding box center [915, 441] width 33 height 16
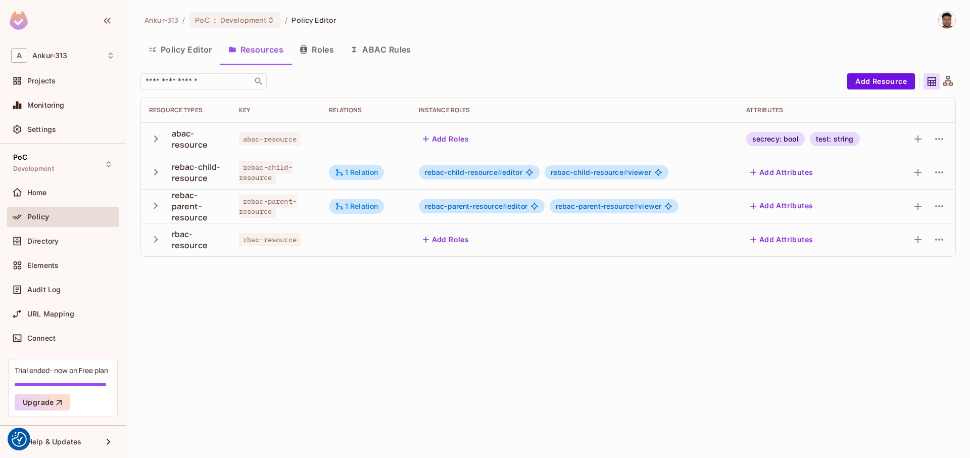
click at [436, 344] on div "Ankur-313 / PoC : Development / Policy Editor Policy Editor Resources Roles ABA…" at bounding box center [547, 229] width 843 height 458
click at [410, 357] on div "Ankur-313 / PoC : Development / Policy Editor Policy Editor Resources Roles ABA…" at bounding box center [547, 229] width 843 height 458
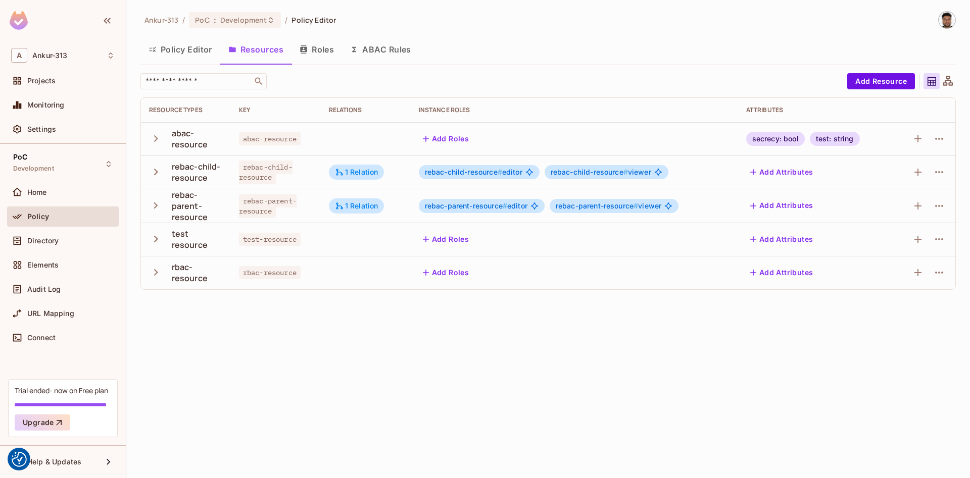
click at [155, 241] on icon "button" at bounding box center [156, 239] width 4 height 7
click at [155, 239] on icon "button" at bounding box center [156, 239] width 7 height 4
click at [304, 416] on div "Ankur-313 / PoC : Development / Policy Editor Policy Editor Resources Roles ABA…" at bounding box center [547, 239] width 843 height 478
click at [389, 373] on div "Ankur-313 / PoC : Development / Policy Editor Policy Editor Resources Roles ABA…" at bounding box center [547, 239] width 843 height 478
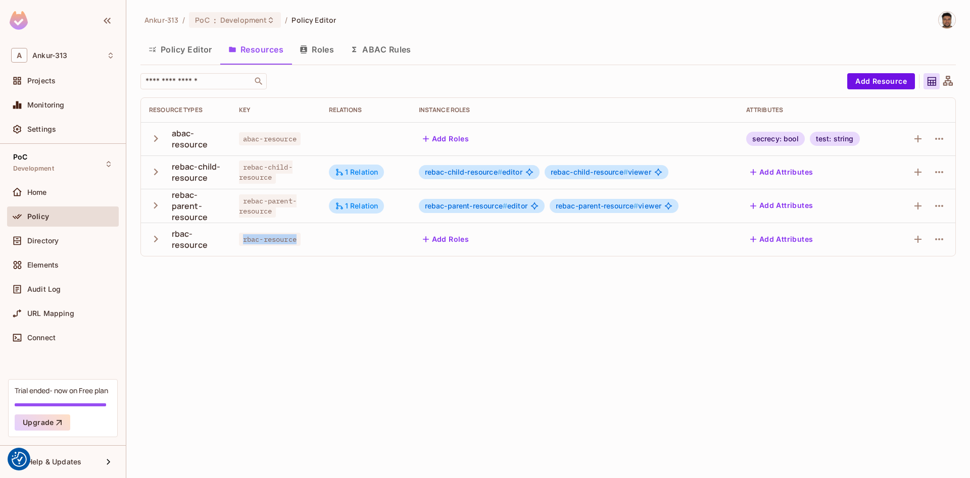
click at [389, 373] on div "Ankur-313 / PoC : Development / Policy Editor Policy Editor Resources Roles ABA…" at bounding box center [547, 239] width 843 height 478
click at [366, 352] on div "Ankur-313 / PoC : Development / Policy Editor Policy Editor Resources Roles ABA…" at bounding box center [547, 239] width 843 height 478
click at [381, 61] on button "ABAC Rules" at bounding box center [380, 49] width 77 height 25
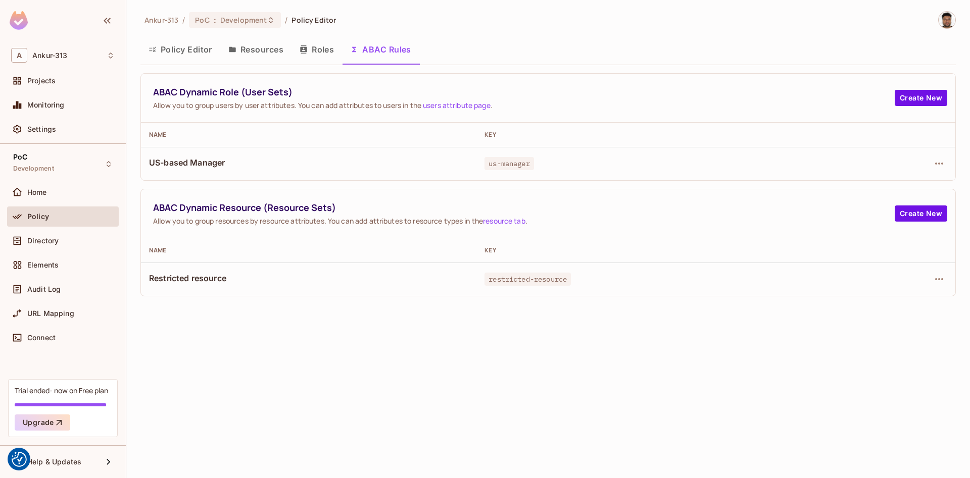
click at [318, 49] on button "Roles" at bounding box center [316, 49] width 50 height 25
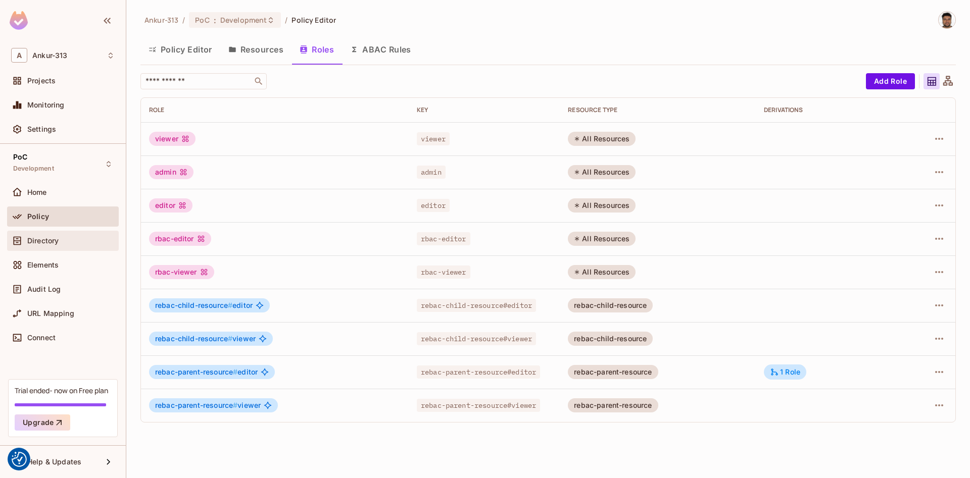
click at [48, 241] on span "Directory" at bounding box center [42, 241] width 31 height 8
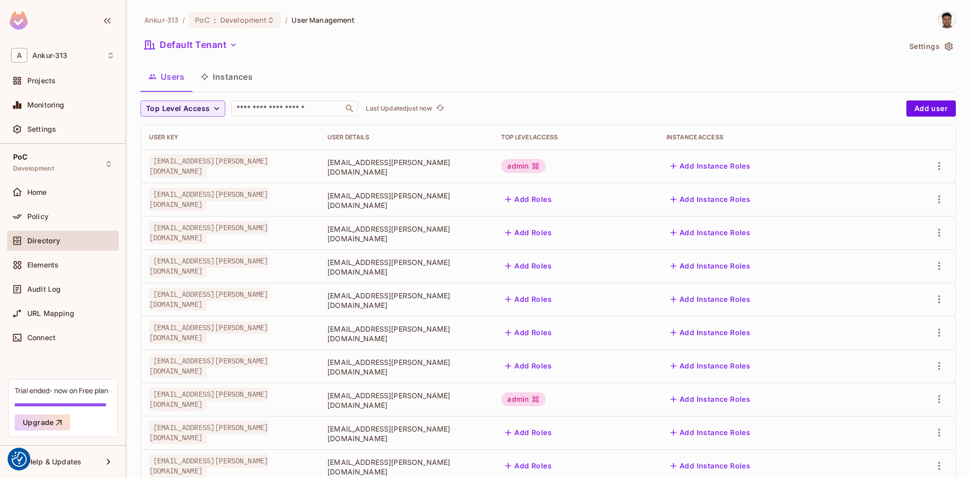
click at [954, 45] on button "Settings" at bounding box center [930, 46] width 50 height 16
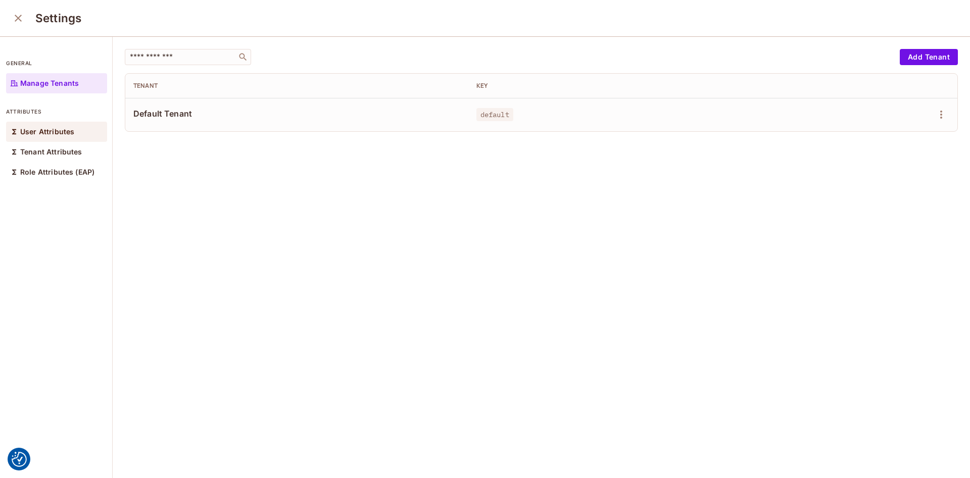
click at [37, 135] on p "User Attributes" at bounding box center [47, 132] width 54 height 8
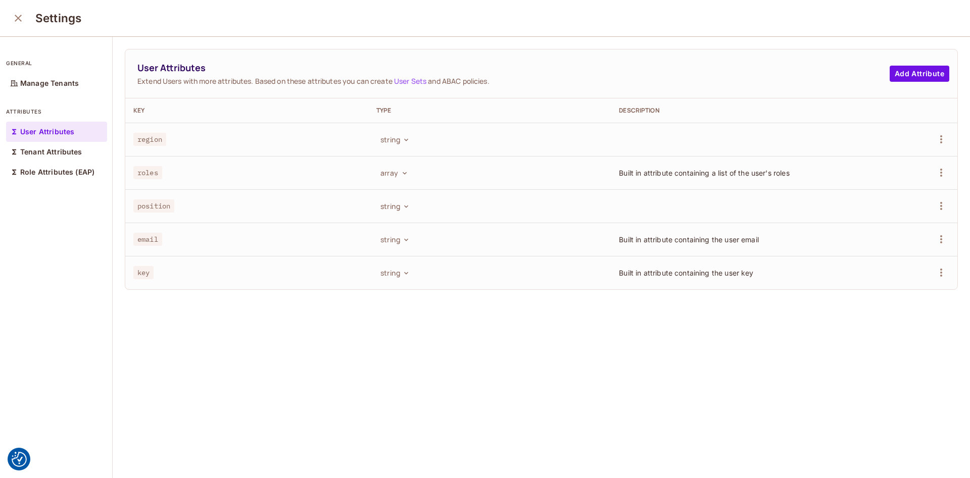
click at [16, 17] on icon "close" at bounding box center [18, 18] width 12 height 12
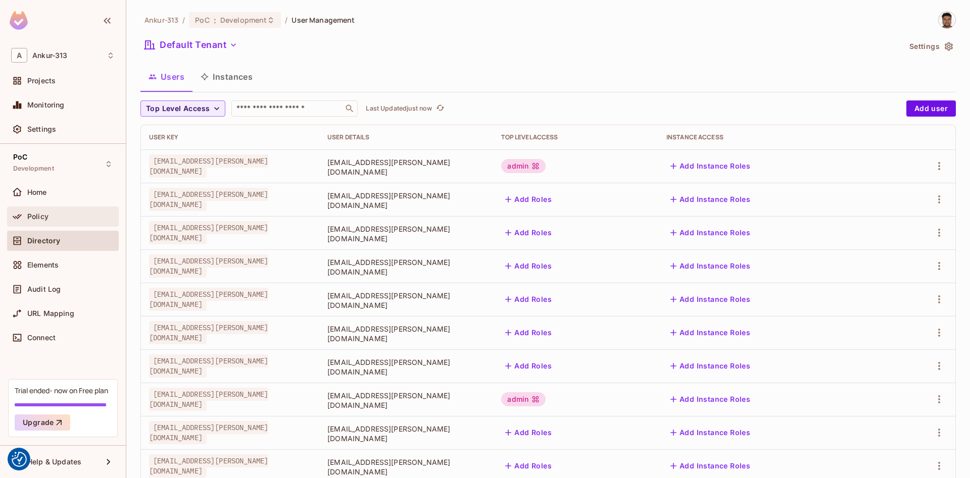
click at [45, 218] on span "Policy" at bounding box center [37, 217] width 21 height 8
